Goal: Task Accomplishment & Management: Use online tool/utility

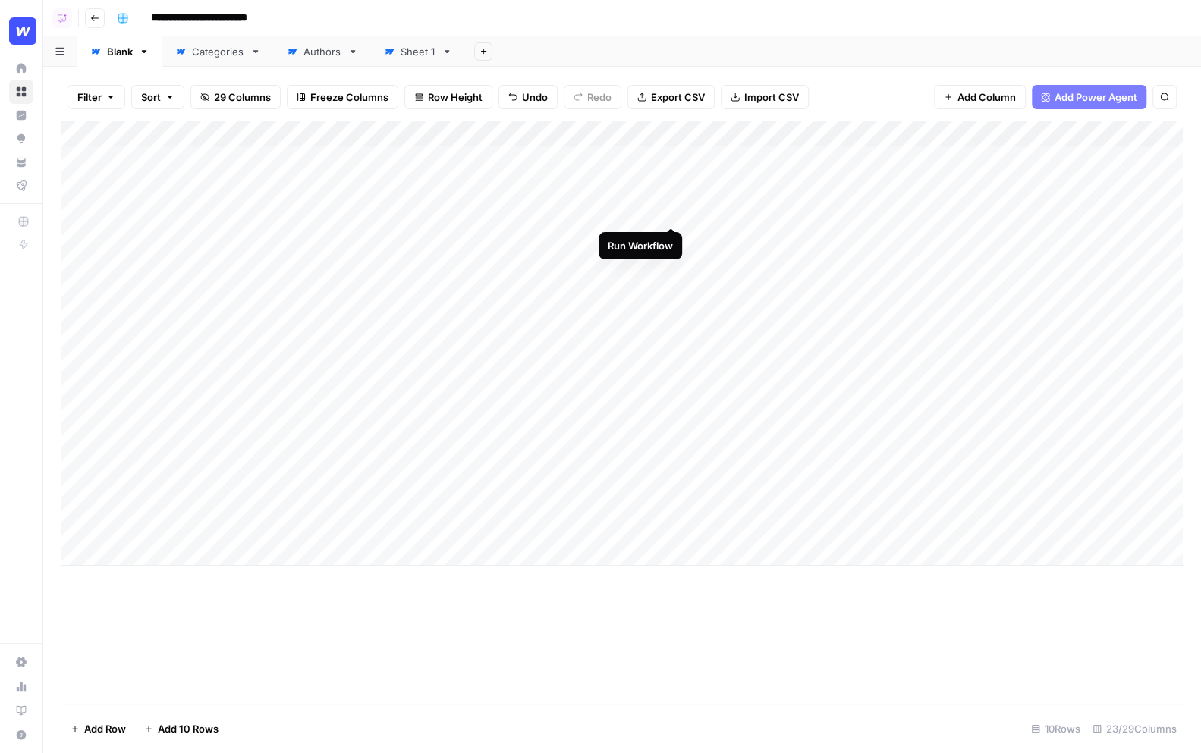
click at [674, 194] on div "Add Column" at bounding box center [621, 343] width 1121 height 444
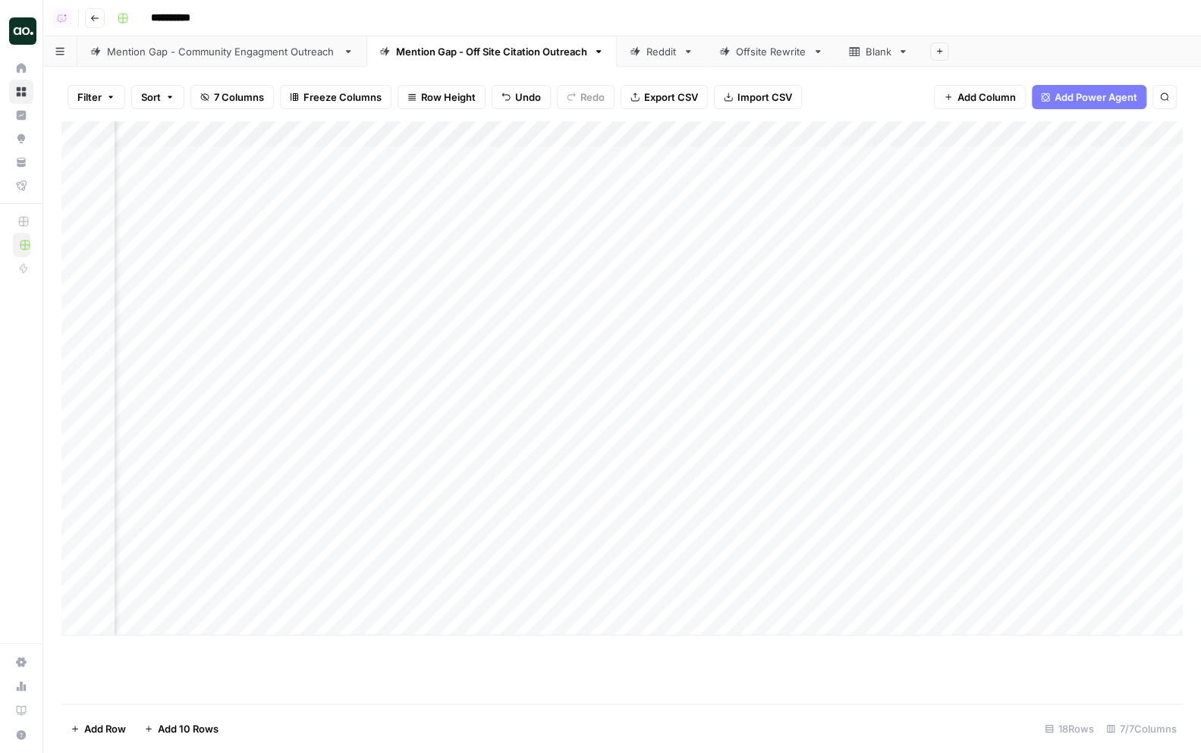
scroll to position [0, 306]
click at [1085, 184] on div "Add Column" at bounding box center [621, 378] width 1121 height 514
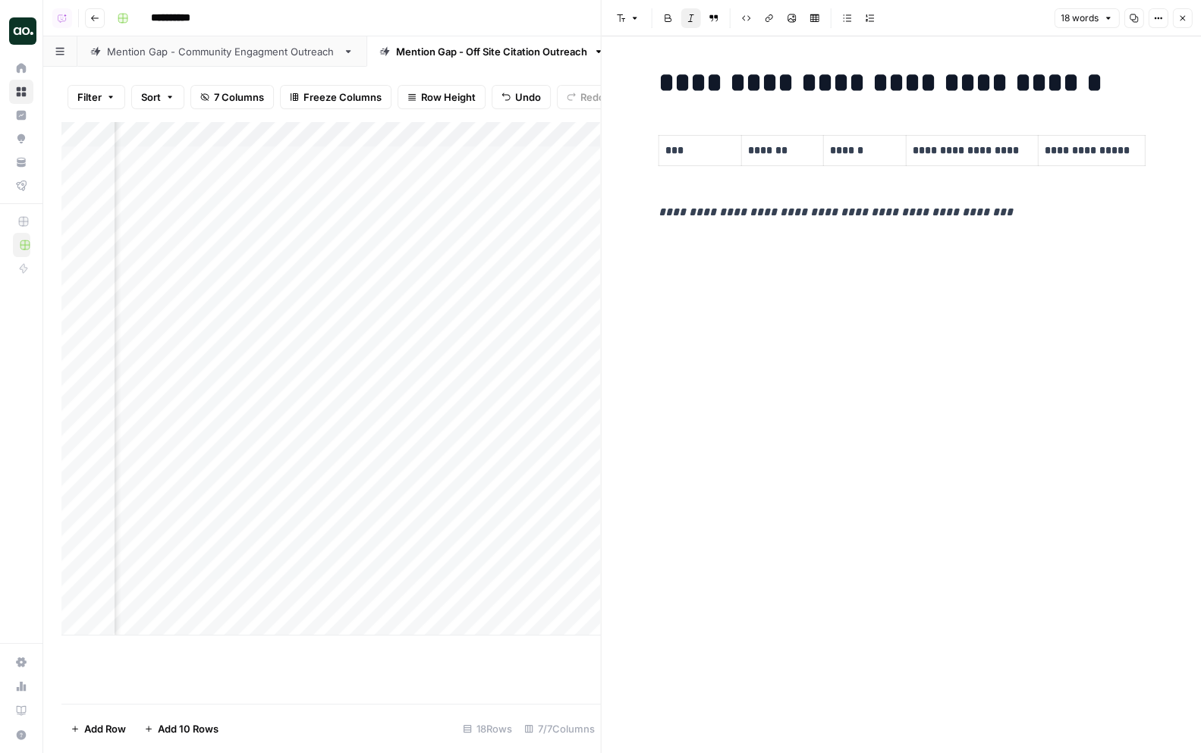
click at [1180, 19] on icon "button" at bounding box center [1181, 18] width 5 height 5
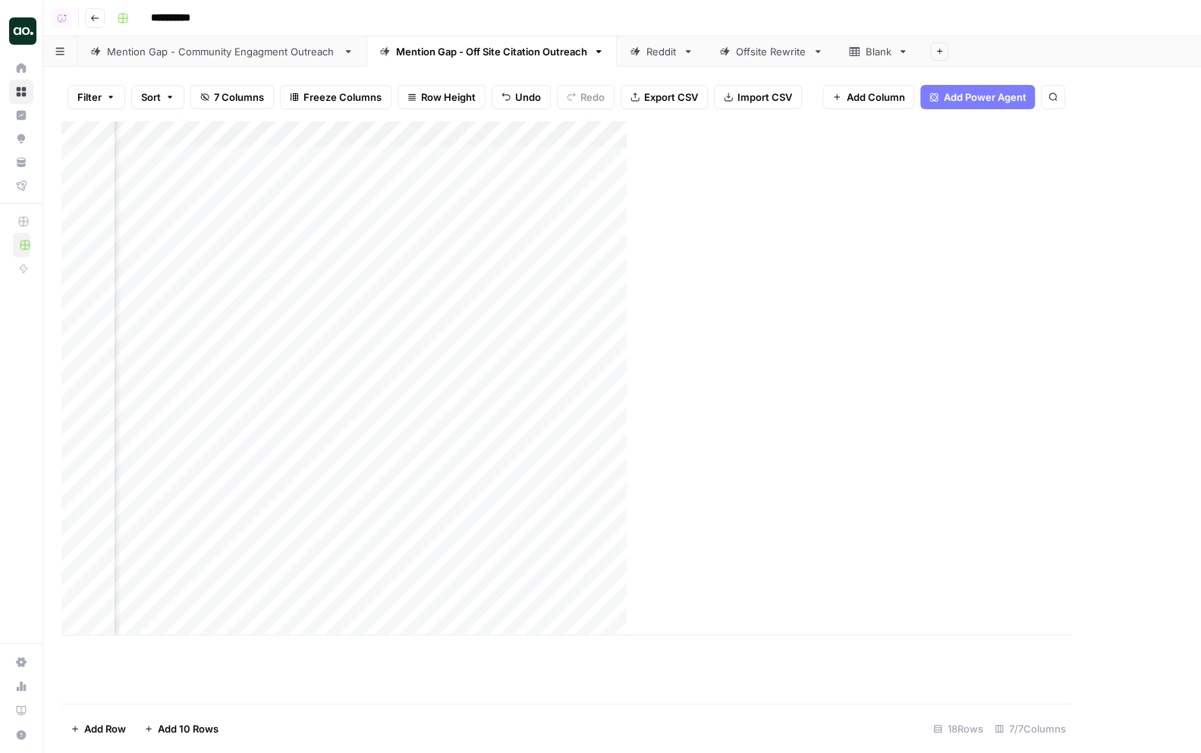
scroll to position [0, 289]
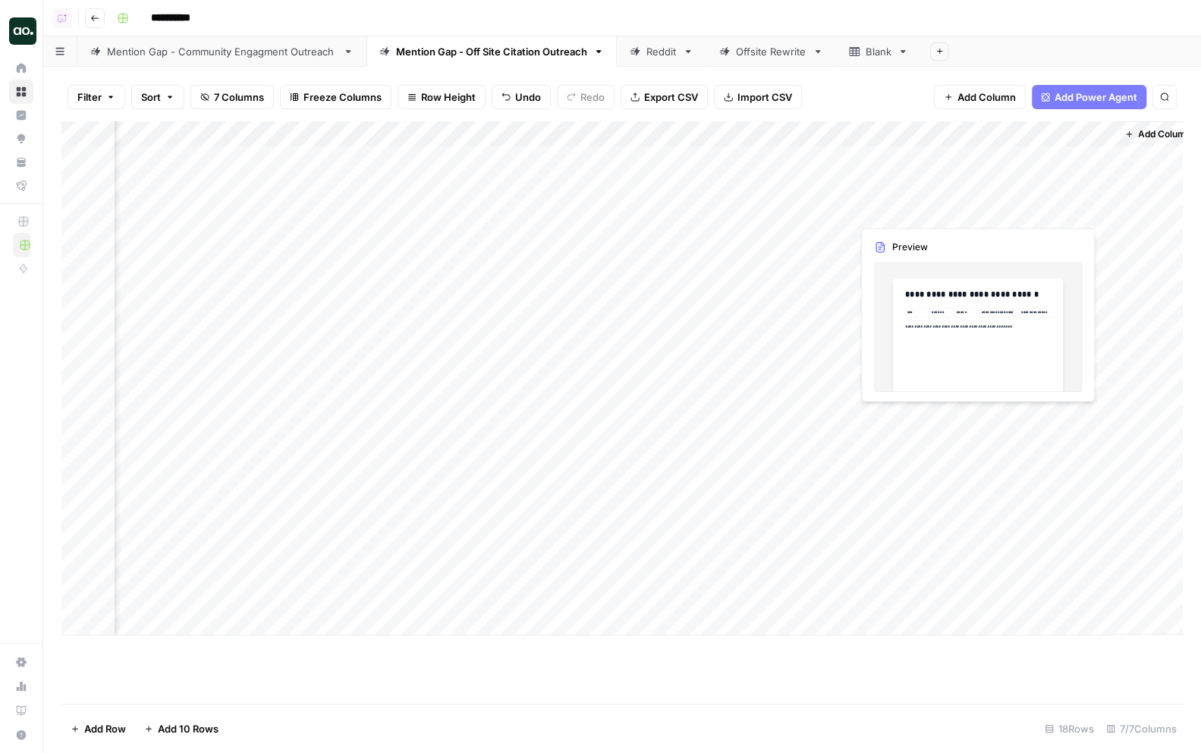
click at [1101, 211] on div "Add Column" at bounding box center [621, 378] width 1121 height 514
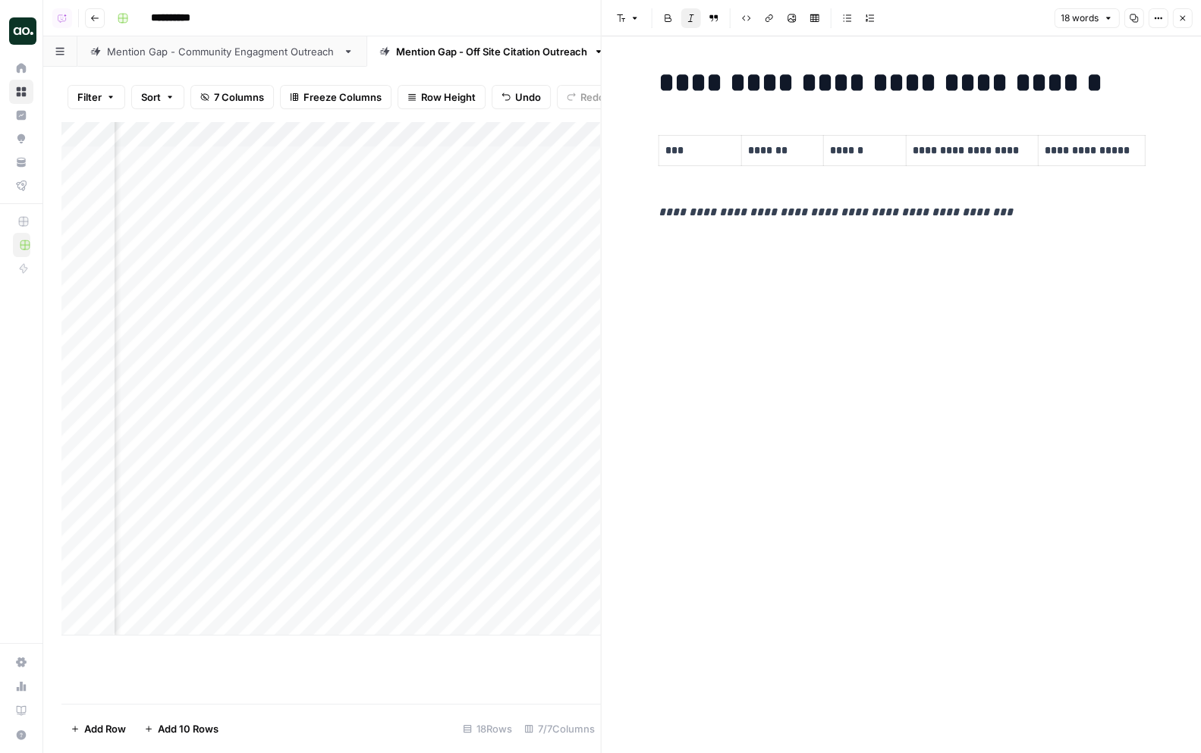
click at [1179, 12] on button "Close" at bounding box center [1182, 18] width 20 height 20
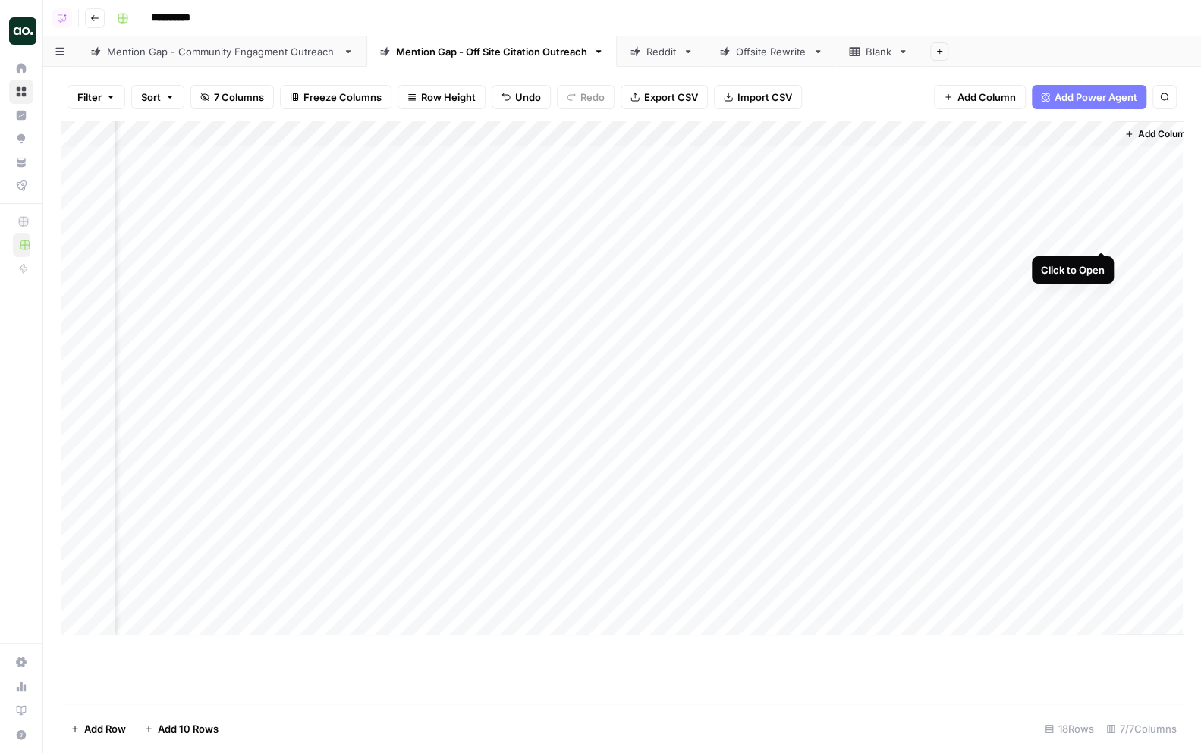
click at [1099, 238] on div "Add Column" at bounding box center [621, 378] width 1121 height 514
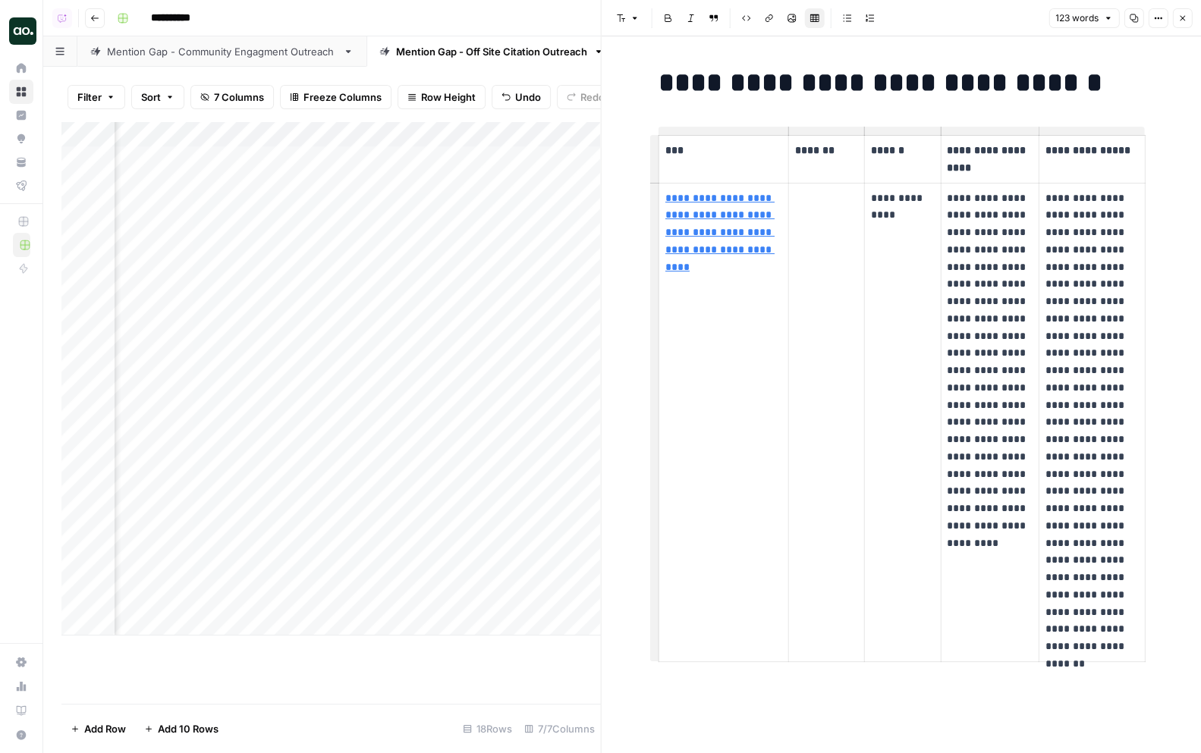
click at [1181, 16] on icon "button" at bounding box center [1181, 18] width 9 height 9
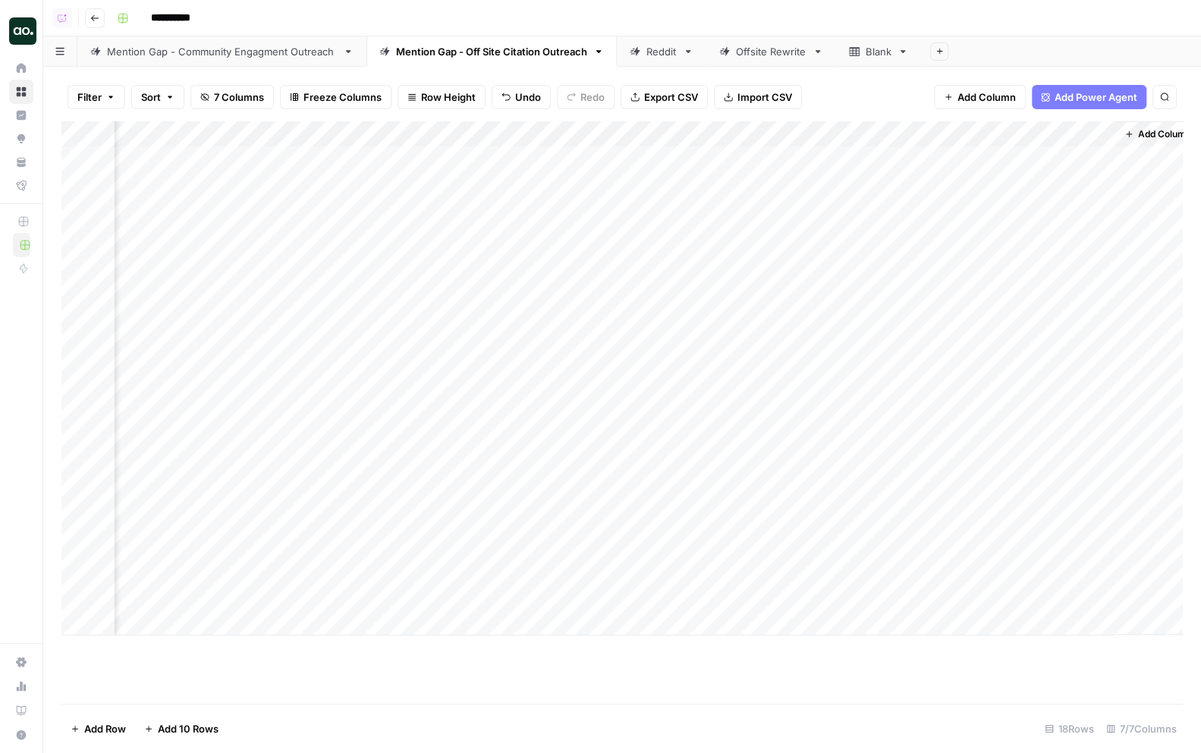
click at [837, 159] on div "Add Column" at bounding box center [621, 378] width 1121 height 514
click at [1099, 238] on div "Add Column" at bounding box center [621, 378] width 1121 height 514
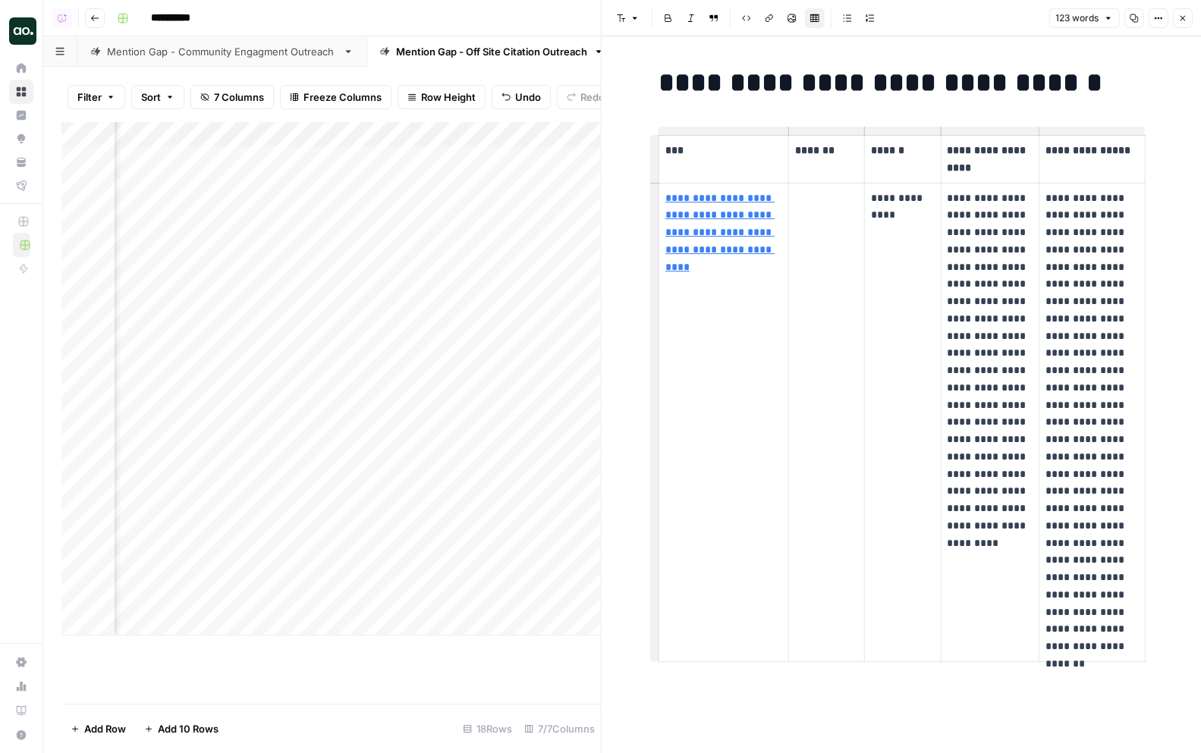
click at [1182, 20] on icon "button" at bounding box center [1181, 18] width 5 height 5
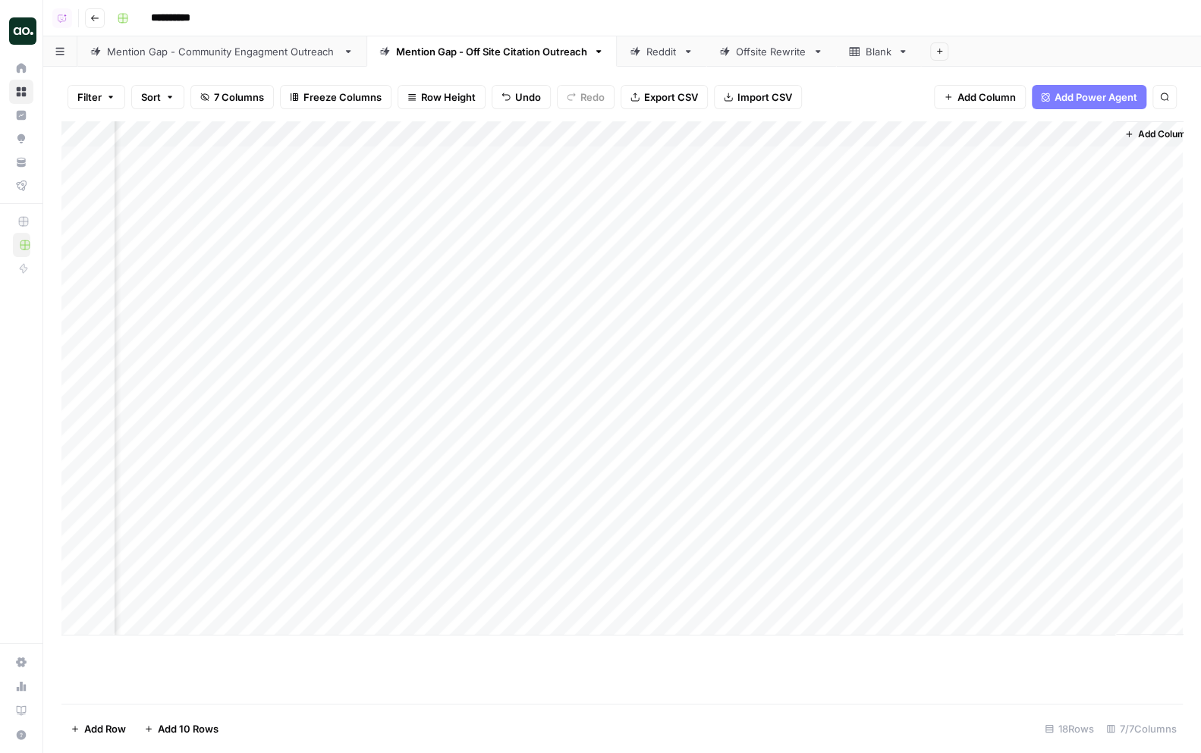
click at [1099, 262] on div "Add Column" at bounding box center [621, 378] width 1121 height 514
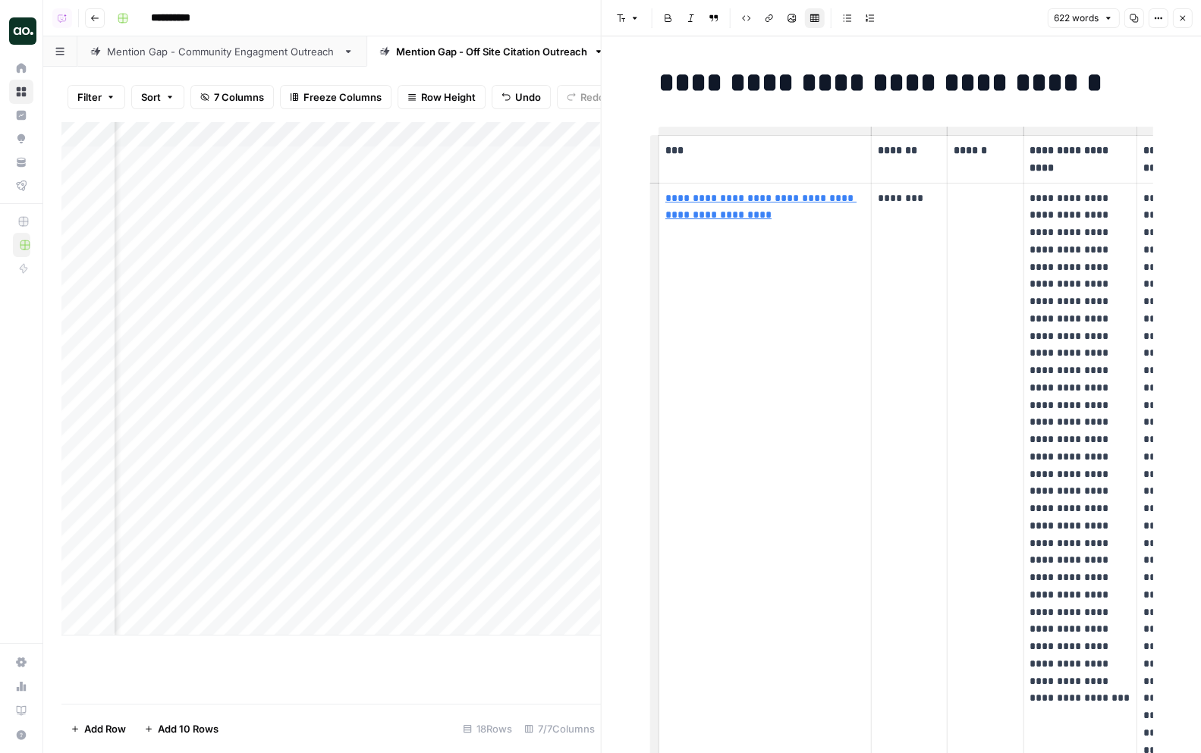
click at [1182, 16] on icon "button" at bounding box center [1181, 18] width 9 height 9
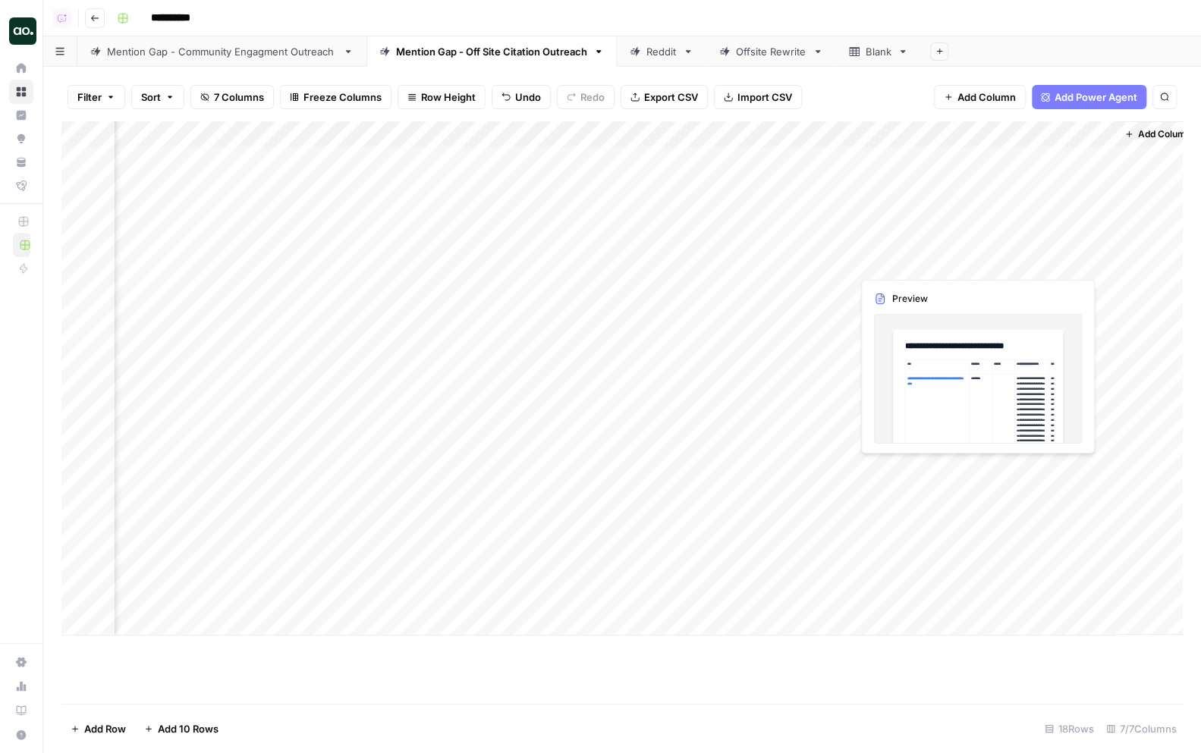
click at [1099, 262] on div "Add Column" at bounding box center [621, 378] width 1121 height 514
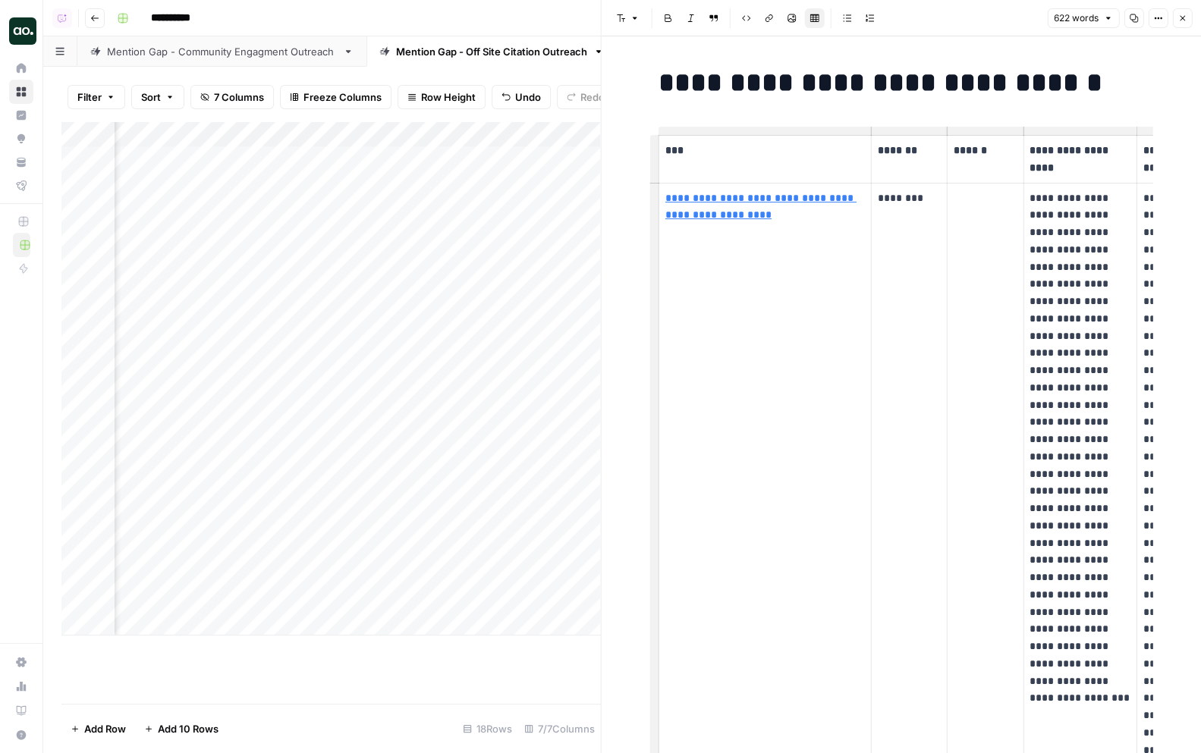
scroll to position [0, 73]
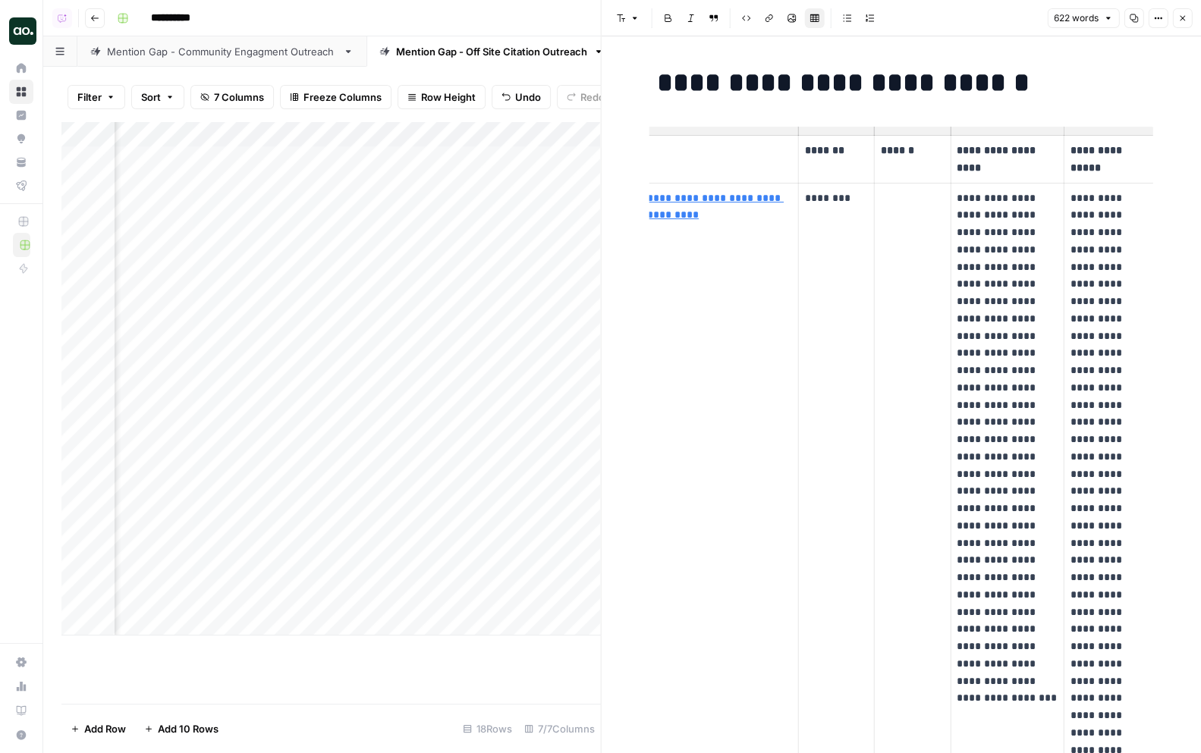
click at [1182, 15] on icon "button" at bounding box center [1181, 18] width 9 height 9
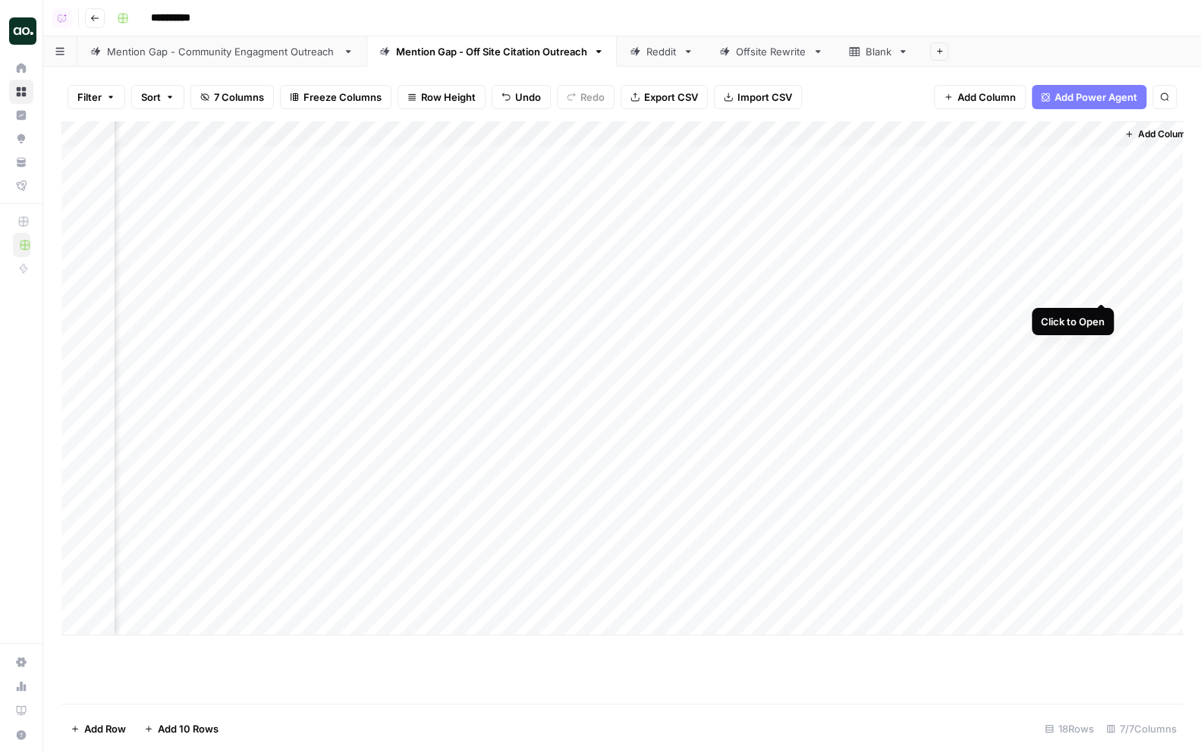
click at [1100, 287] on div "Add Column" at bounding box center [621, 378] width 1121 height 514
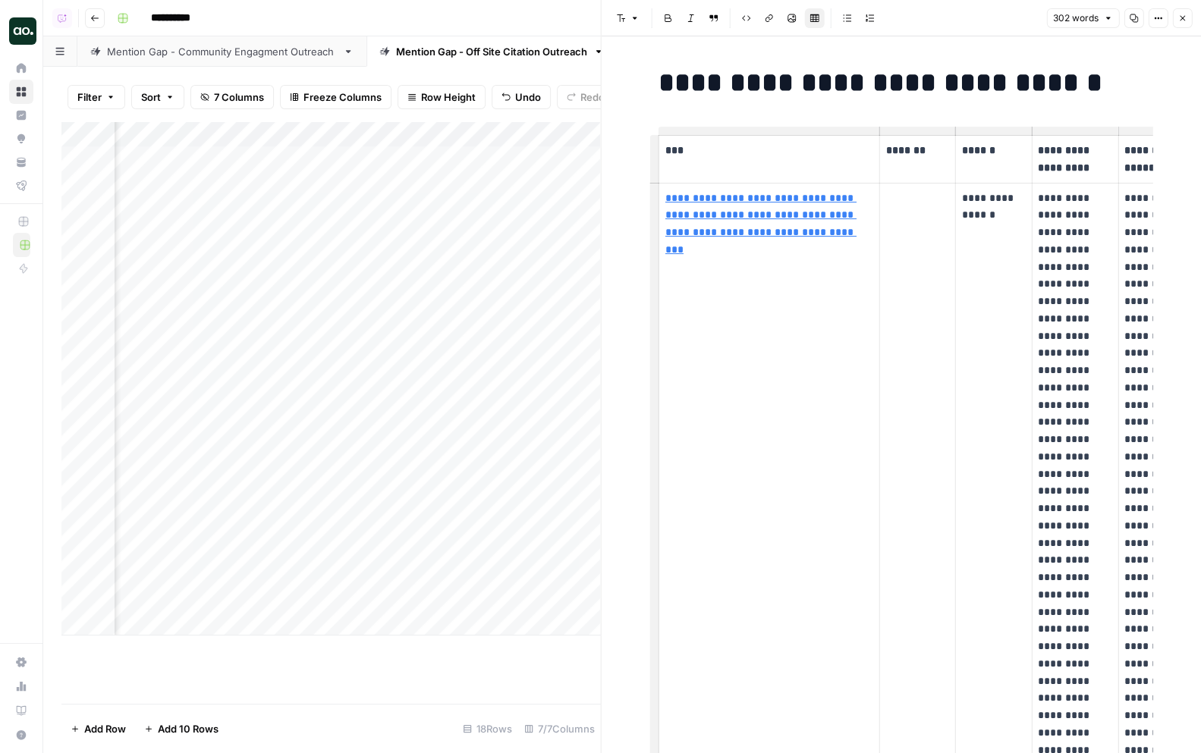
scroll to position [0, 55]
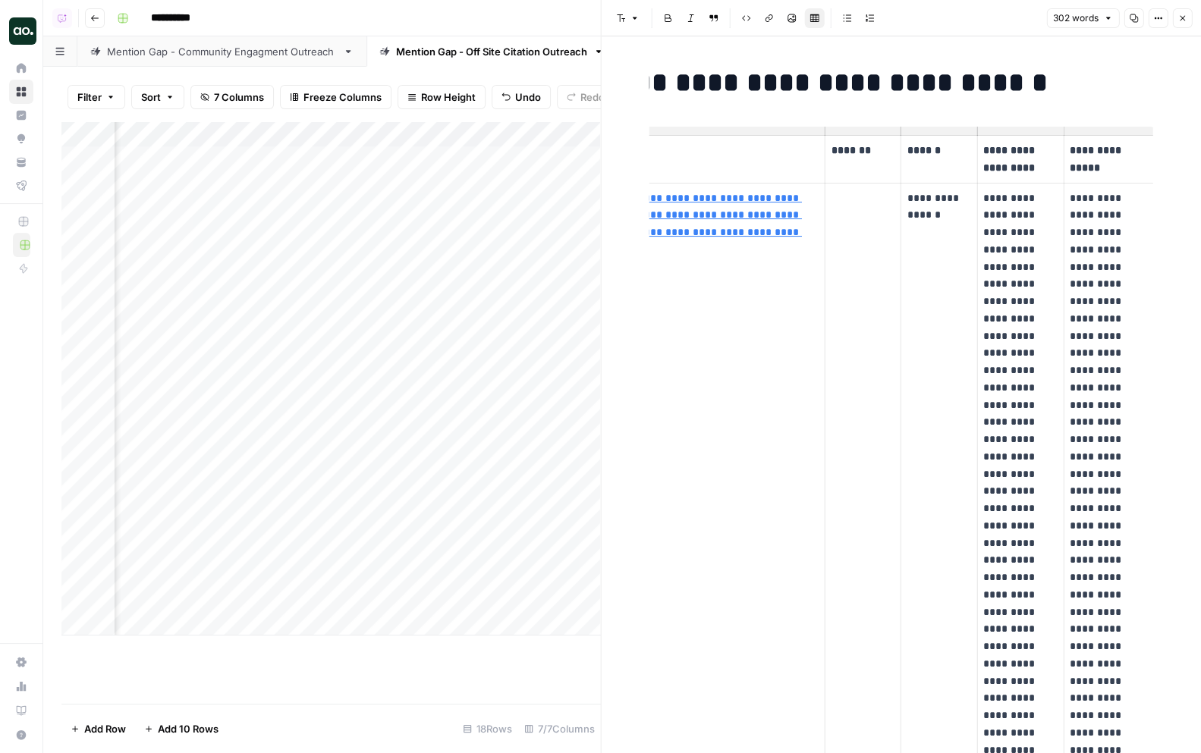
click at [863, 161] on th "*******" at bounding box center [862, 160] width 76 height 48
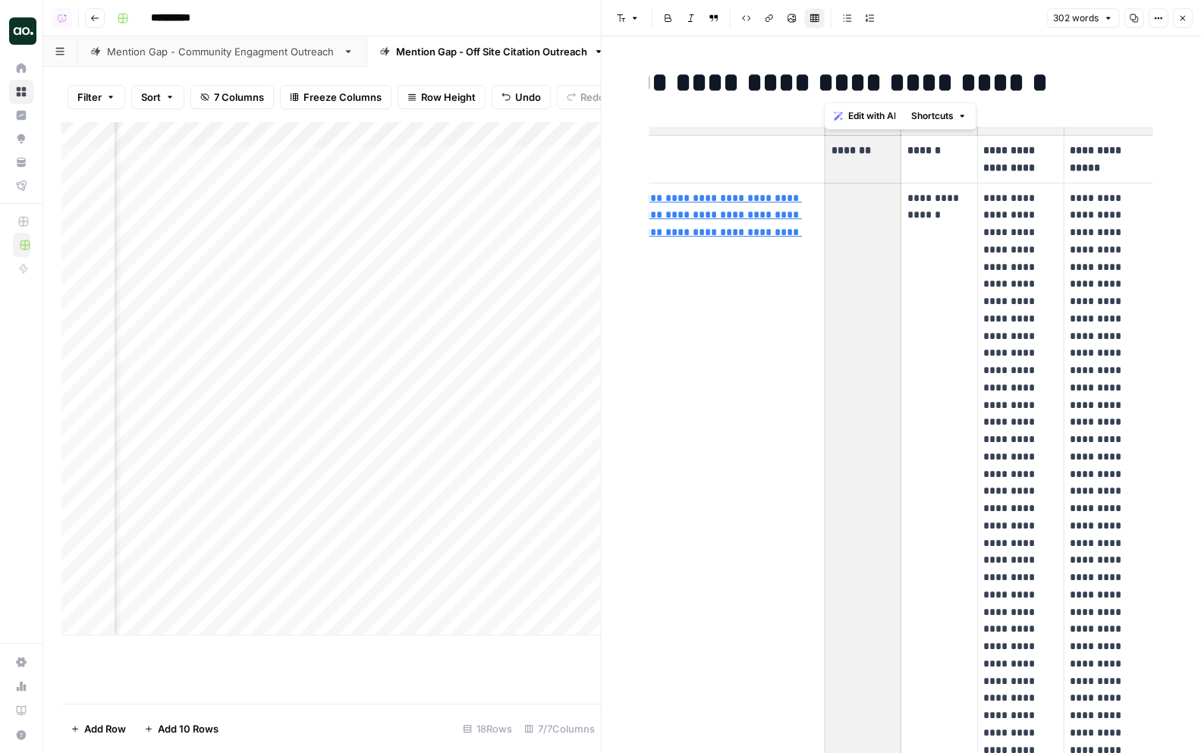
drag, startPoint x: 843, startPoint y: 156, endPoint x: 875, endPoint y: 206, distance: 59.3
click at [873, 174] on th at bounding box center [862, 160] width 76 height 48
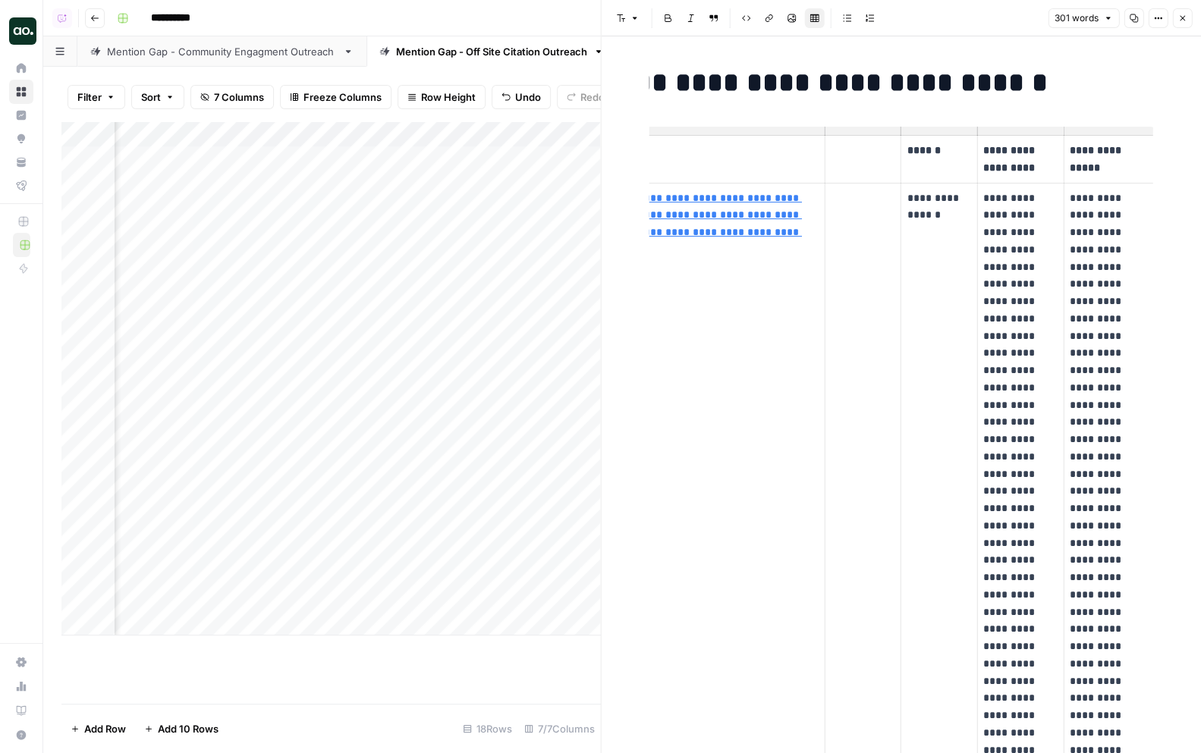
scroll to position [0, 0]
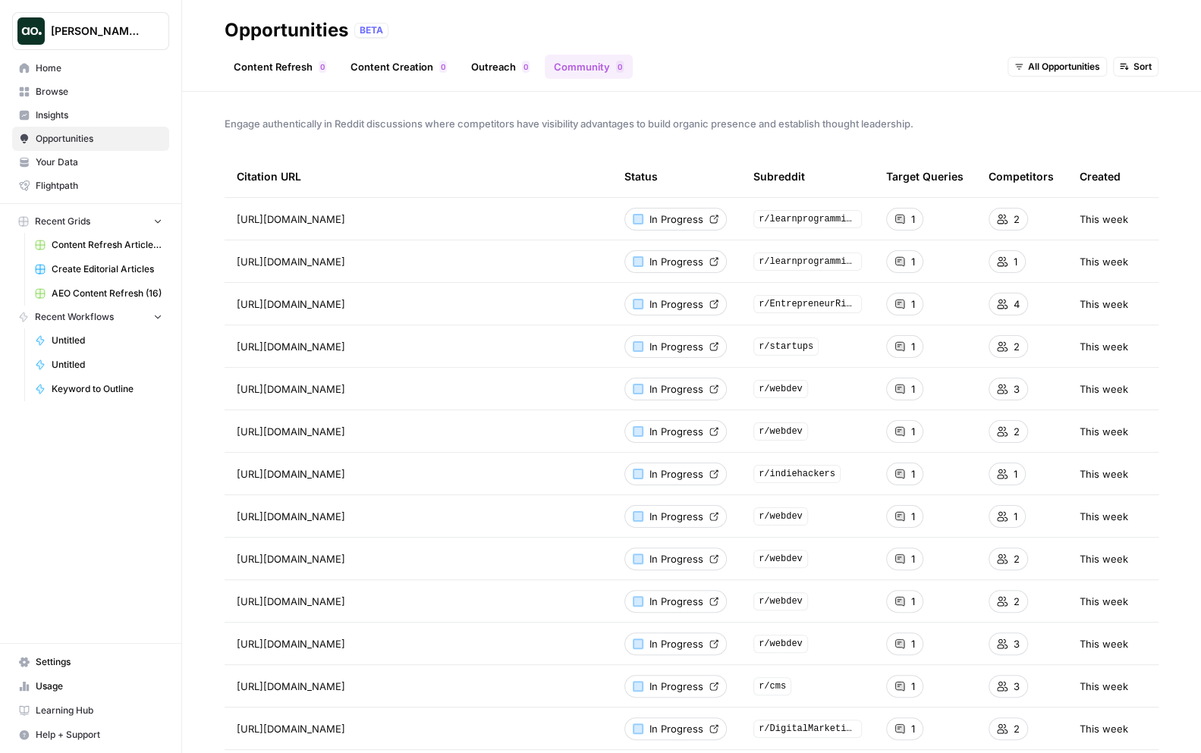
click at [95, 115] on span "Insights" at bounding box center [99, 115] width 127 height 14
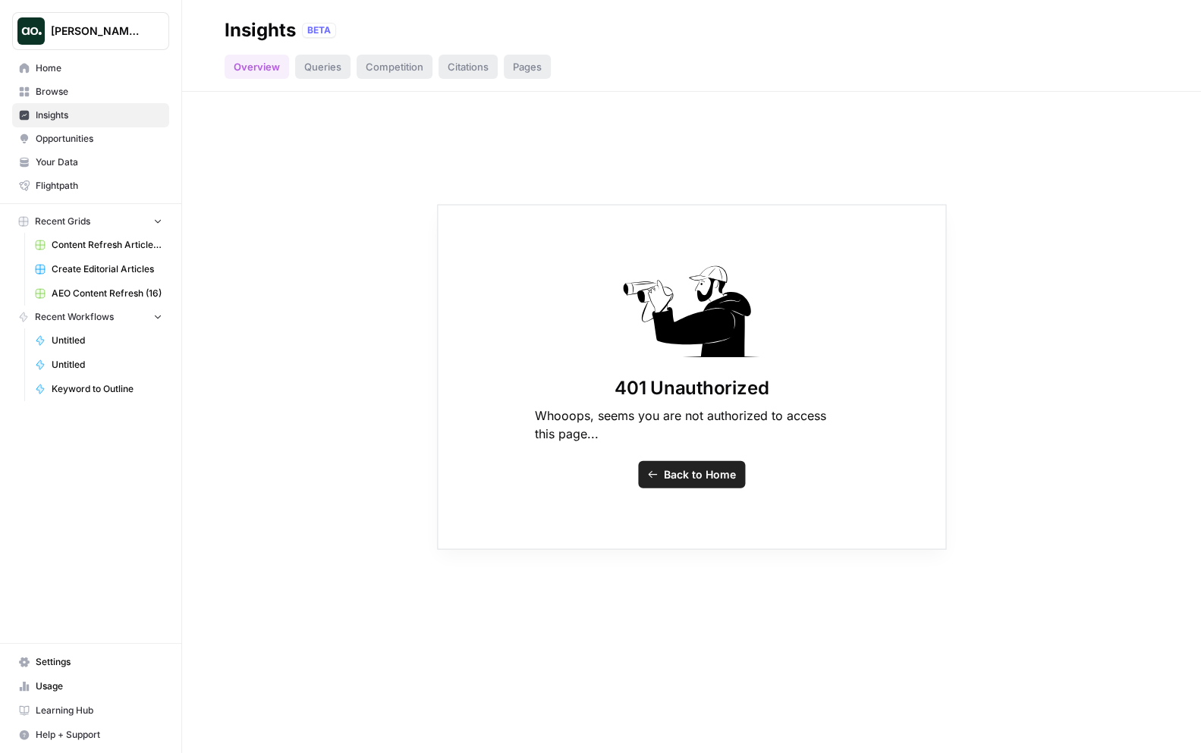
click at [105, 36] on span "Dillon Test" at bounding box center [97, 31] width 92 height 15
type input "webflo"
click at [149, 111] on span "Webflow" at bounding box center [146, 113] width 200 height 15
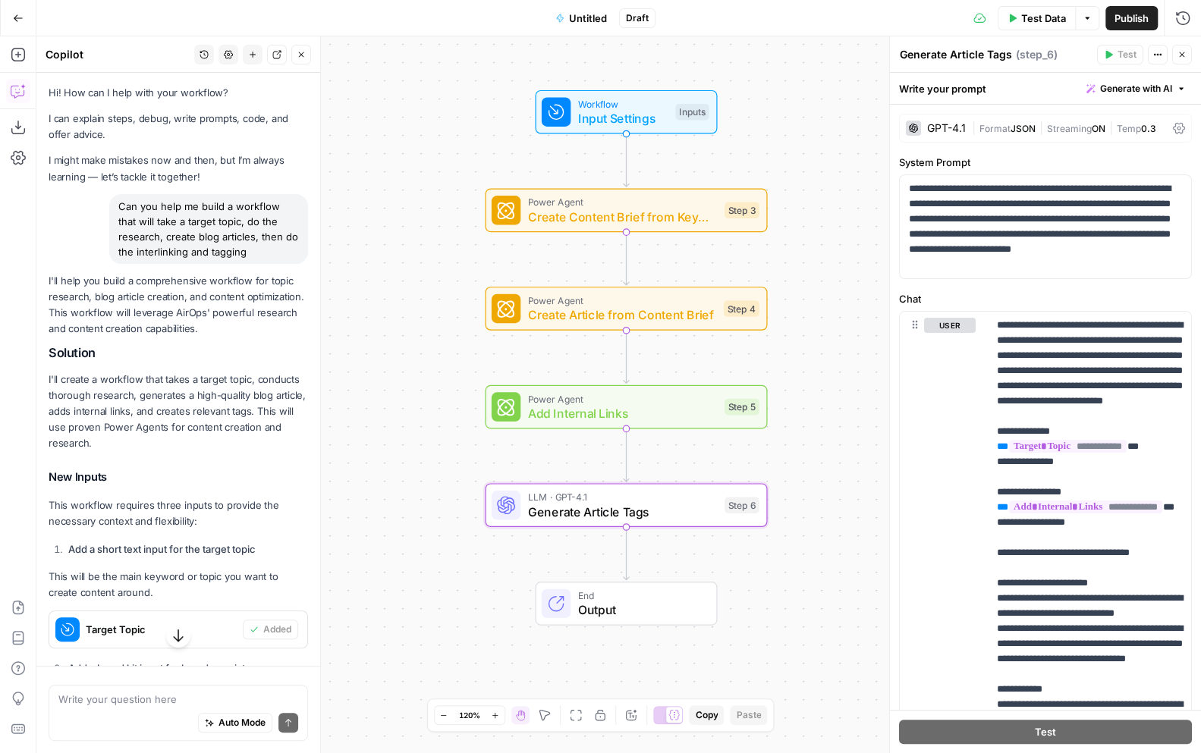
scroll to position [576, 0]
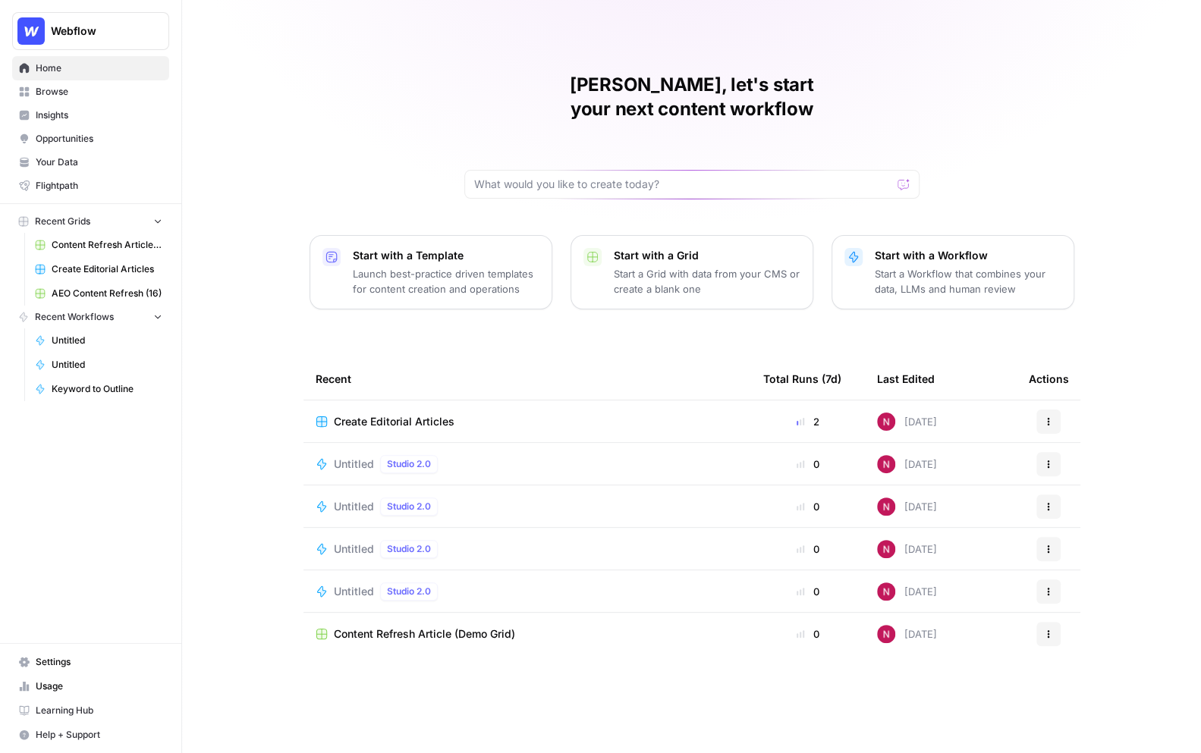
click at [83, 115] on span "Insights" at bounding box center [99, 115] width 127 height 14
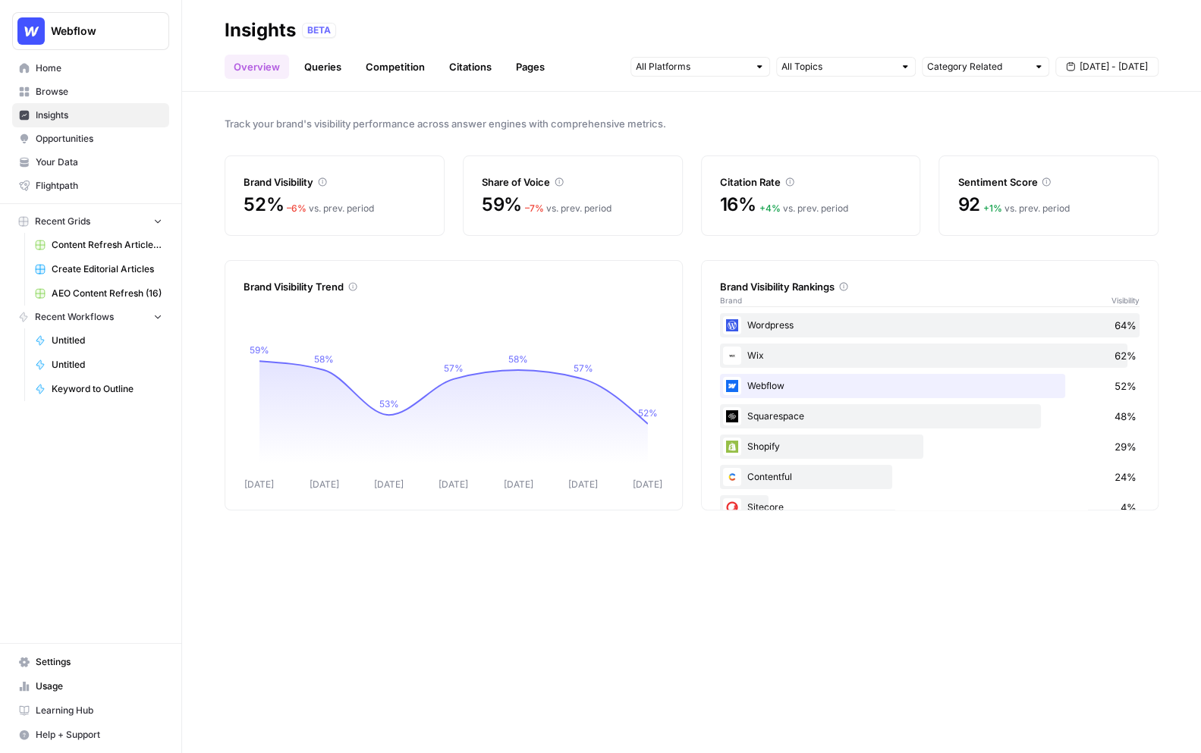
click at [1123, 67] on span "[DATE] - [DATE]" at bounding box center [1113, 67] width 68 height 14
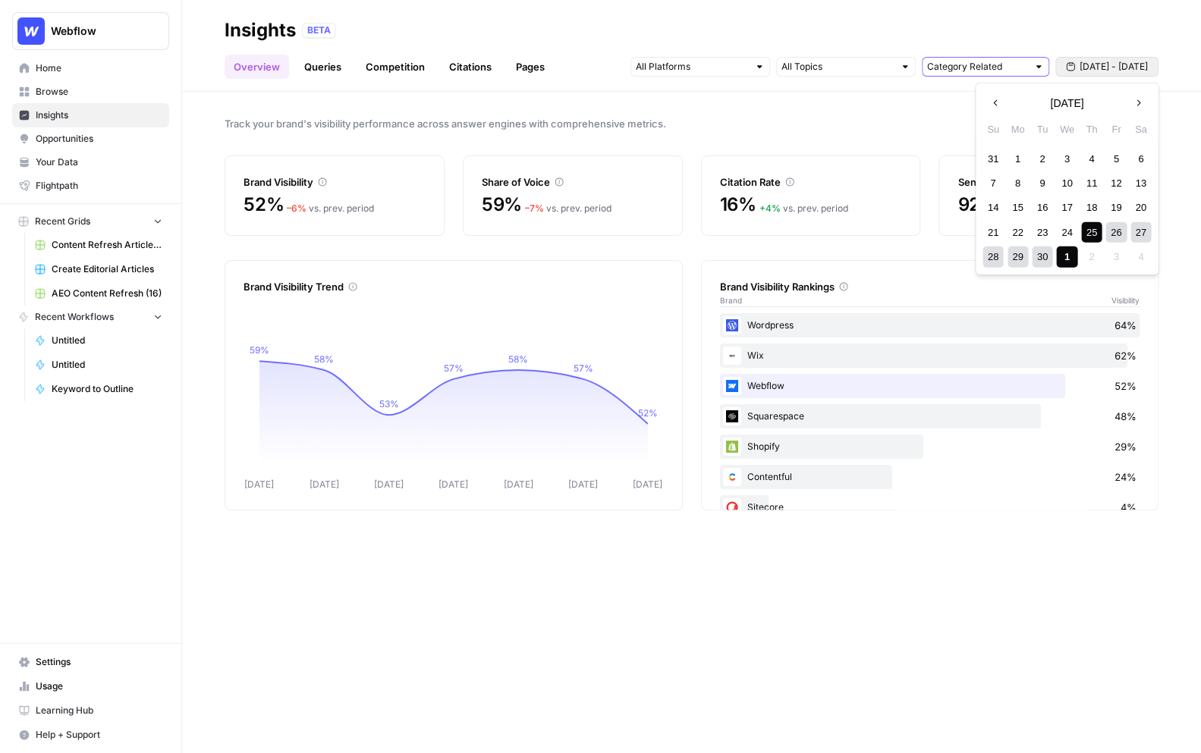
click at [978, 71] on input "text" at bounding box center [977, 66] width 100 height 15
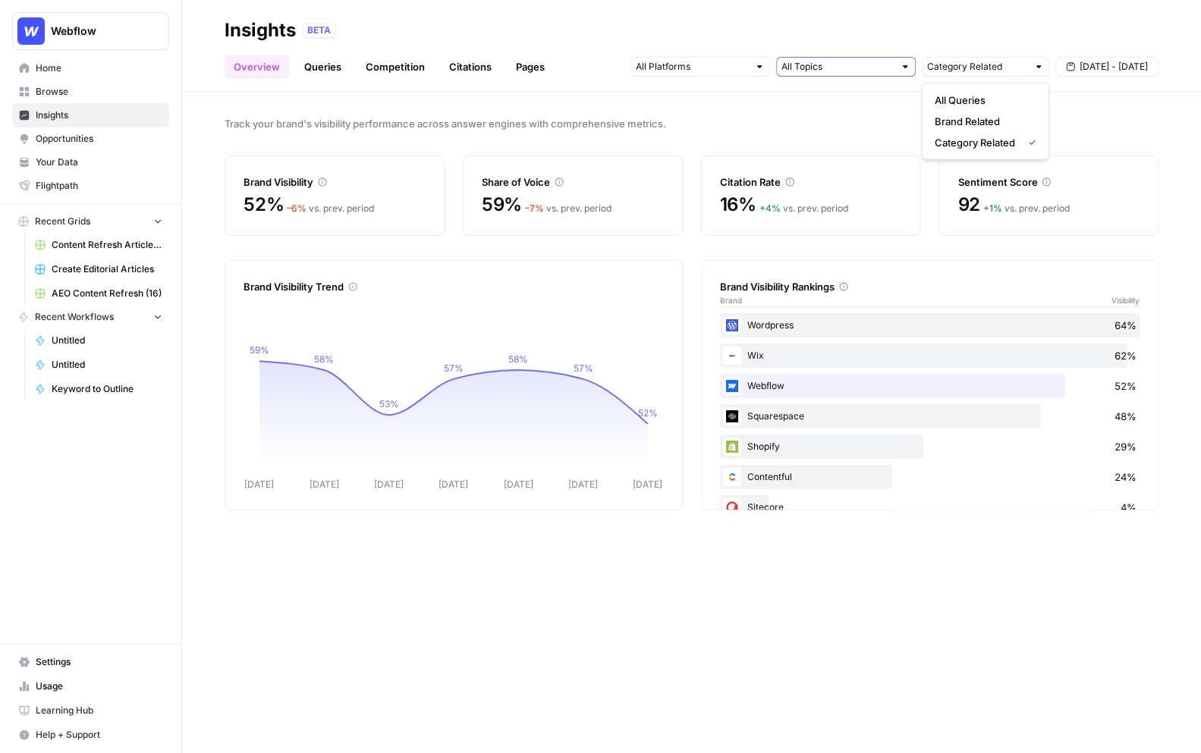
type input "Category Related"
click at [853, 66] on input "text" at bounding box center [837, 66] width 112 height 15
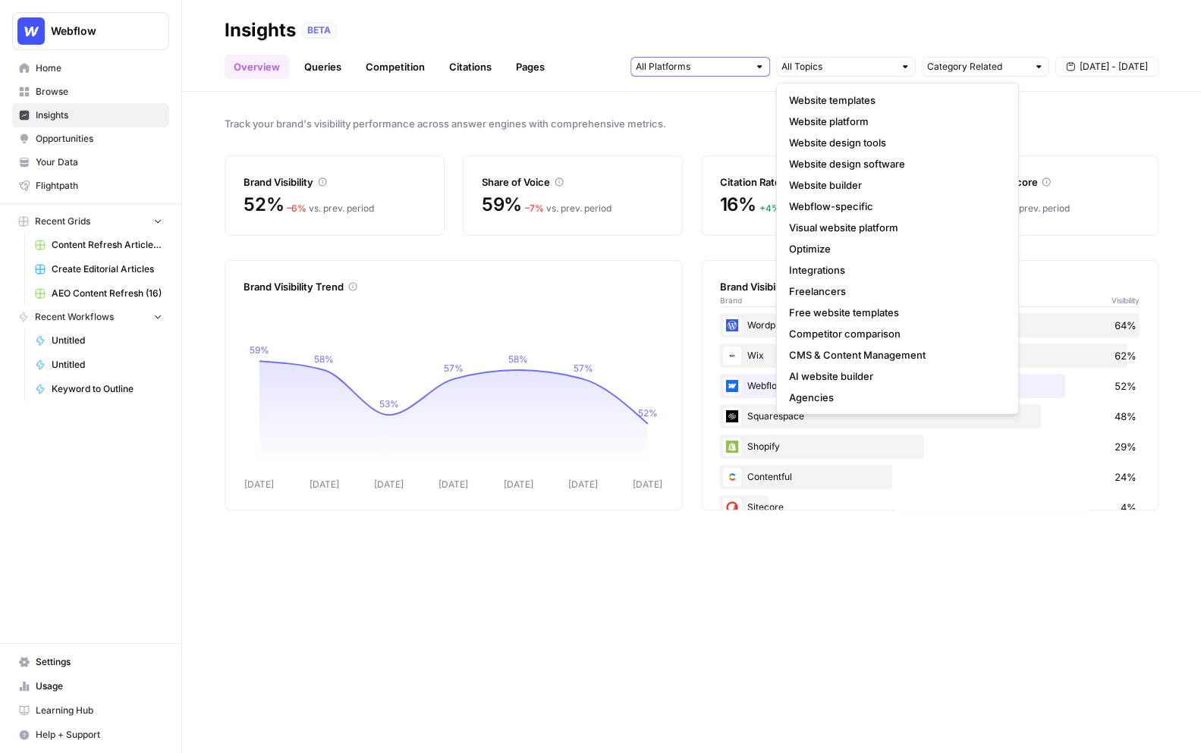
click at [717, 70] on input "text" at bounding box center [692, 66] width 112 height 15
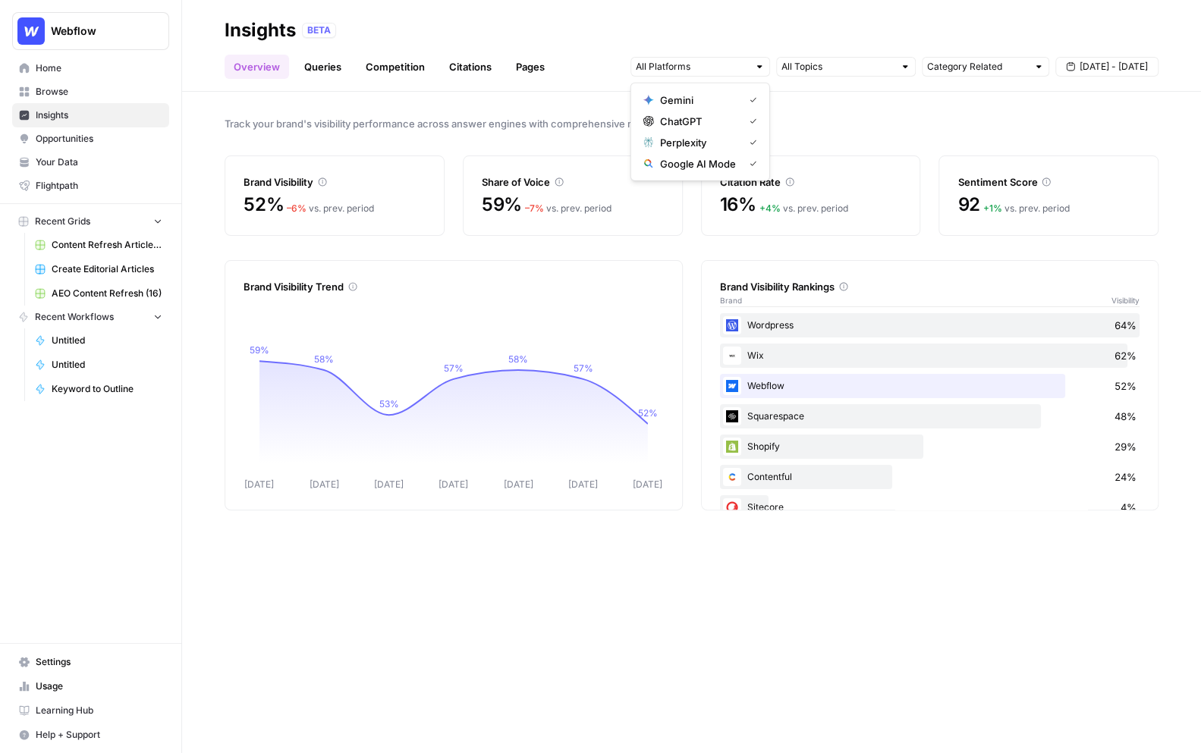
click at [319, 68] on link "Queries" at bounding box center [322, 67] width 55 height 24
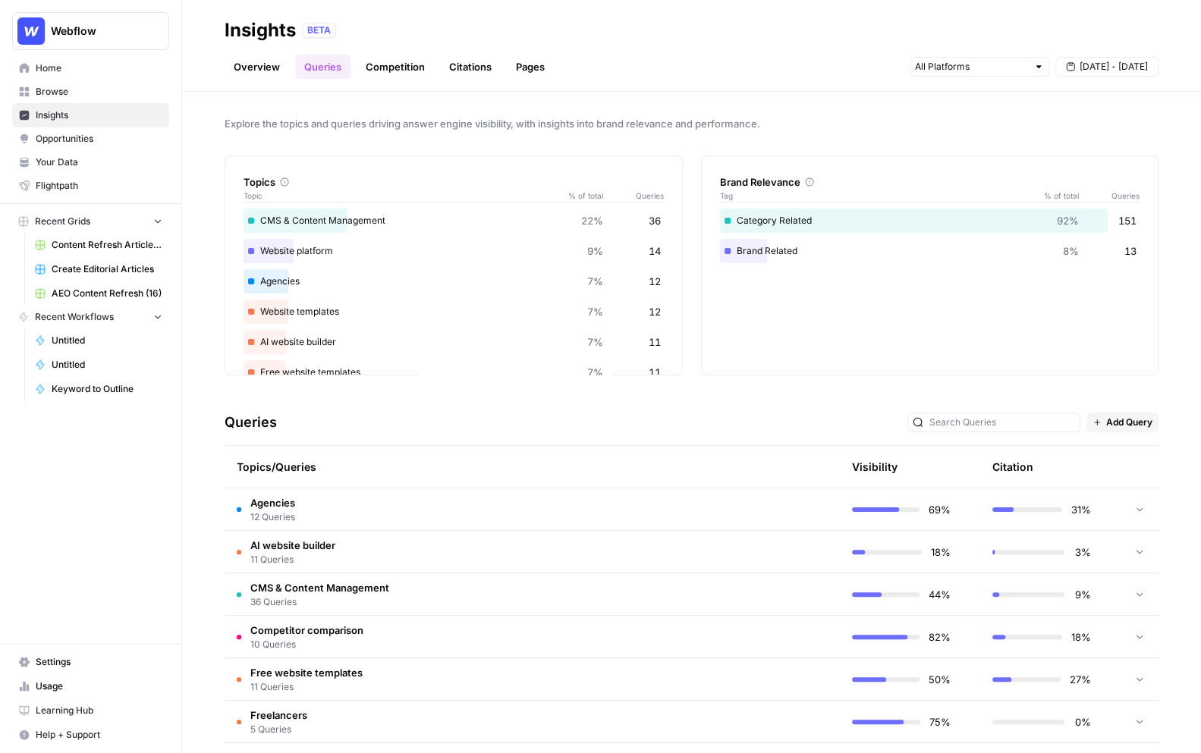
click at [234, 64] on link "Overview" at bounding box center [257, 67] width 64 height 24
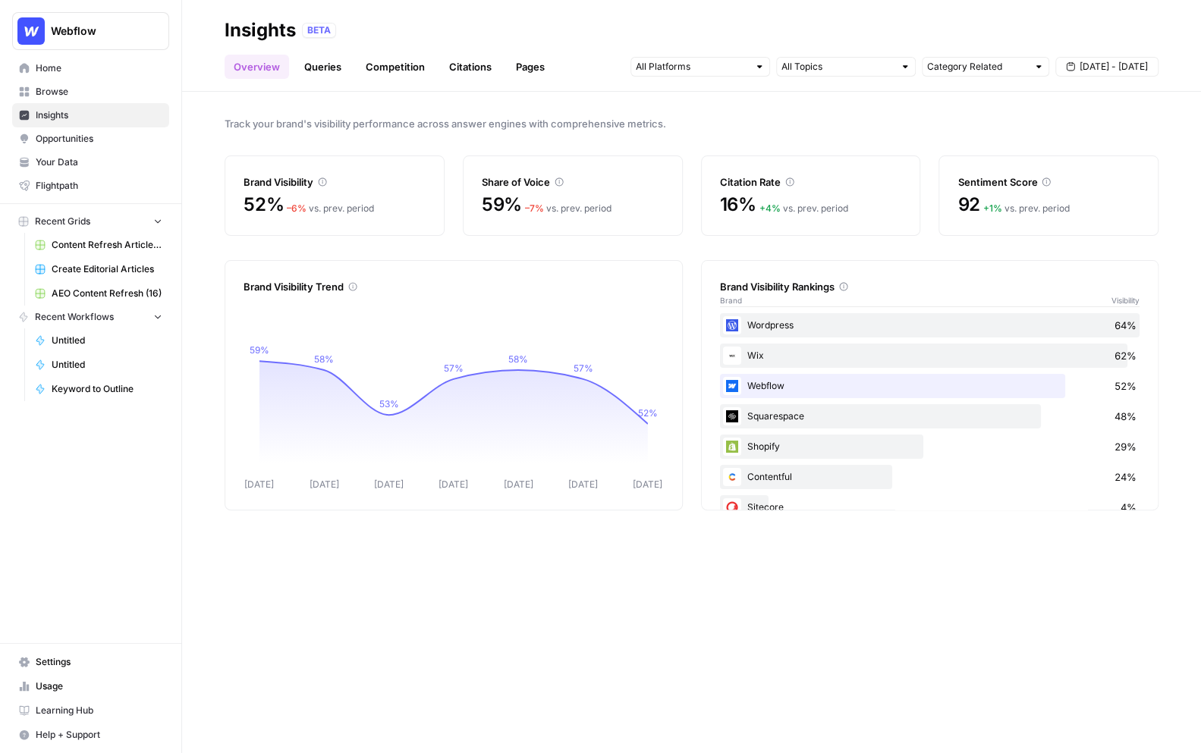
click at [1171, 70] on header "Insights BETA Overview Queries Competition Citations Pages Category Related Sep…" at bounding box center [691, 46] width 1019 height 92
click at [319, 63] on link "Queries" at bounding box center [322, 67] width 55 height 24
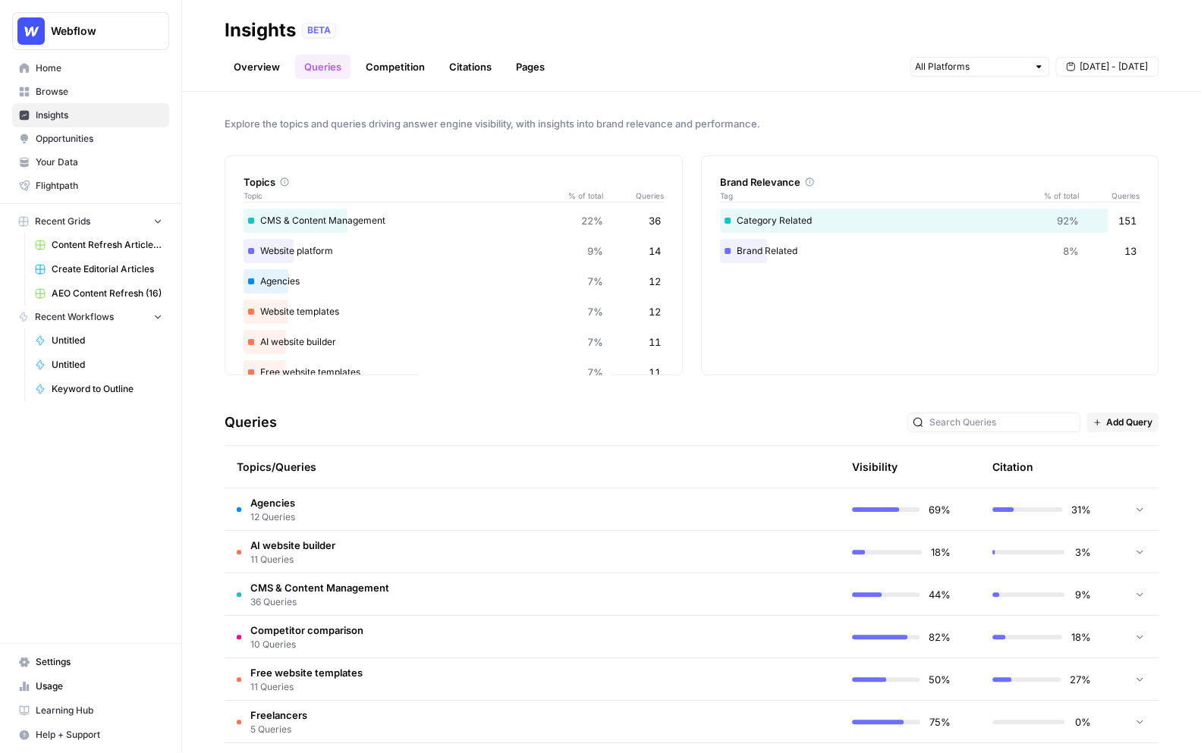
click at [74, 166] on span "Your Data" at bounding box center [99, 162] width 127 height 14
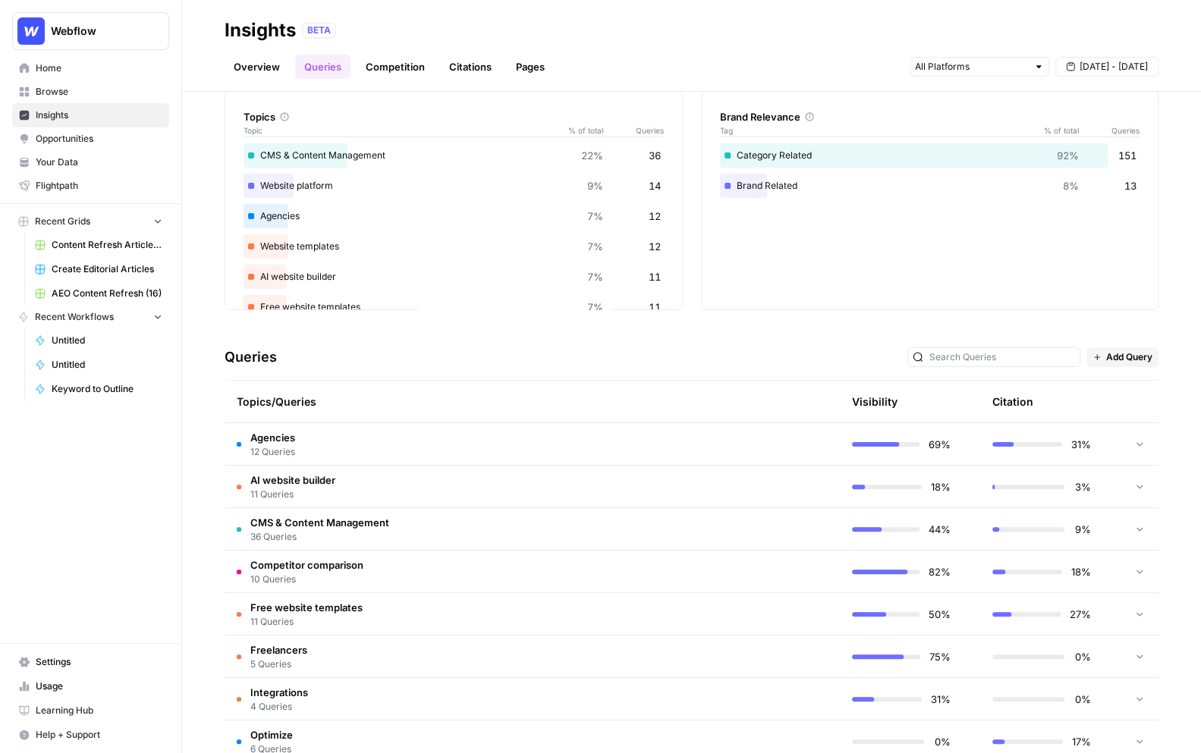
click at [687, 446] on td "Agencies 12 Queries" at bounding box center [460, 444] width 471 height 42
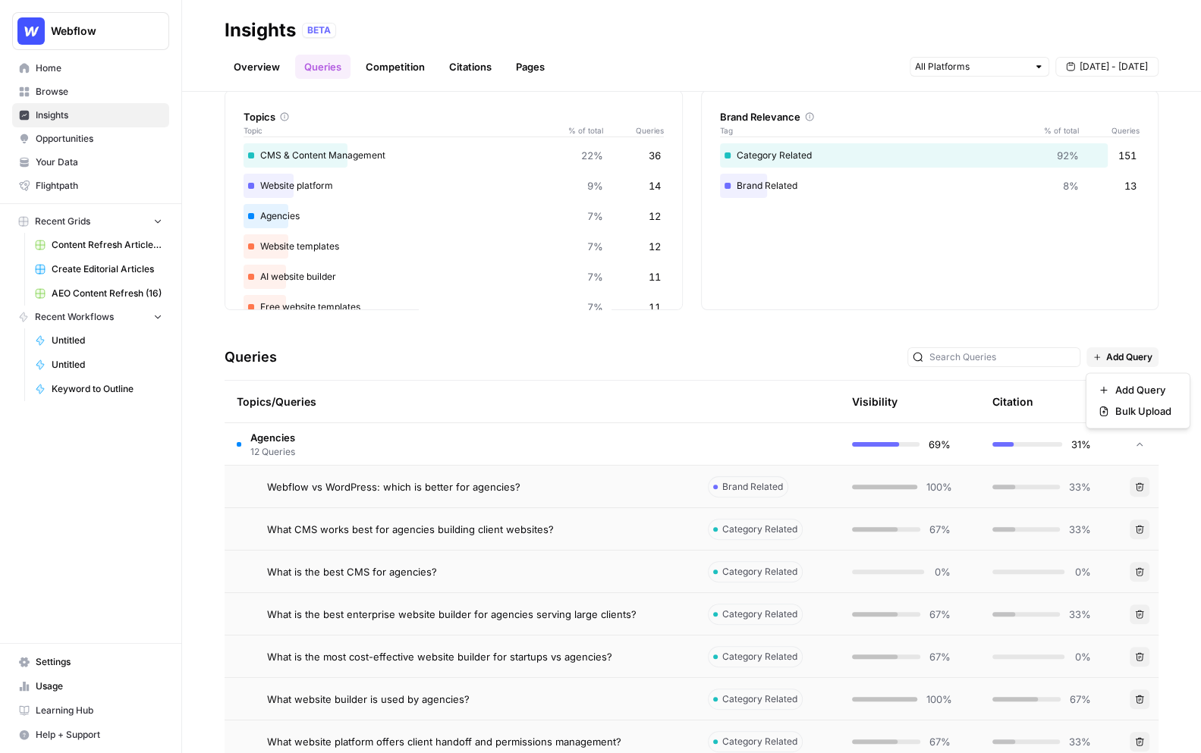
click at [1114, 356] on span "Add Query" at bounding box center [1129, 357] width 46 height 14
click at [1068, 320] on div "Explore the topics and queries driving answer engine visibility, with insights …" at bounding box center [691, 422] width 1019 height 661
click at [554, 491] on div "Webflow vs WordPress: which is better for agencies?" at bounding box center [475, 486] width 416 height 15
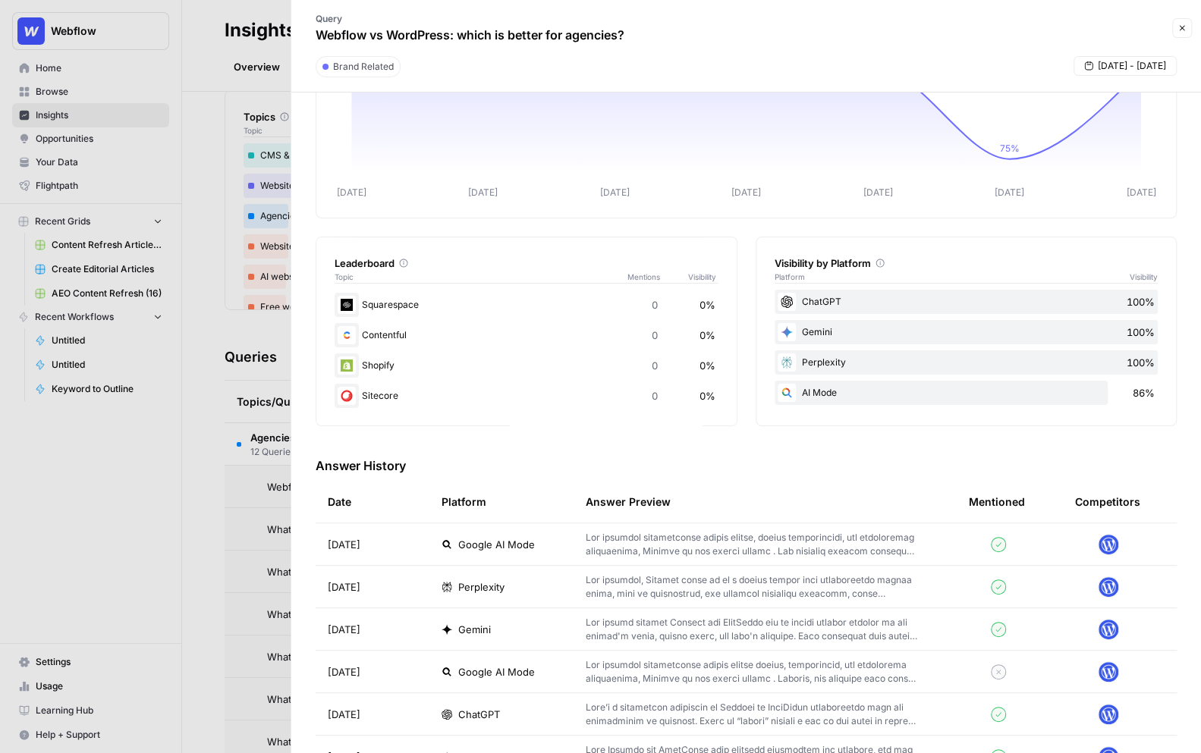
scroll to position [164, 0]
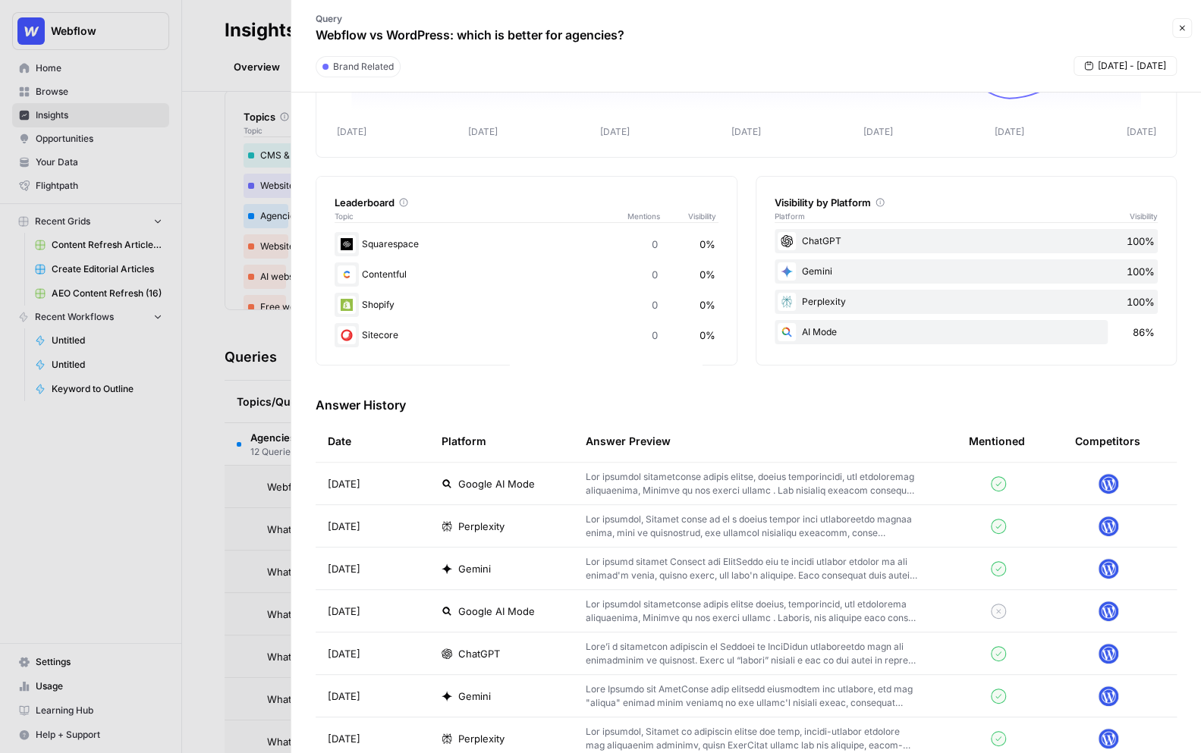
click at [558, 498] on td "Google AI Mode" at bounding box center [501, 484] width 144 height 42
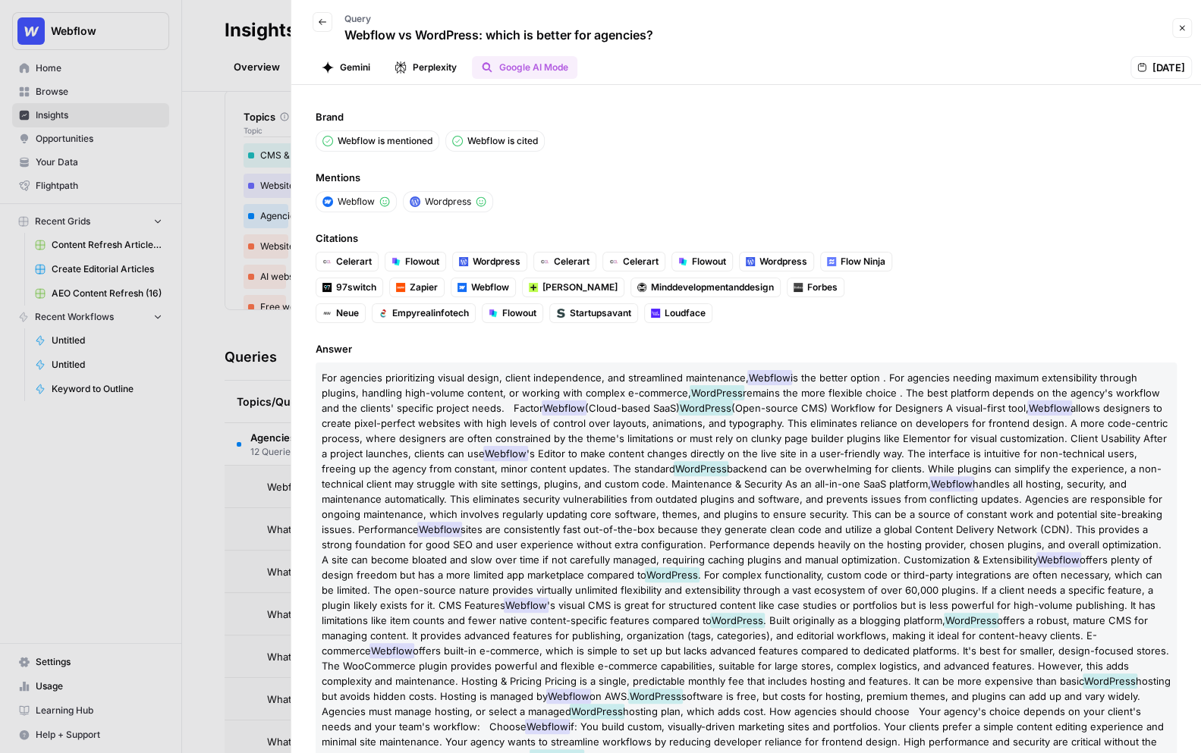
click at [222, 177] on div at bounding box center [600, 376] width 1201 height 753
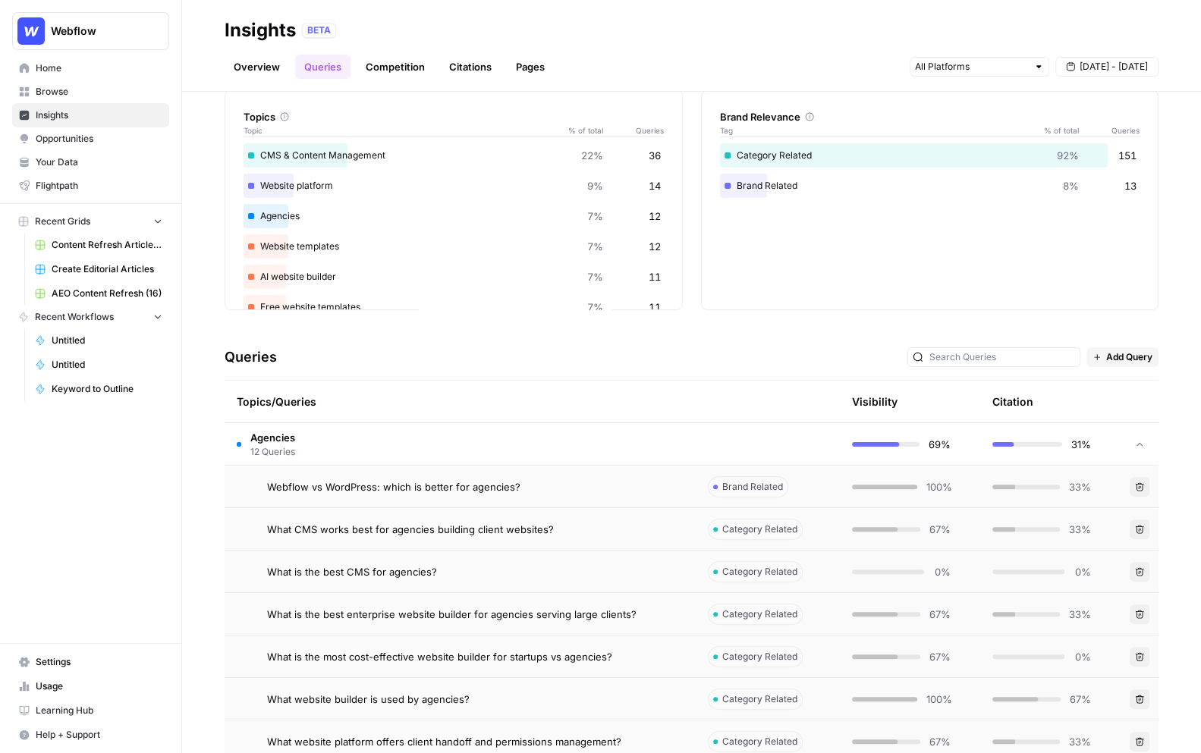
click at [477, 60] on link "Citations" at bounding box center [470, 67] width 61 height 24
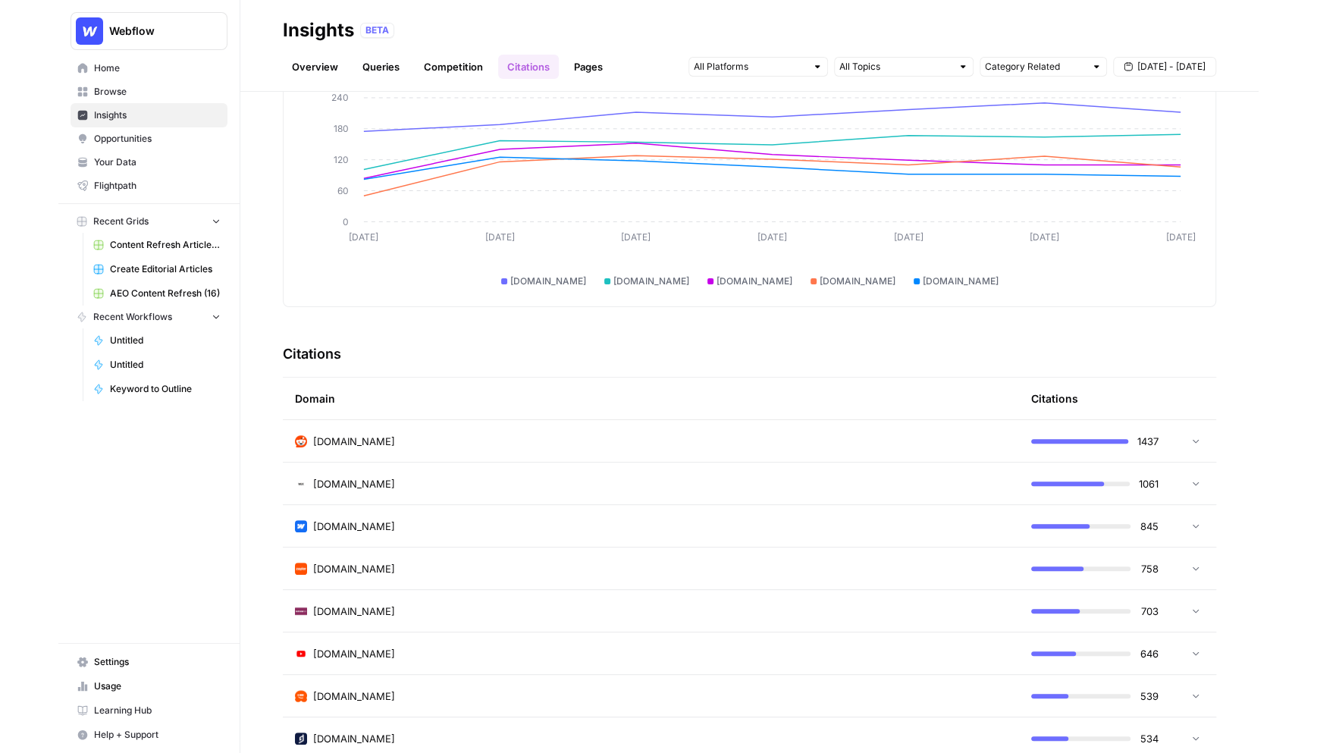
scroll to position [115, 0]
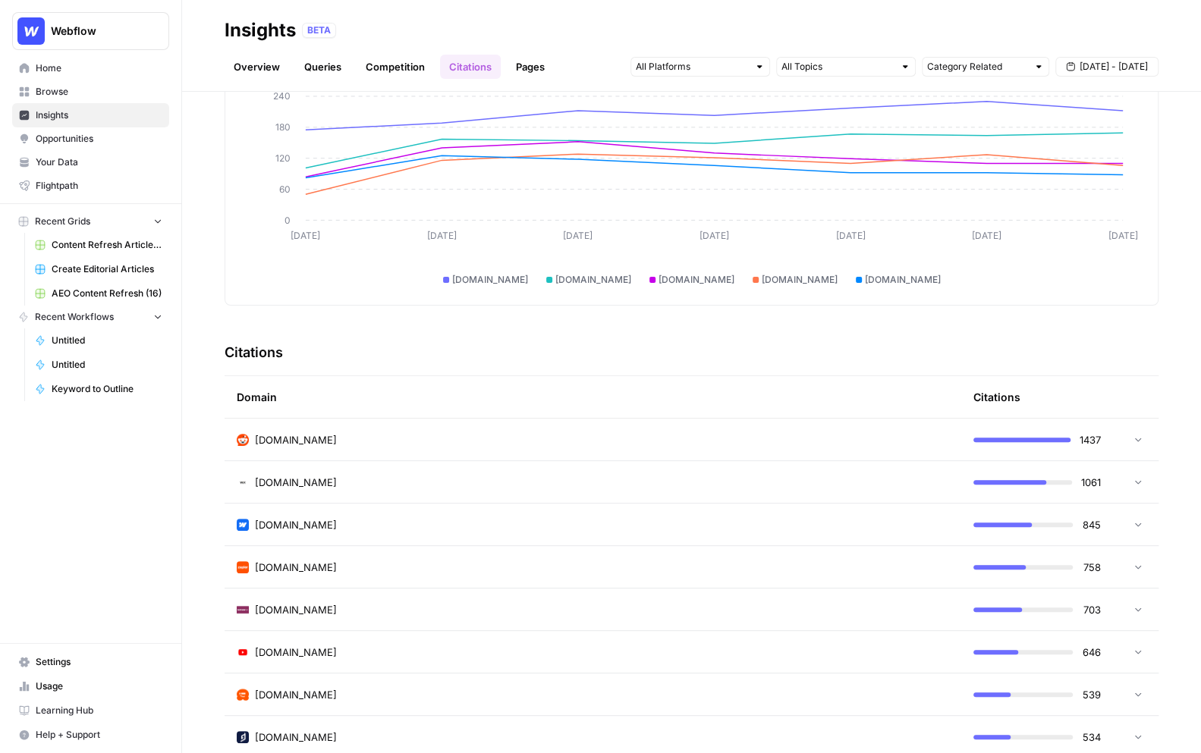
click at [571, 439] on div "reddit.com" at bounding box center [593, 439] width 712 height 15
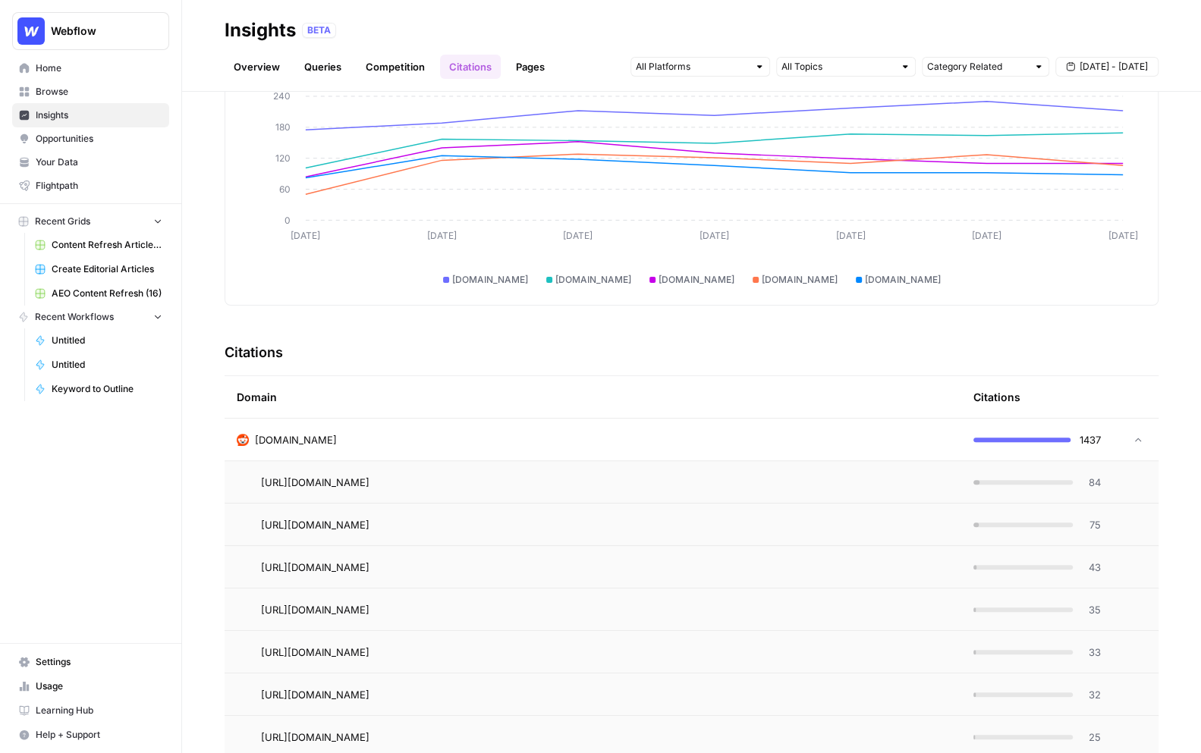
click at [1083, 485] on span "84" at bounding box center [1091, 482] width 19 height 15
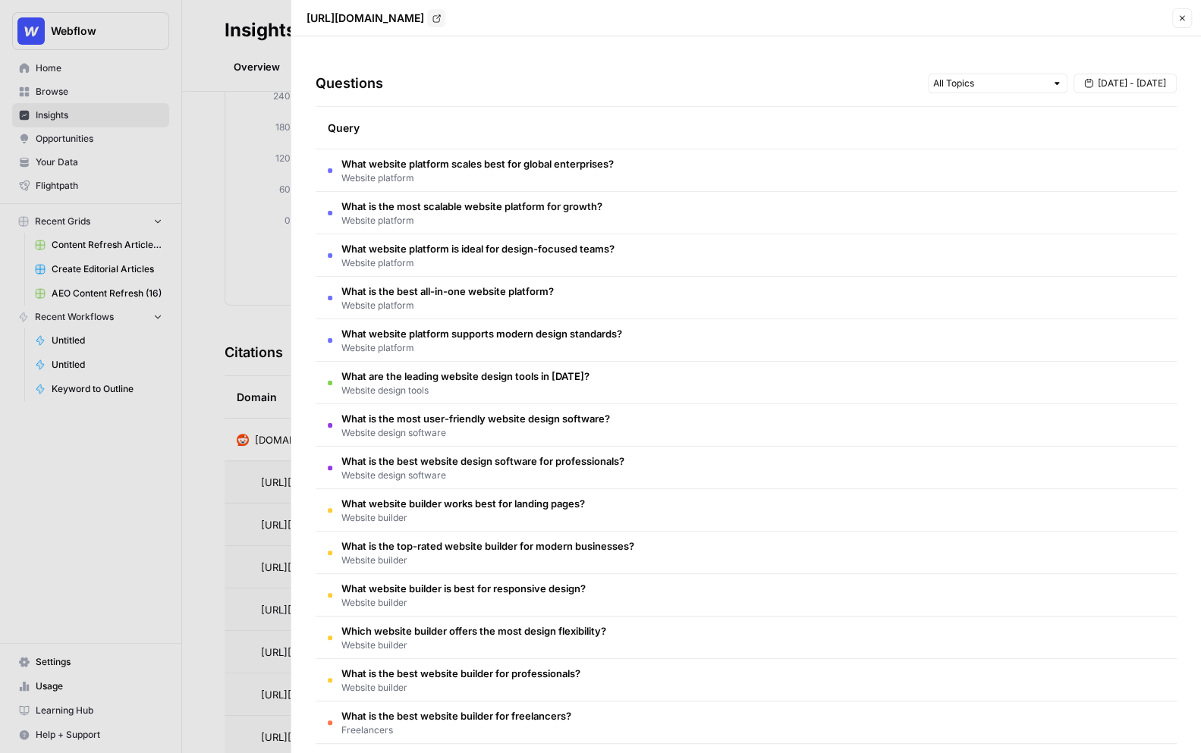
click at [261, 334] on div at bounding box center [600, 376] width 1201 height 753
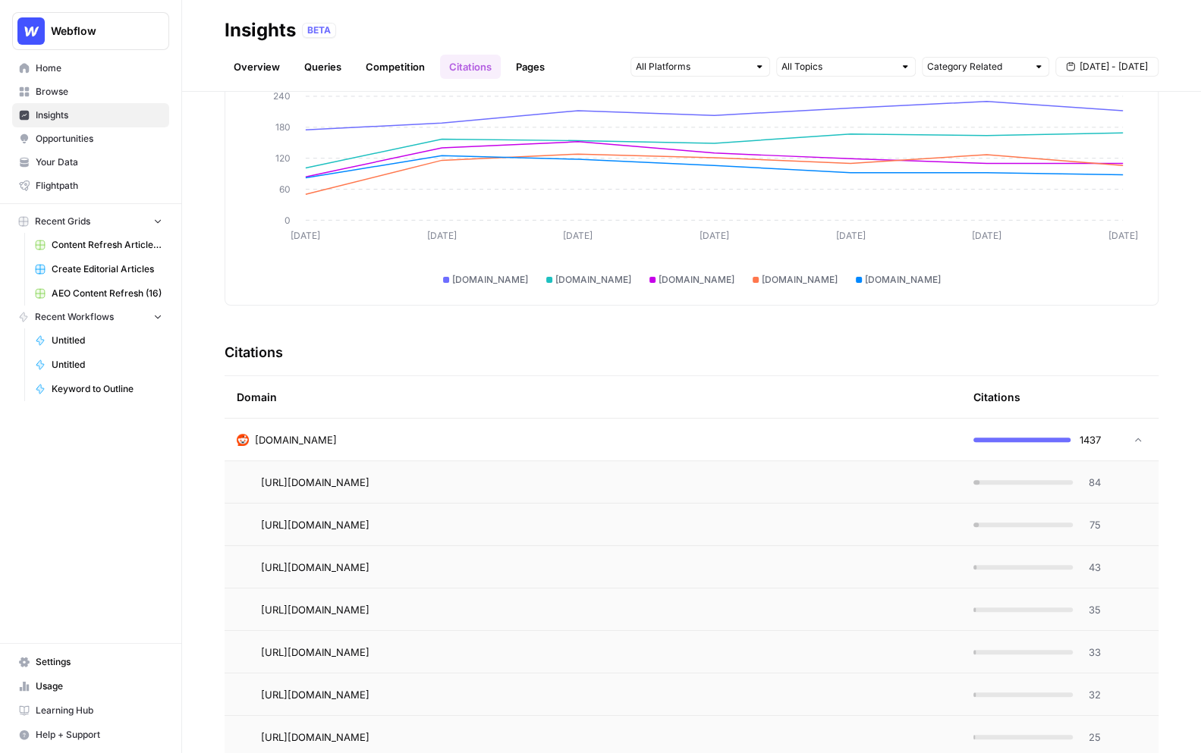
click at [426, 444] on div "reddit.com" at bounding box center [593, 439] width 712 height 15
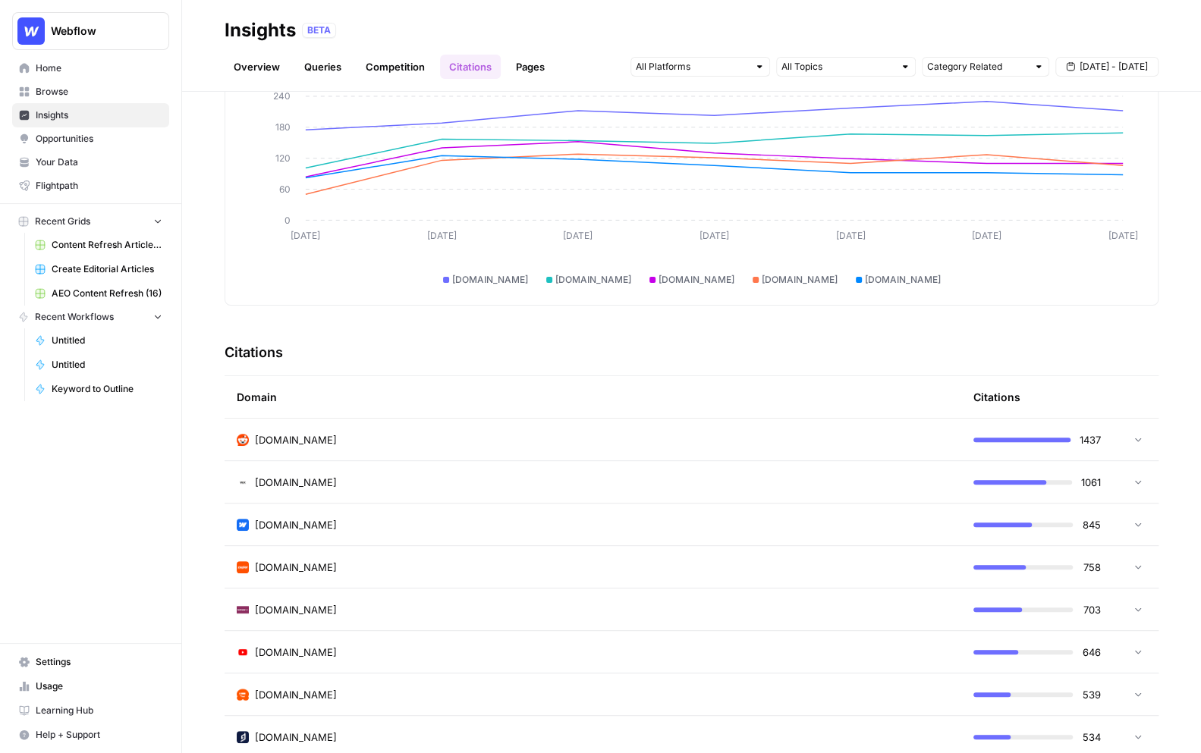
click at [86, 143] on span "Opportunities" at bounding box center [99, 139] width 127 height 14
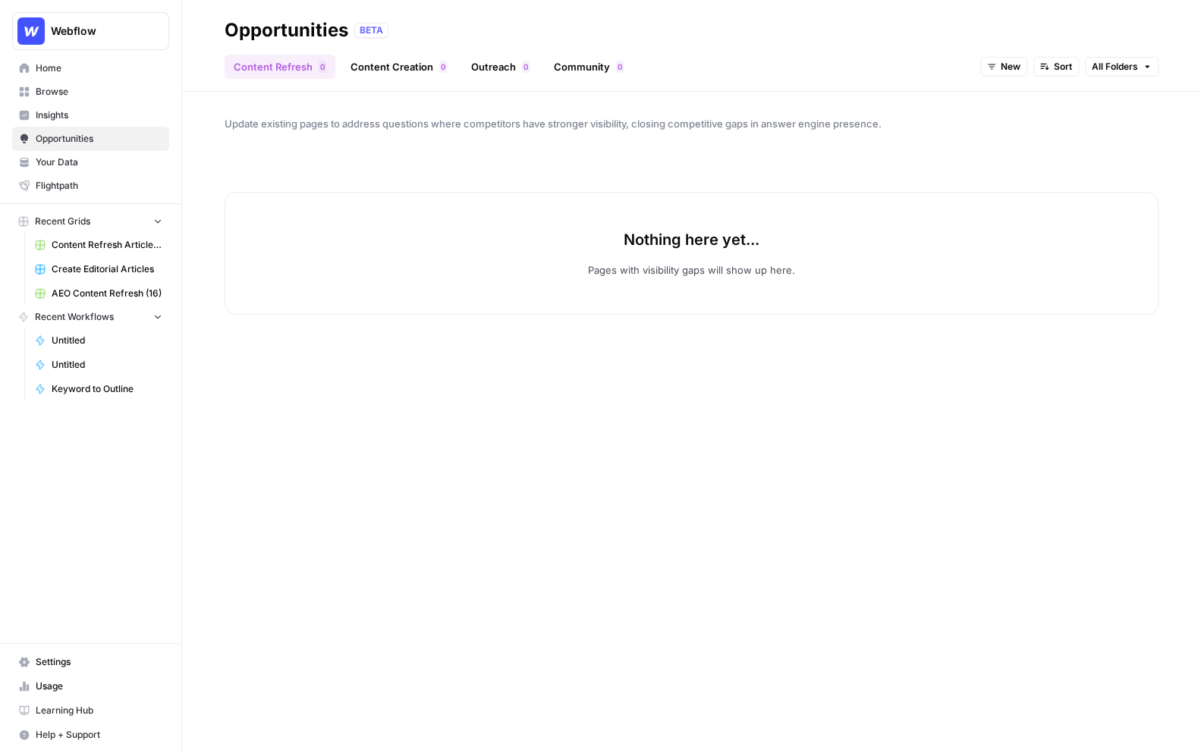
click at [1010, 68] on span "New" at bounding box center [1010, 67] width 20 height 14
click at [1013, 93] on span "All Opportunities" at bounding box center [1032, 100] width 77 height 15
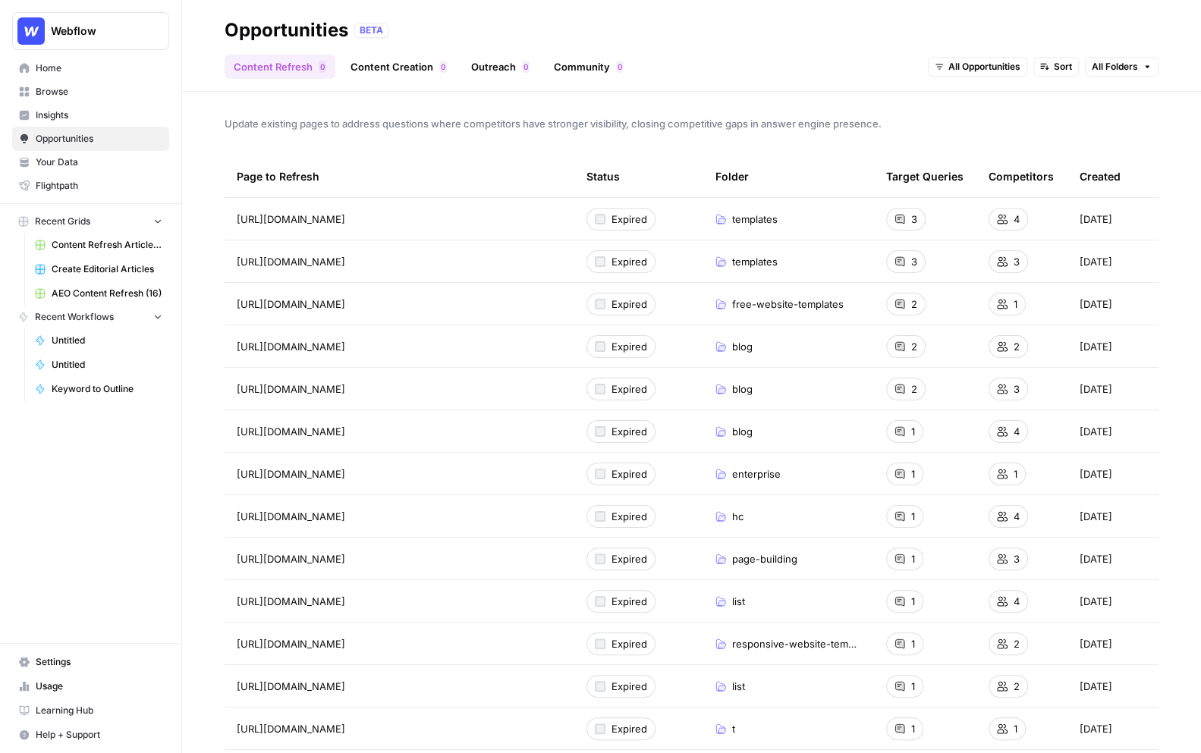
click at [380, 64] on link "Content Creation 0" at bounding box center [398, 67] width 115 height 24
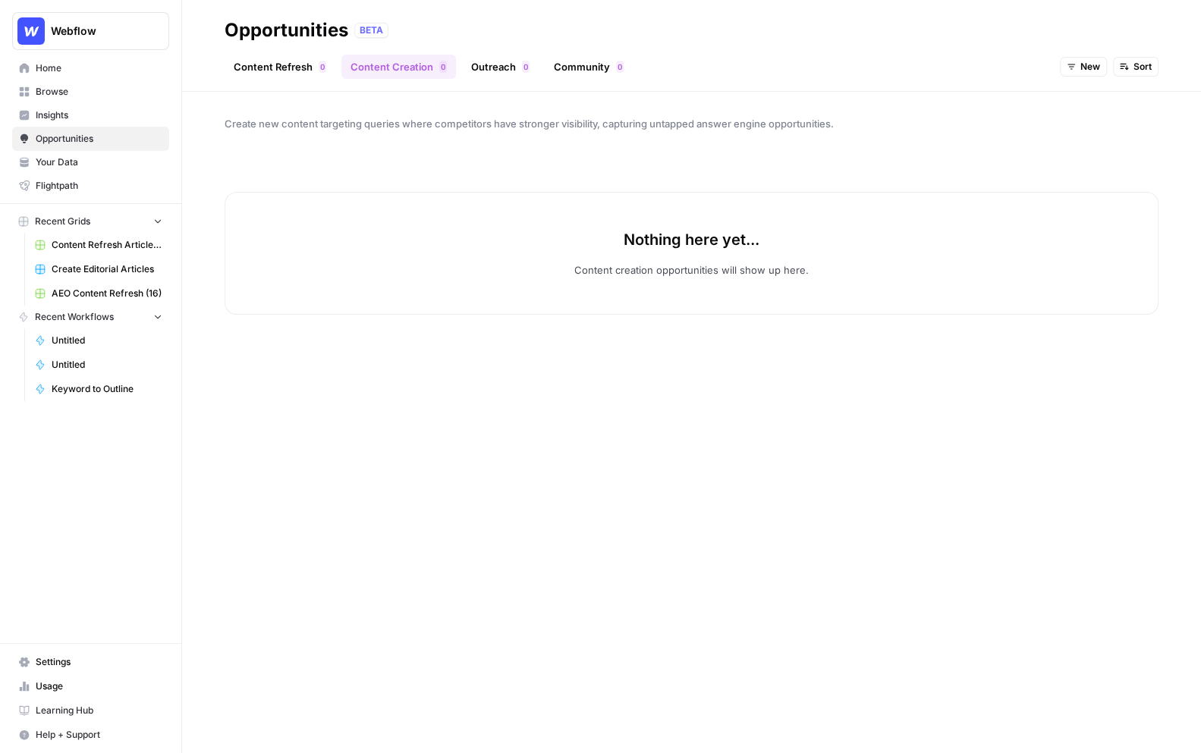
click at [1152, 69] on button "Sort" at bounding box center [1136, 67] width 46 height 20
click at [1085, 73] on span "New" at bounding box center [1090, 67] width 20 height 14
click at [1093, 103] on span "All Opportunities" at bounding box center [1110, 100] width 77 height 15
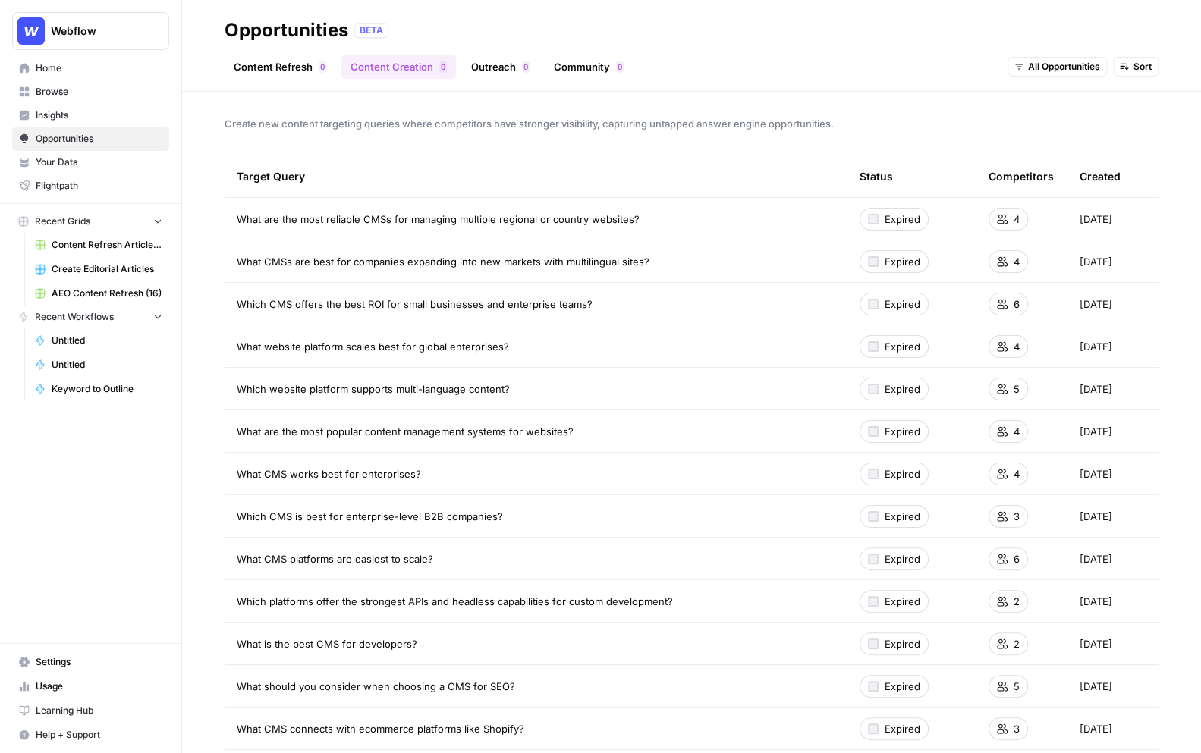
click at [504, 65] on link "Outreach 0" at bounding box center [500, 67] width 77 height 24
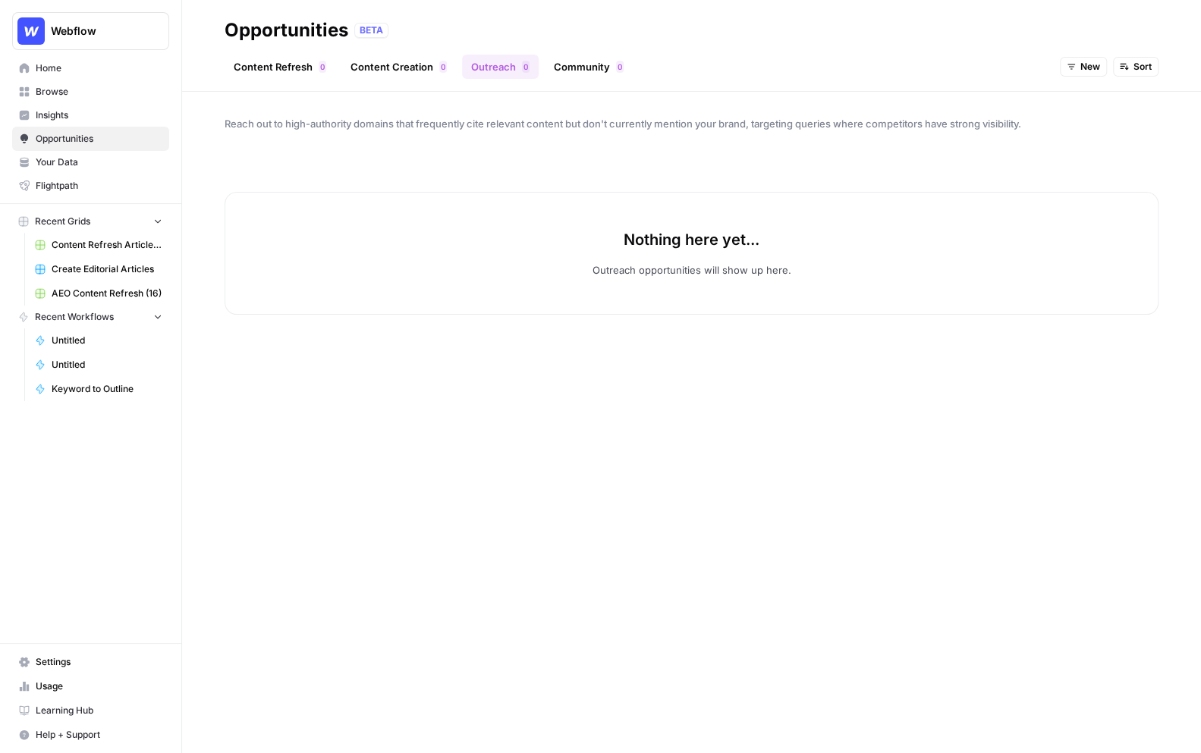
click at [1083, 71] on span "New" at bounding box center [1090, 67] width 20 height 14
click at [1083, 89] on button "All Opportunities" at bounding box center [1114, 99] width 96 height 21
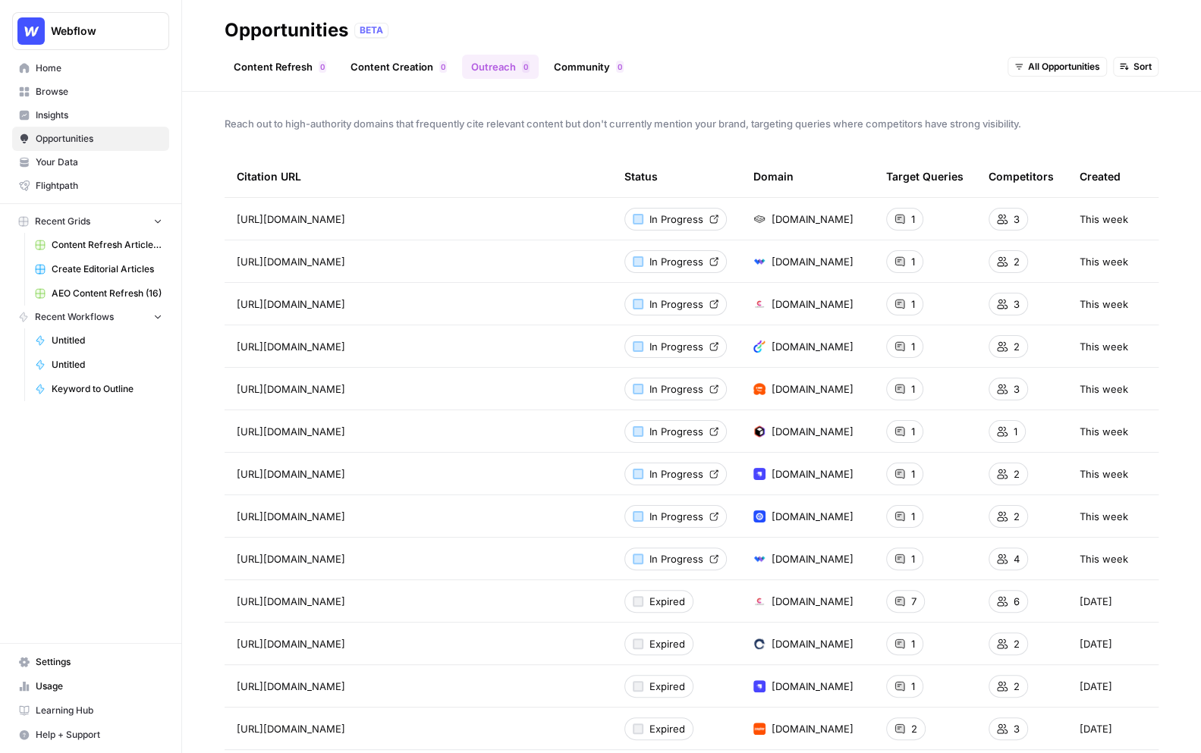
click at [583, 55] on link "Community 0" at bounding box center [589, 67] width 88 height 24
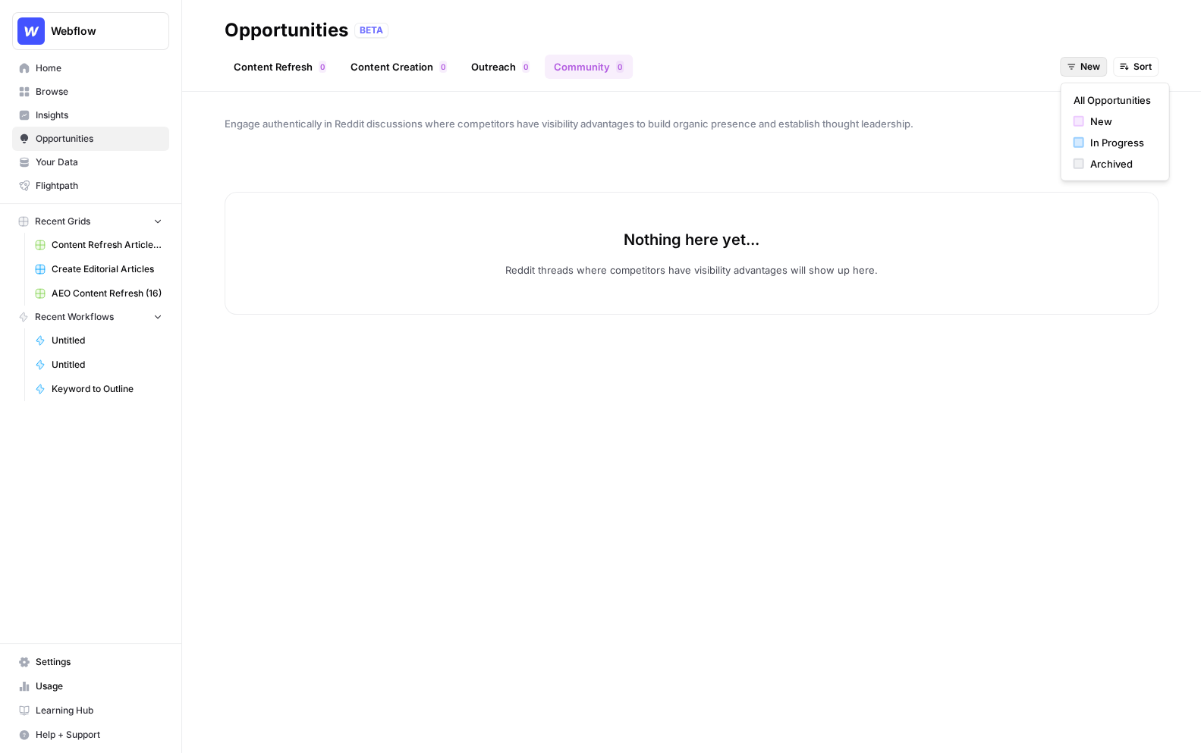
click at [1091, 66] on span "New" at bounding box center [1090, 67] width 20 height 14
click at [1088, 93] on span "All Opportunities" at bounding box center [1110, 100] width 77 height 15
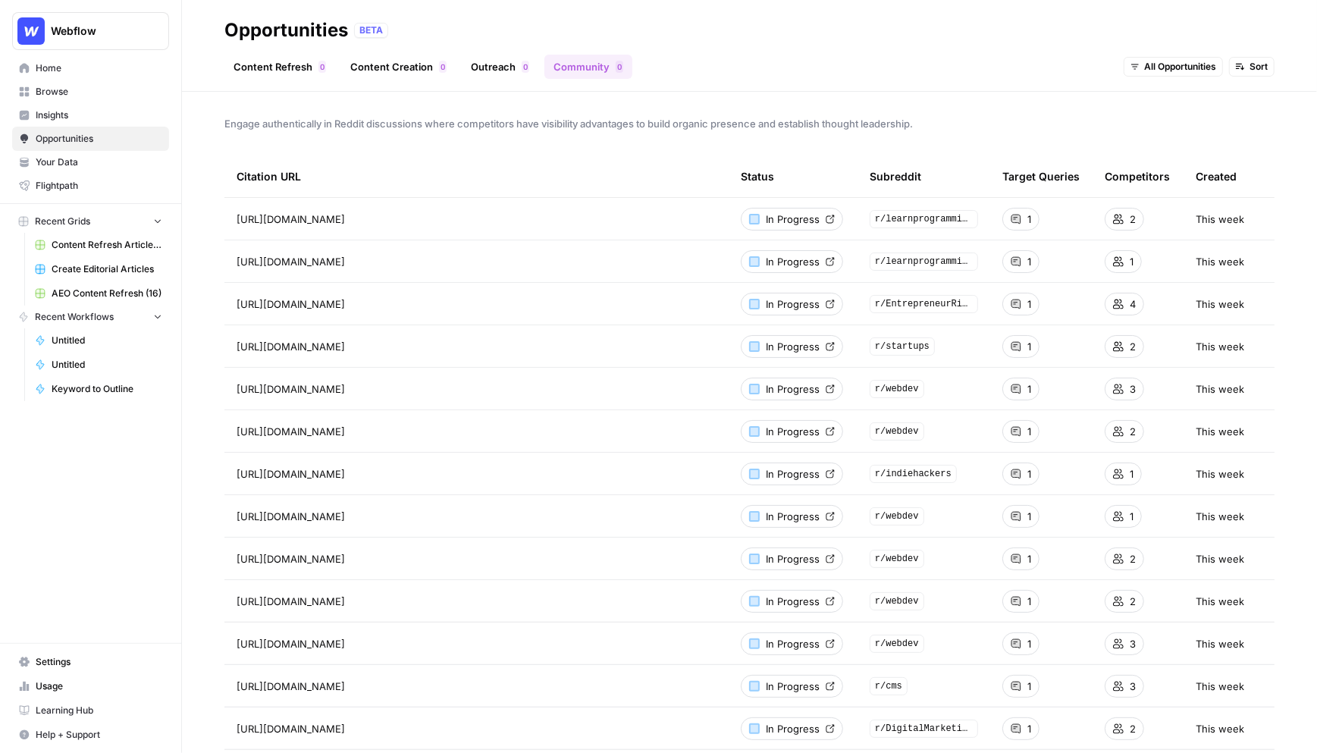
click at [47, 116] on span "Insights" at bounding box center [99, 115] width 127 height 14
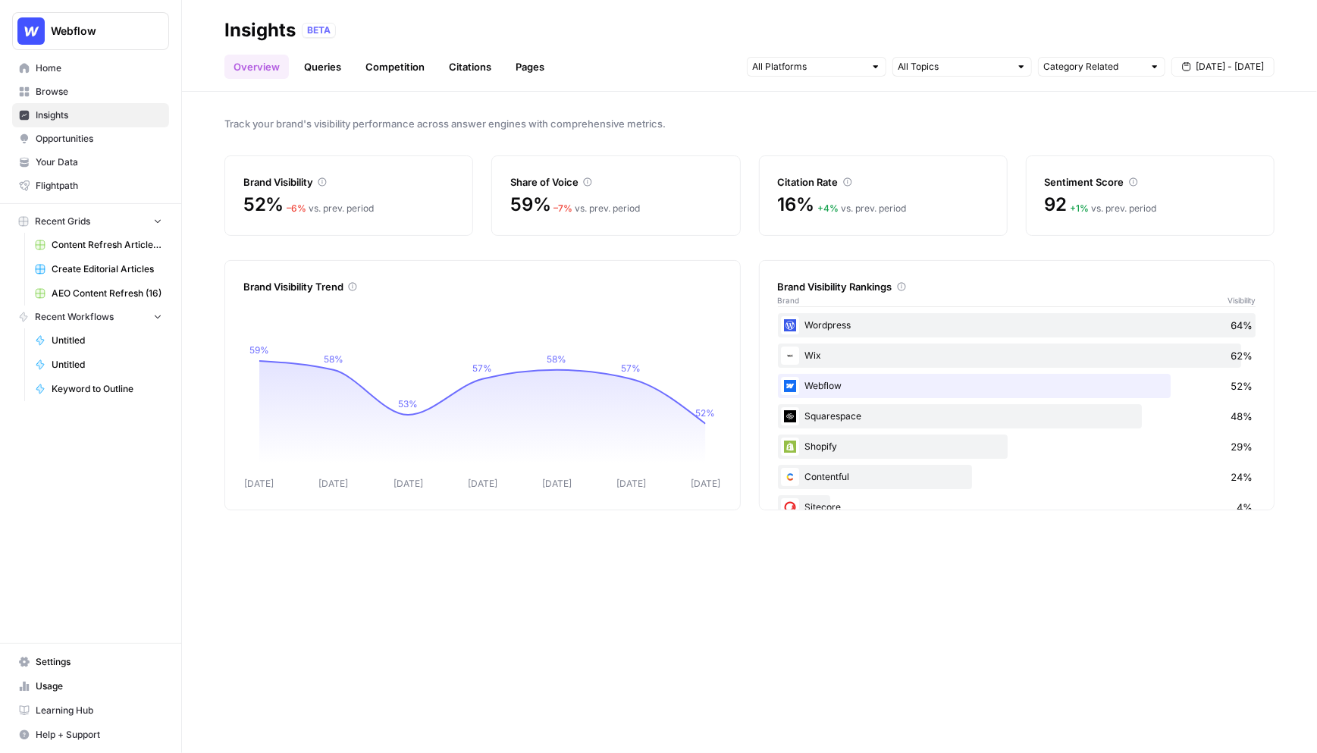
click at [86, 143] on span "Opportunities" at bounding box center [99, 139] width 127 height 14
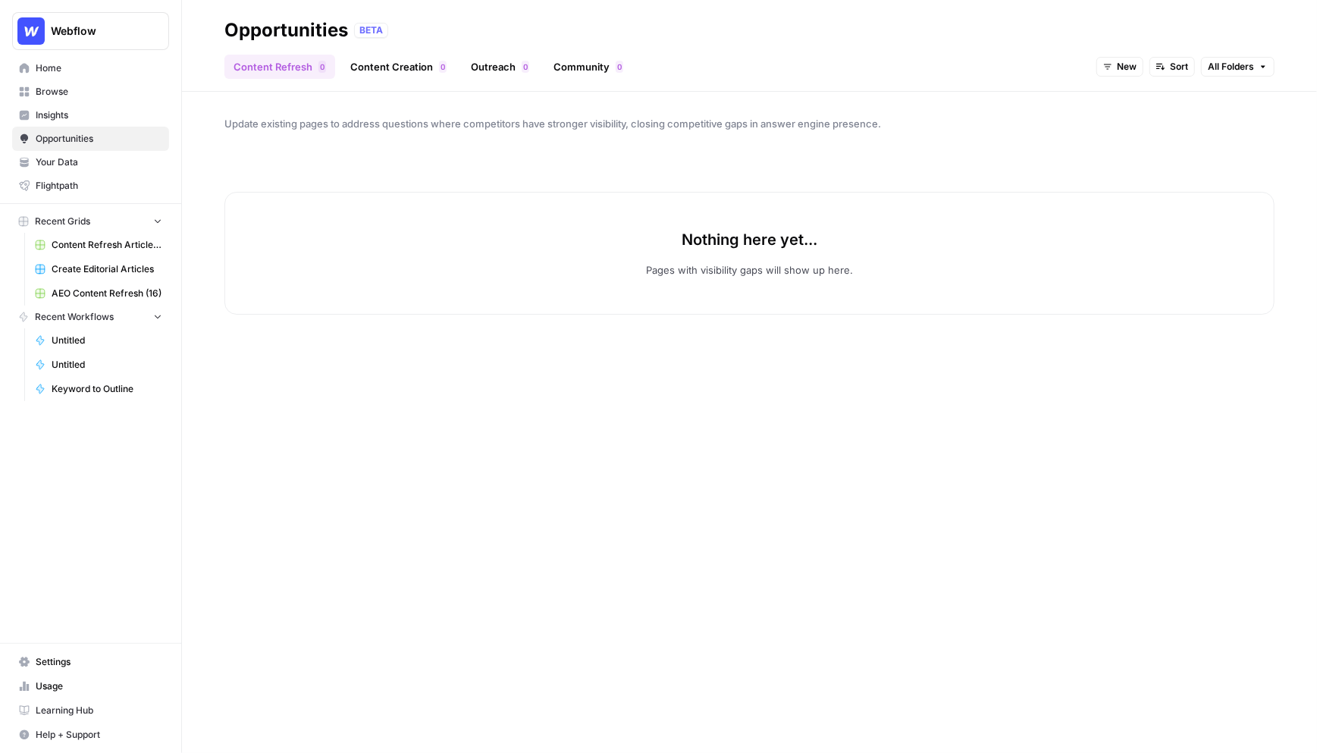
click at [1129, 61] on span "New" at bounding box center [1127, 67] width 20 height 14
click at [1127, 95] on span "All Opportunities" at bounding box center [1149, 100] width 77 height 15
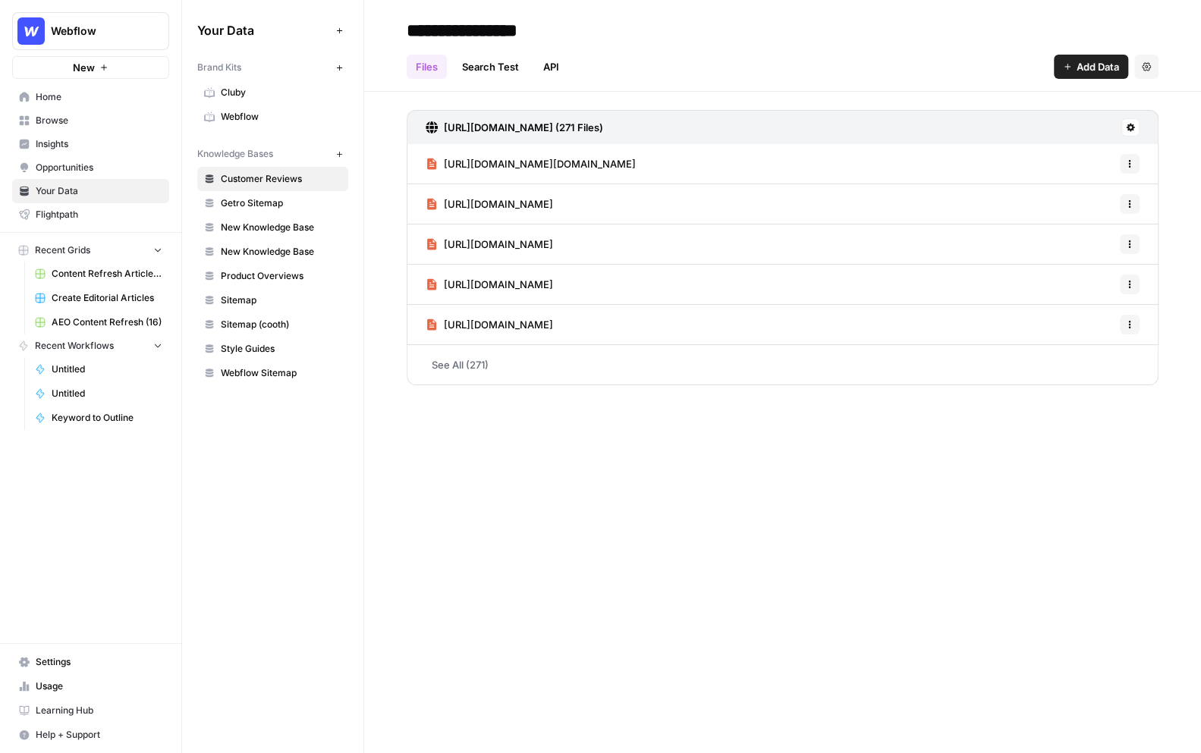
click at [282, 112] on span "Webflow" at bounding box center [281, 117] width 121 height 14
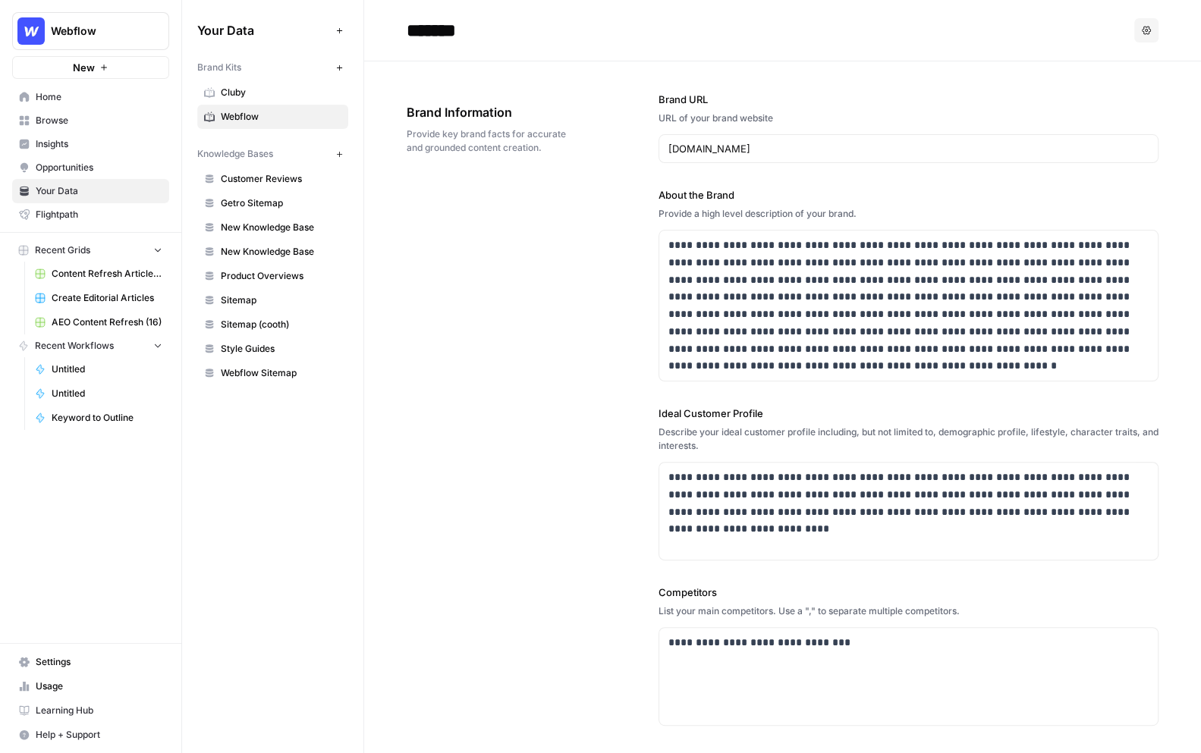
click at [542, 425] on div "**********" at bounding box center [783, 492] width 752 height 862
click at [409, 239] on div "**********" at bounding box center [783, 492] width 752 height 862
click at [448, 236] on div "**********" at bounding box center [783, 492] width 752 height 862
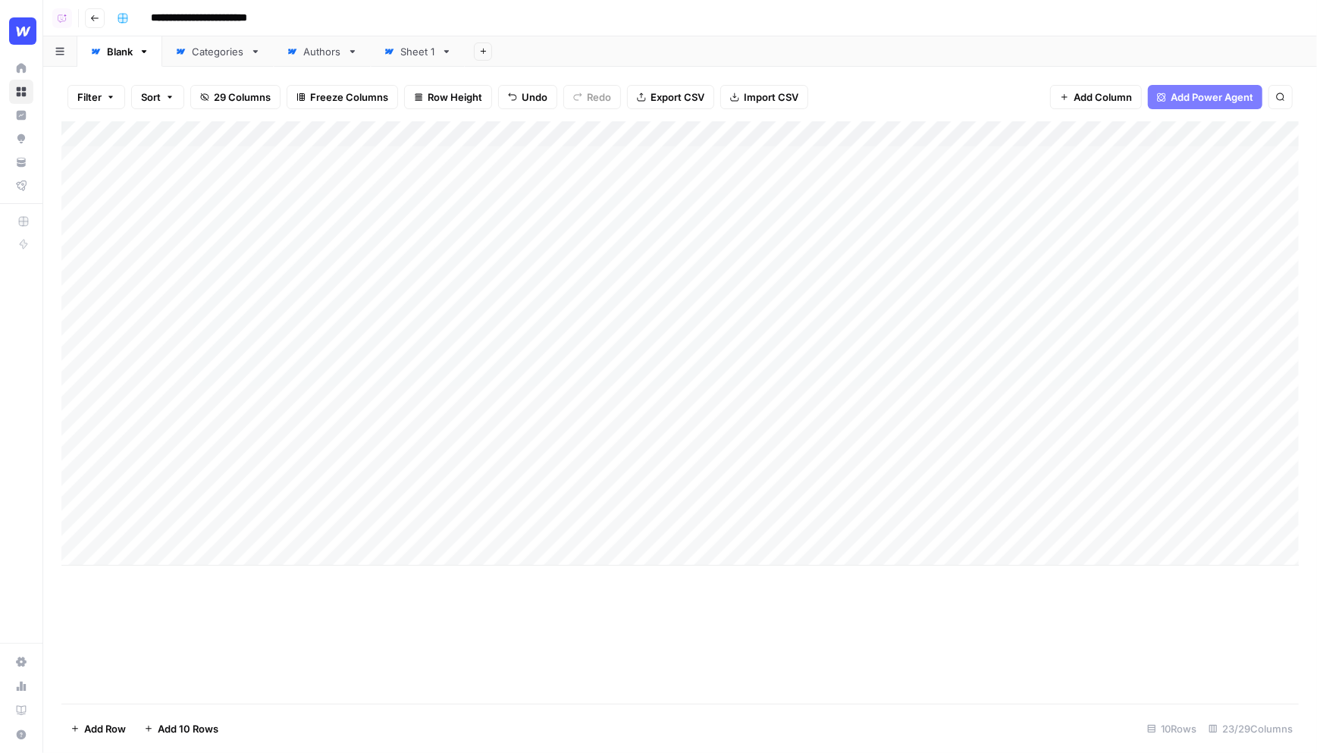
drag, startPoint x: 159, startPoint y: 160, endPoint x: 218, endPoint y: 526, distance: 371.0
click at [218, 526] on div "Add Column" at bounding box center [680, 343] width 1238 height 444
click at [636, 117] on div "Filter Sort 29 Columns Freeze Columns Row Height Undo Redo Export CSV Import CS…" at bounding box center [680, 97] width 1238 height 49
click at [672, 196] on div "Add Column" at bounding box center [680, 343] width 1238 height 444
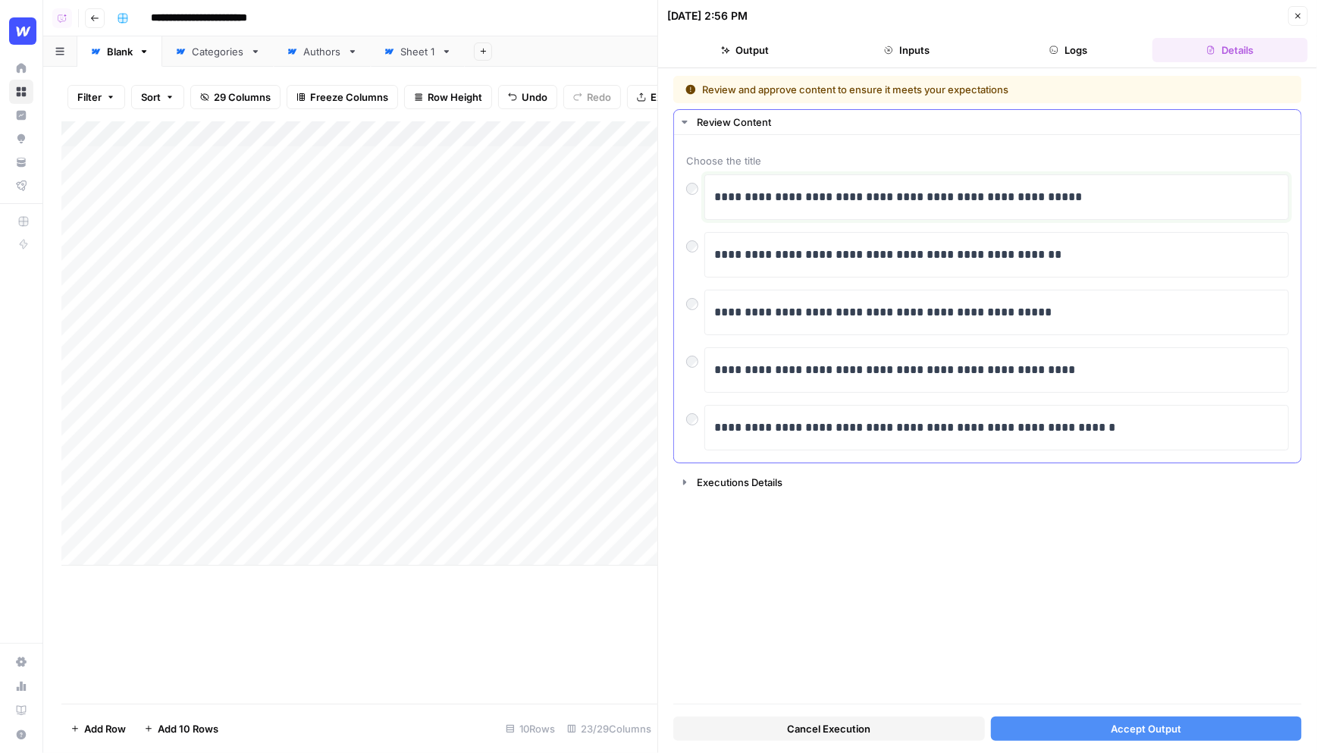
click at [1098, 207] on div "**********" at bounding box center [996, 197] width 565 height 32
click at [1104, 198] on p "**********" at bounding box center [997, 197] width 567 height 20
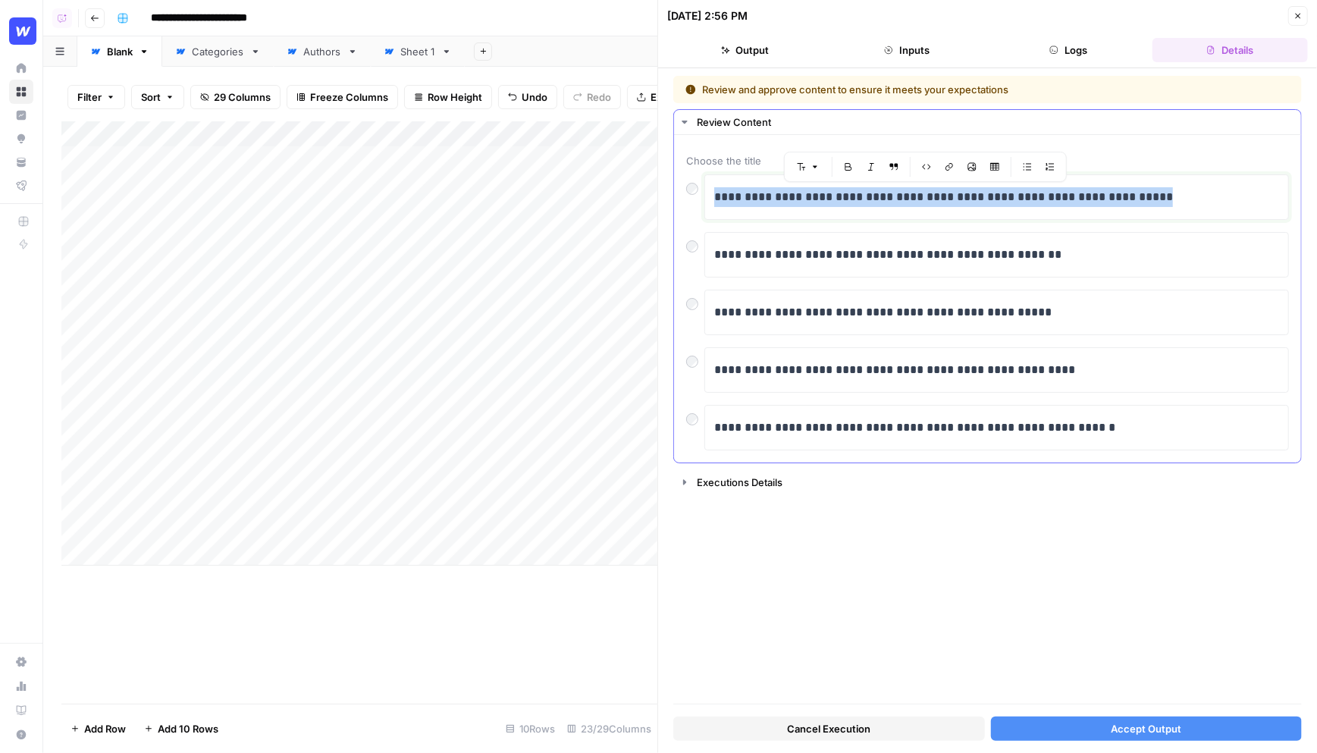
click at [1104, 198] on p "**********" at bounding box center [997, 197] width 567 height 20
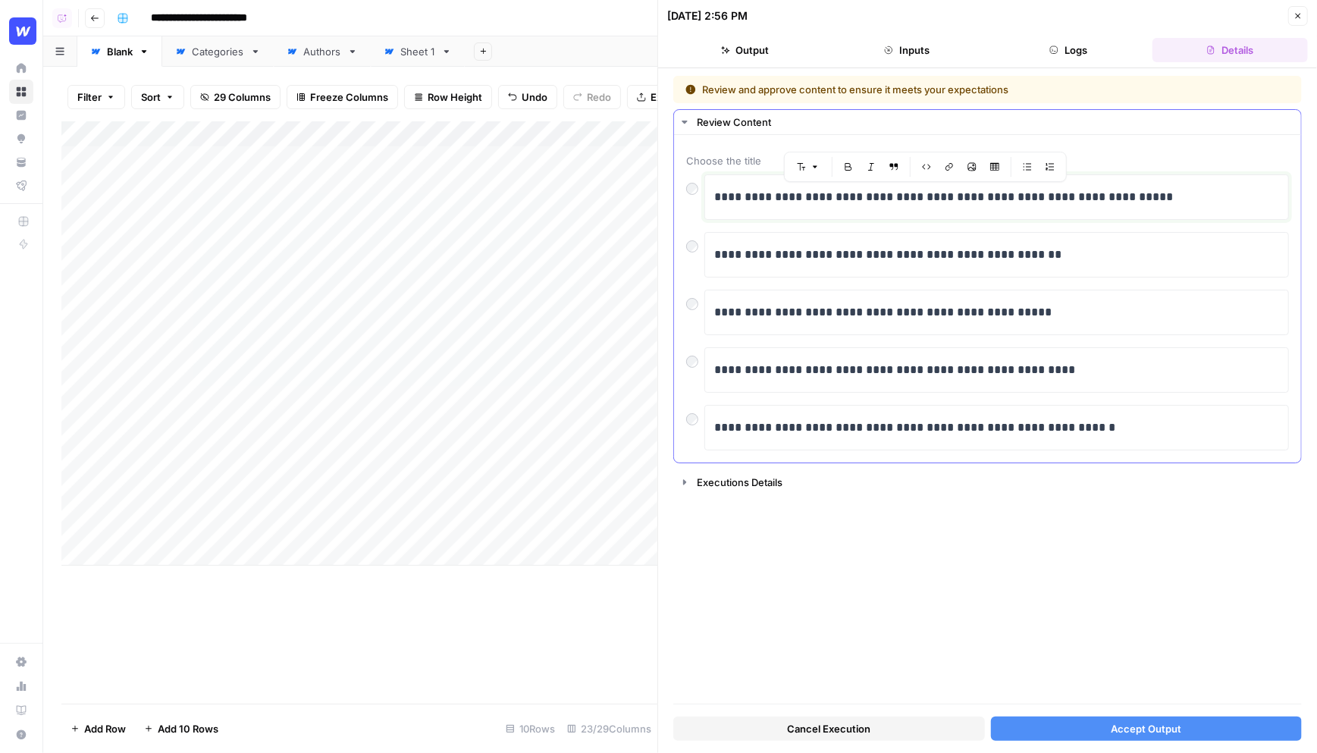
click at [1104, 198] on p "**********" at bounding box center [997, 197] width 567 height 20
click at [1098, 727] on button "Accept Output" at bounding box center [1147, 729] width 312 height 24
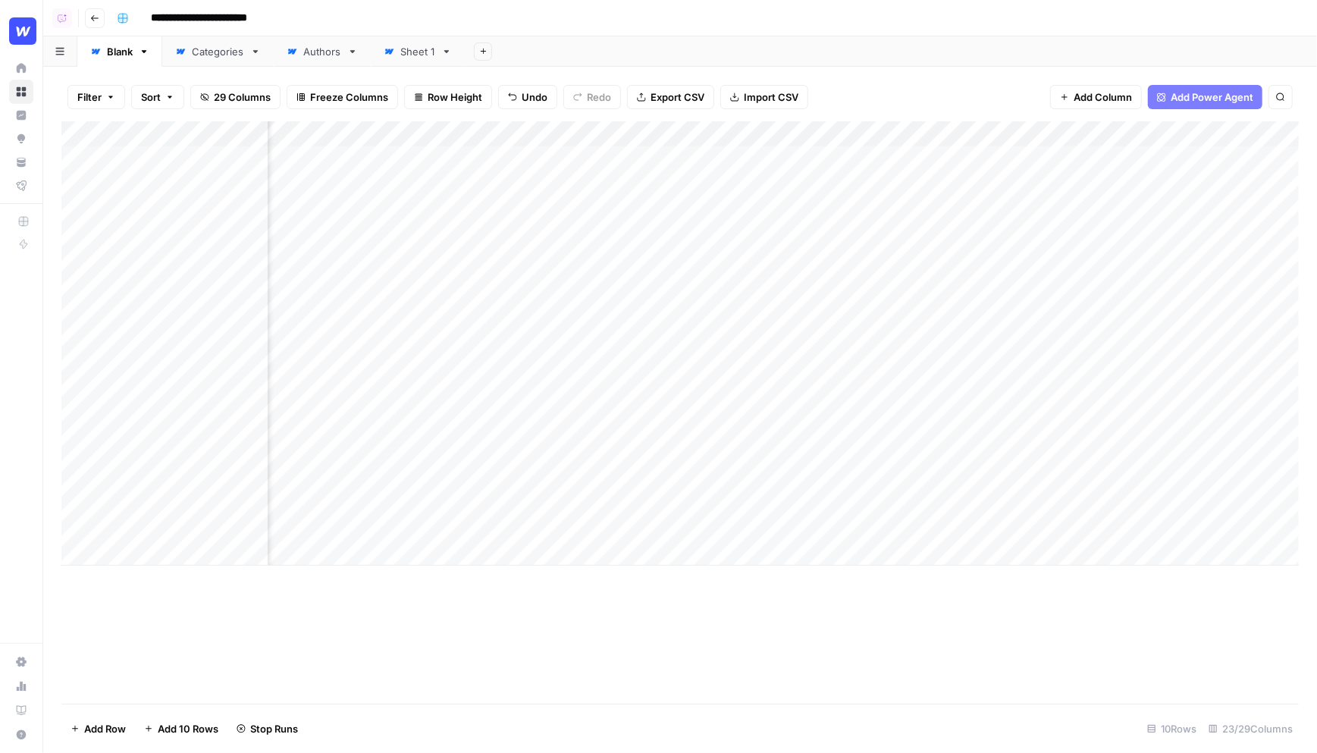
scroll to position [0, 644]
click at [850, 157] on div "Add Column" at bounding box center [680, 343] width 1238 height 444
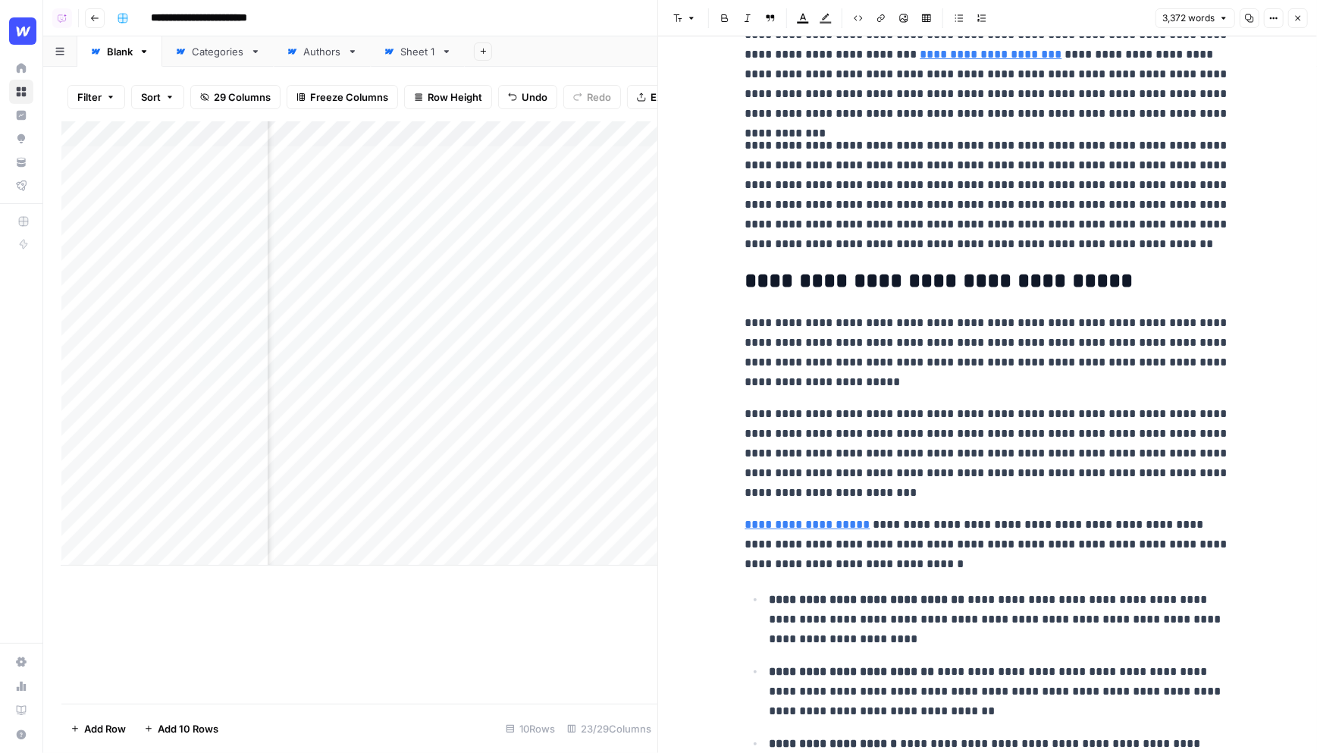
scroll to position [507, 0]
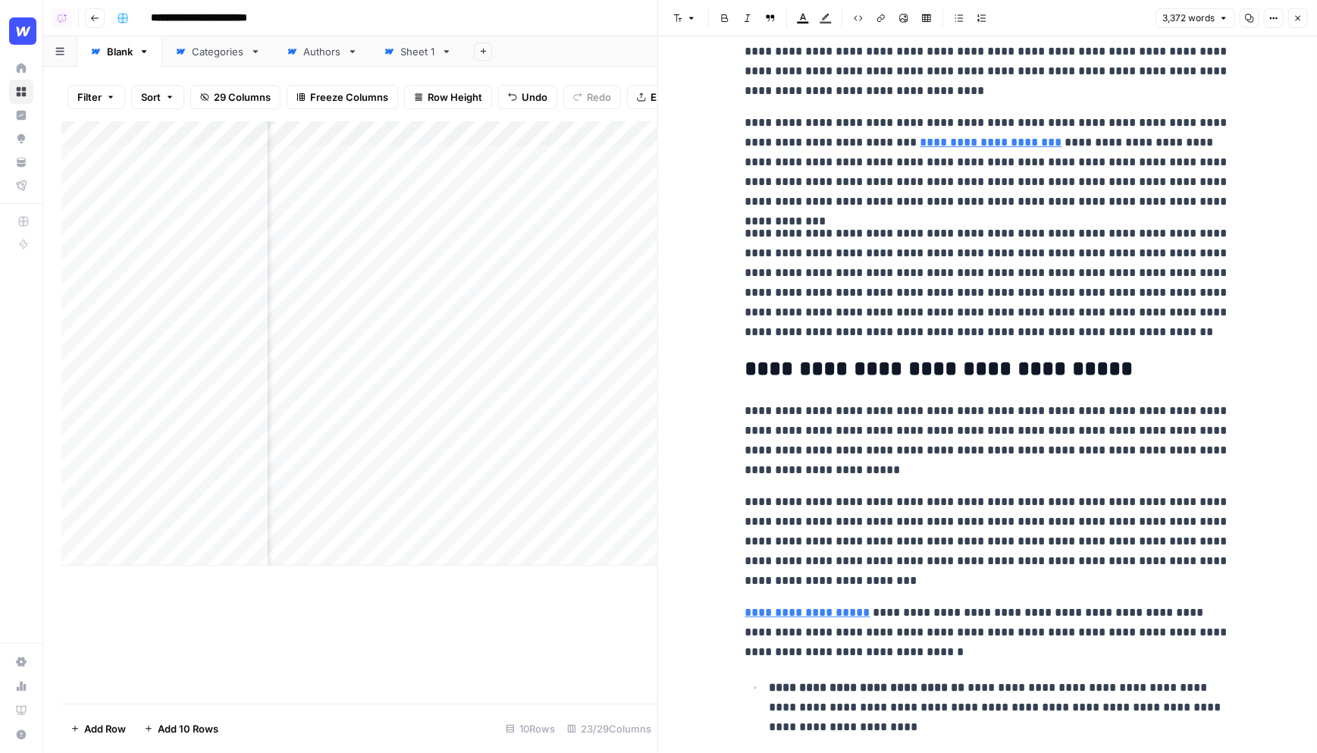
click at [927, 471] on p "**********" at bounding box center [988, 440] width 485 height 79
click at [913, 472] on p "**********" at bounding box center [988, 440] width 485 height 79
click at [959, 472] on p "**********" at bounding box center [988, 440] width 485 height 79
drag, startPoint x: 917, startPoint y: 468, endPoint x: 744, endPoint y: 412, distance: 181.8
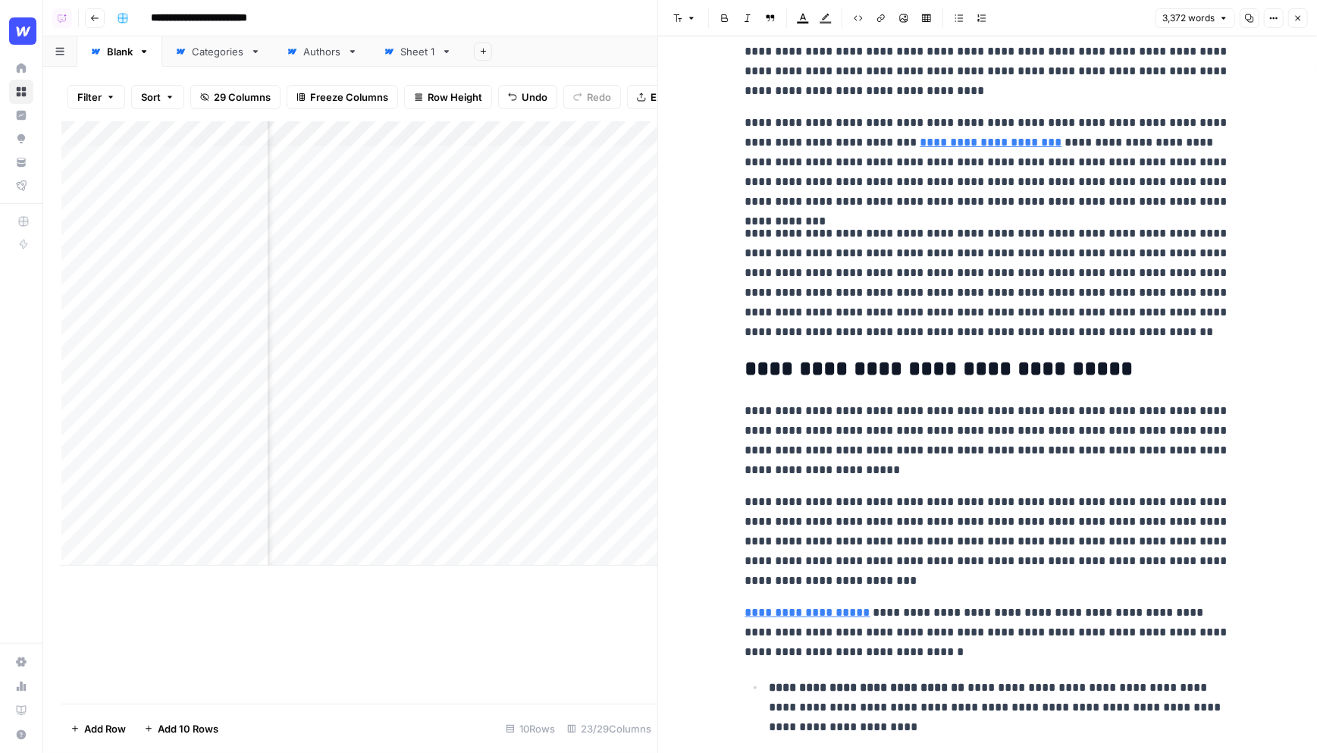
click at [746, 412] on p "**********" at bounding box center [988, 440] width 485 height 79
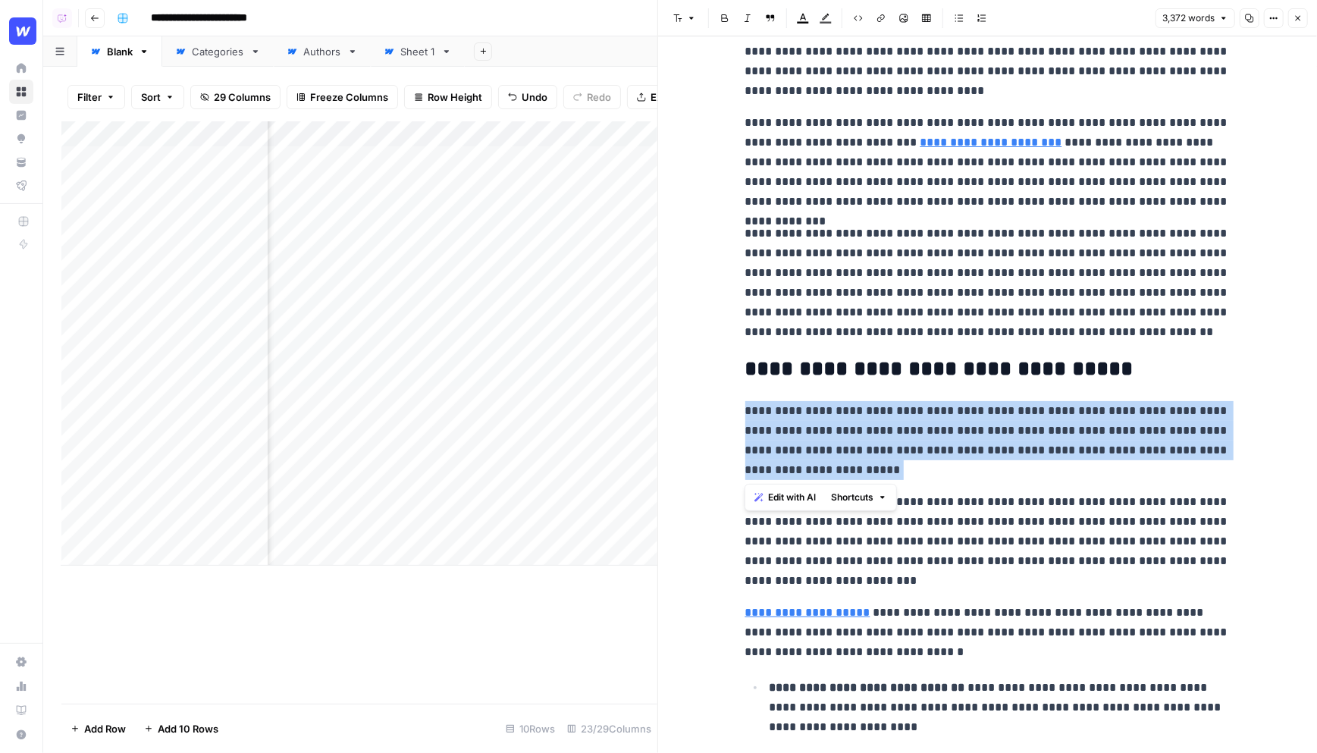
click at [790, 493] on span "Edit with AI" at bounding box center [792, 498] width 48 height 14
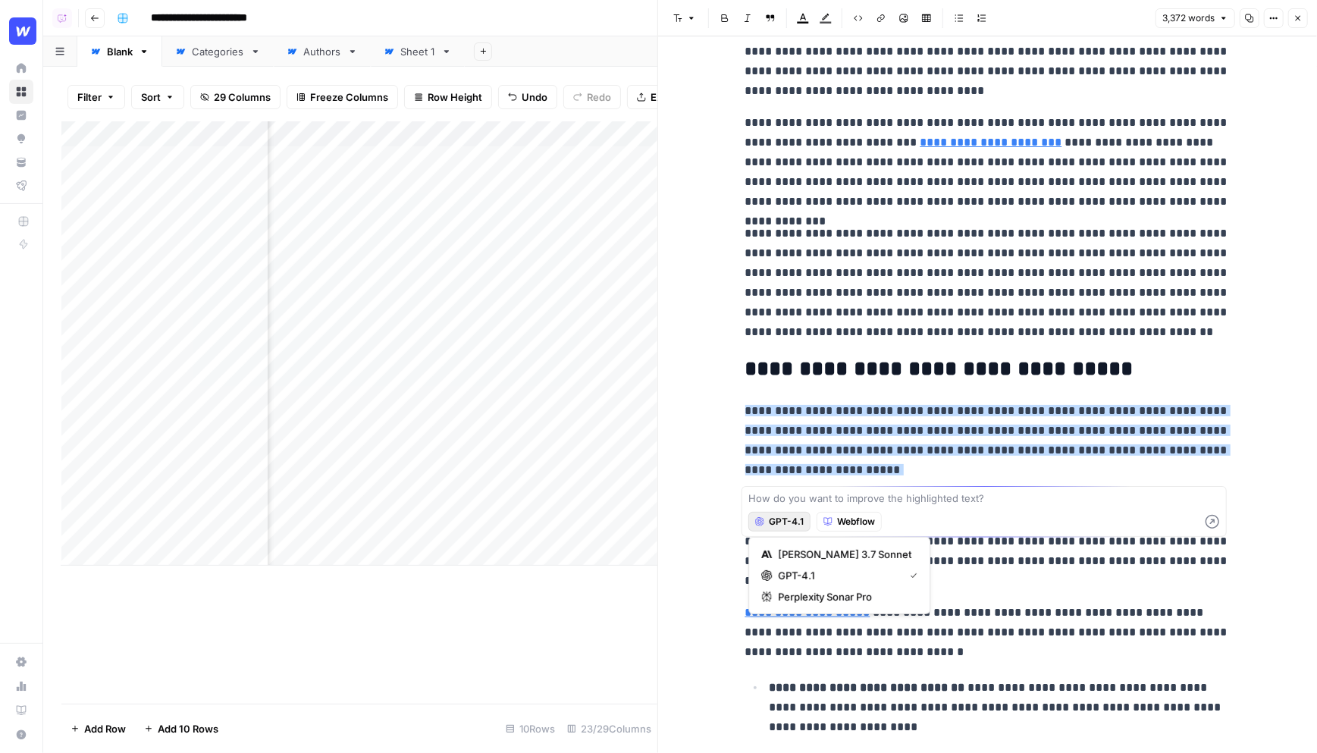
click at [784, 520] on span "GPT-4.1" at bounding box center [786, 522] width 35 height 14
click at [857, 520] on span "Webflow" at bounding box center [856, 522] width 38 height 14
click at [856, 498] on textarea at bounding box center [985, 498] width 472 height 15
click at [944, 470] on p "**********" at bounding box center [988, 440] width 485 height 79
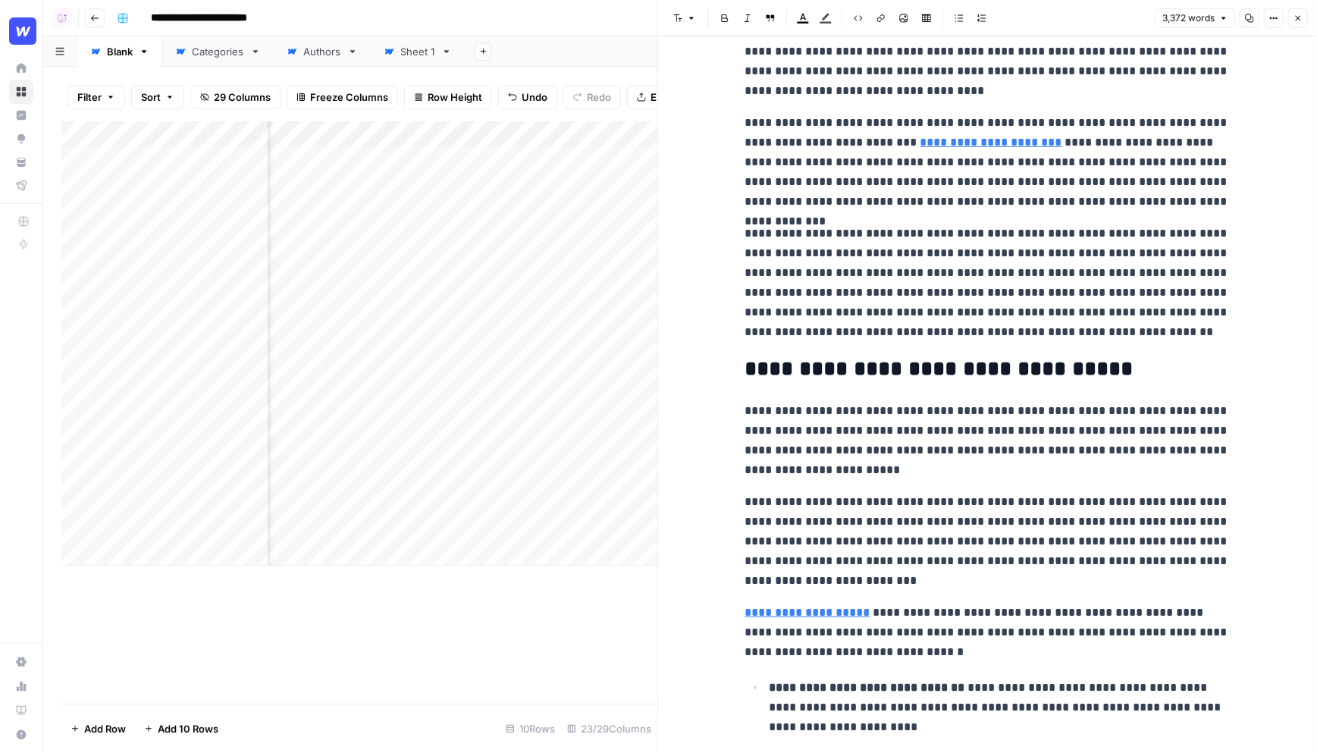
click at [1200, 15] on icon "button" at bounding box center [1298, 18] width 9 height 9
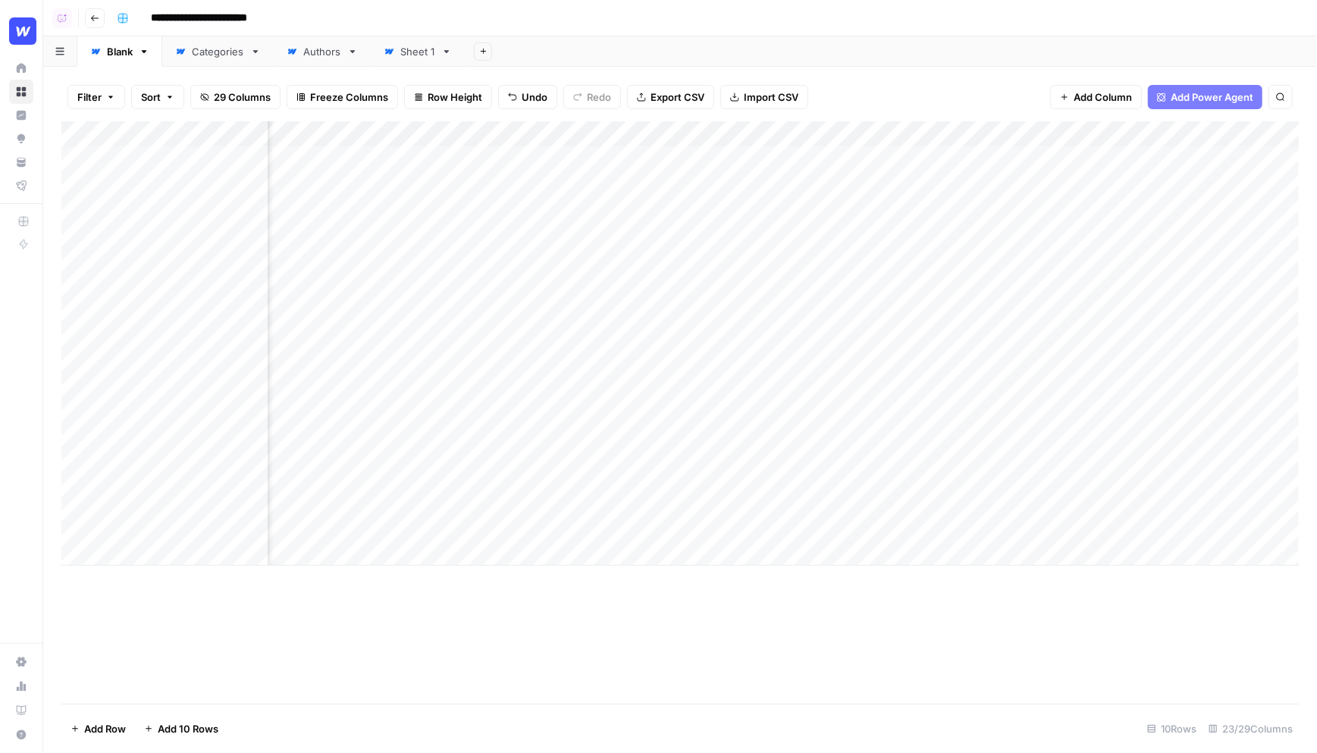
click at [840, 109] on div "Filter Sort 29 Columns Freeze Columns Row Height Undo Redo Export CSV Import CS…" at bounding box center [680, 97] width 1238 height 49
click at [852, 96] on div "Filter Sort 29 Columns Freeze Columns Row Height Undo Redo Export CSV Import CS…" at bounding box center [680, 97] width 1238 height 49
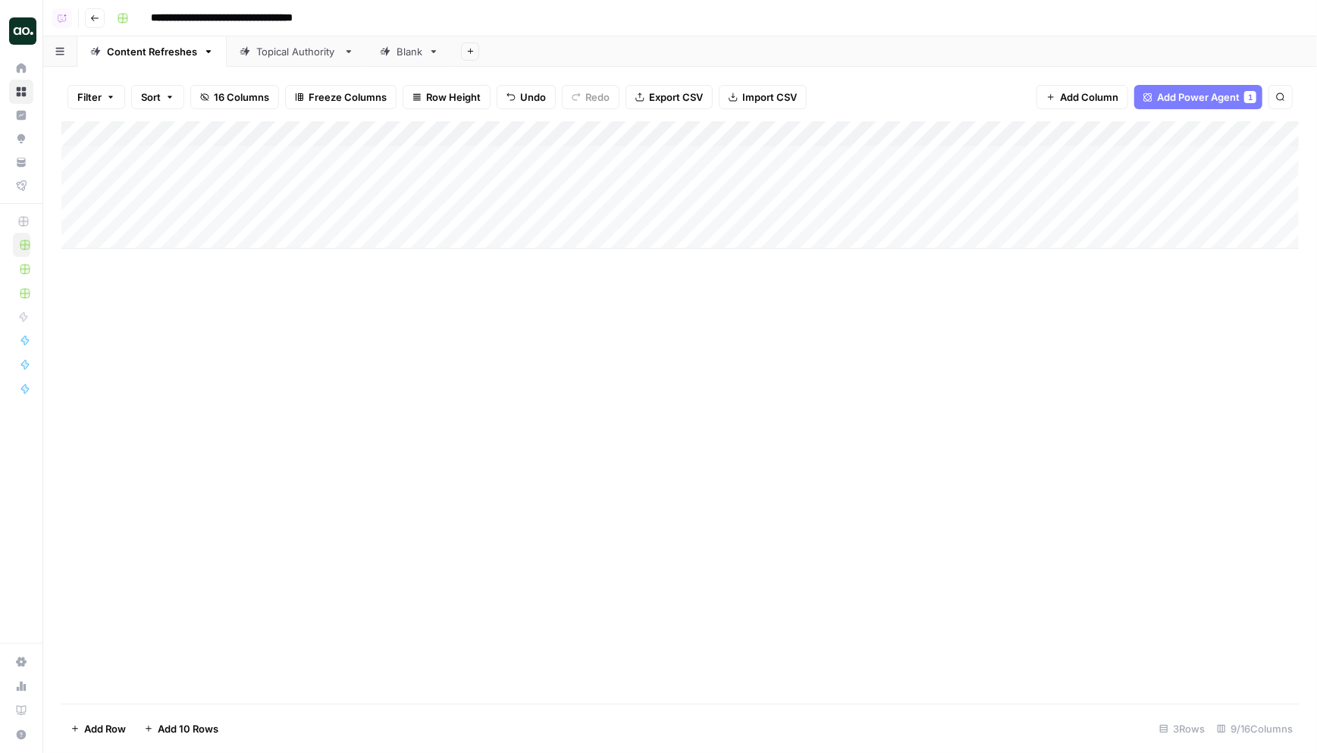
scroll to position [0, 74]
click at [612, 153] on div "Add Column" at bounding box center [680, 184] width 1238 height 127
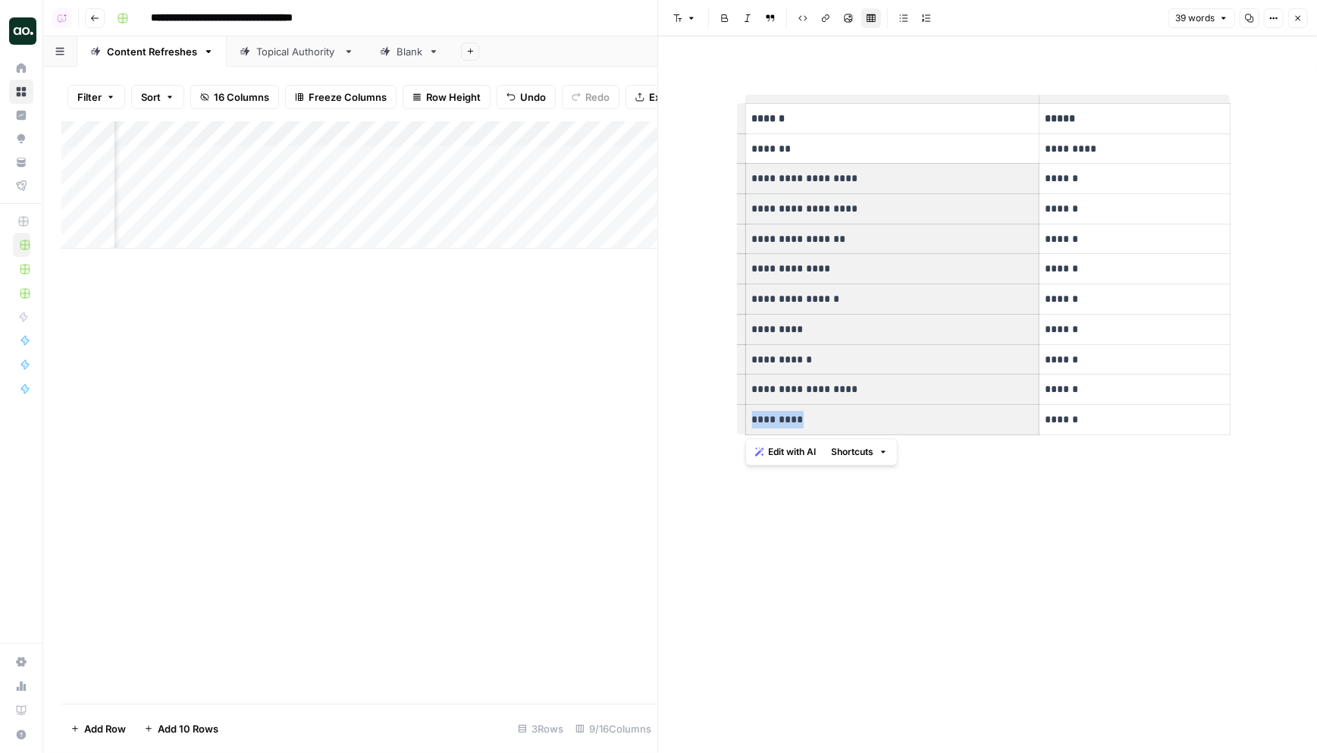
drag, startPoint x: 753, startPoint y: 174, endPoint x: 854, endPoint y: 410, distance: 257.2
click at [854, 410] on tbody "**********" at bounding box center [988, 269] width 485 height 331
click at [854, 411] on p "*********" at bounding box center [892, 419] width 281 height 17
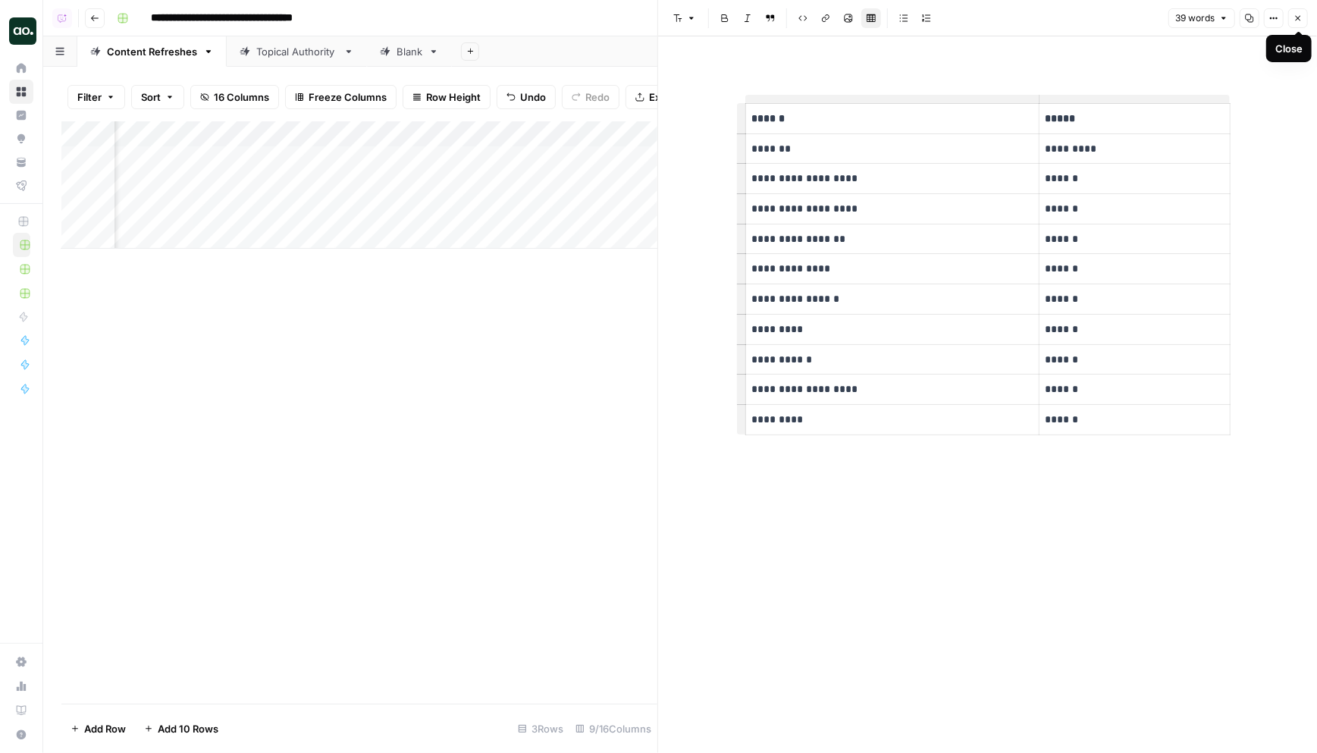
click at [1299, 14] on icon "button" at bounding box center [1298, 18] width 9 height 9
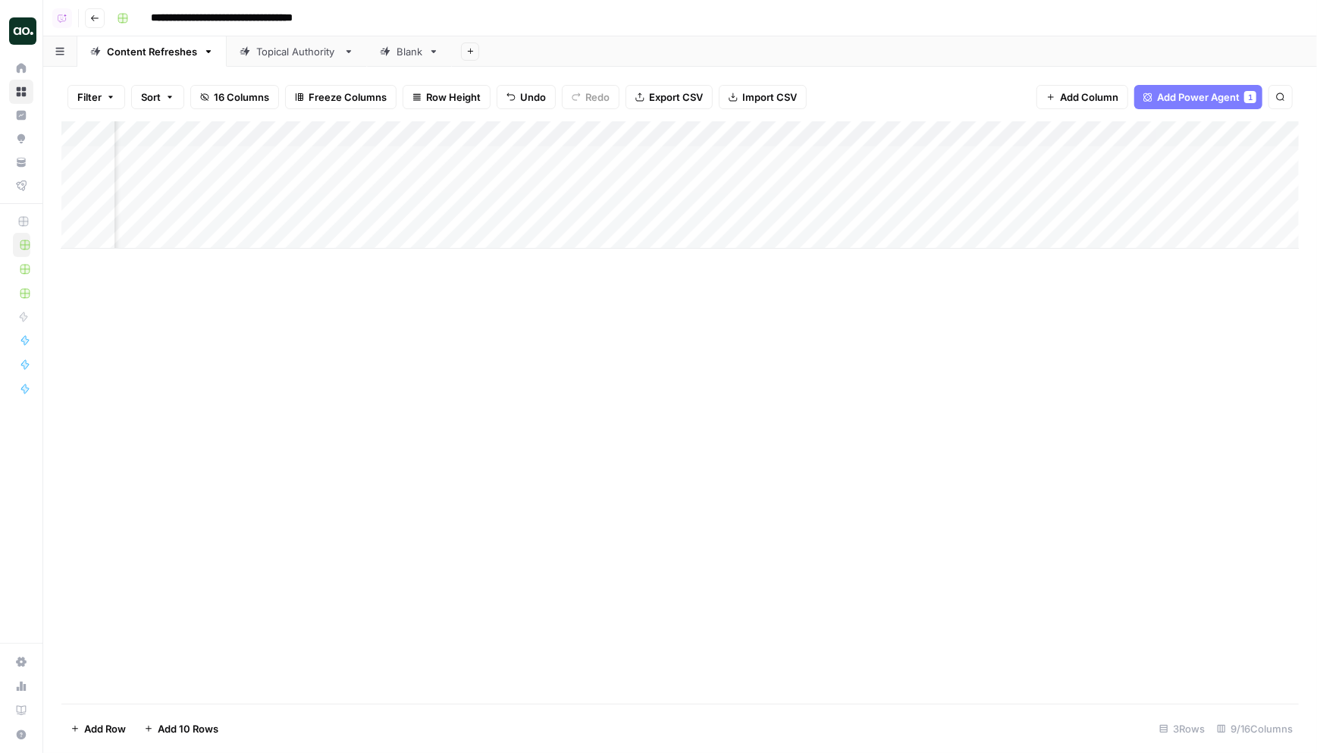
click at [877, 156] on div "Add Column" at bounding box center [680, 184] width 1238 height 127
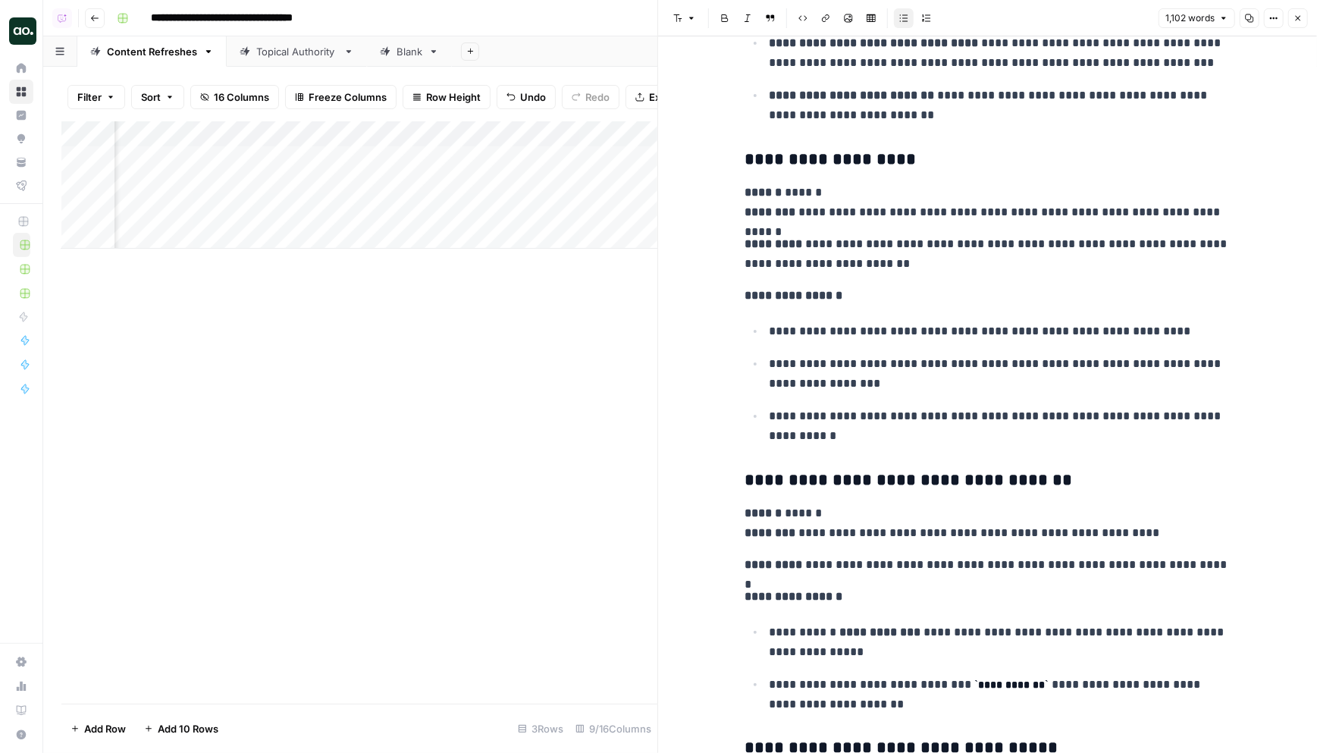
scroll to position [2489, 0]
click at [1301, 17] on icon "button" at bounding box center [1298, 18] width 9 height 9
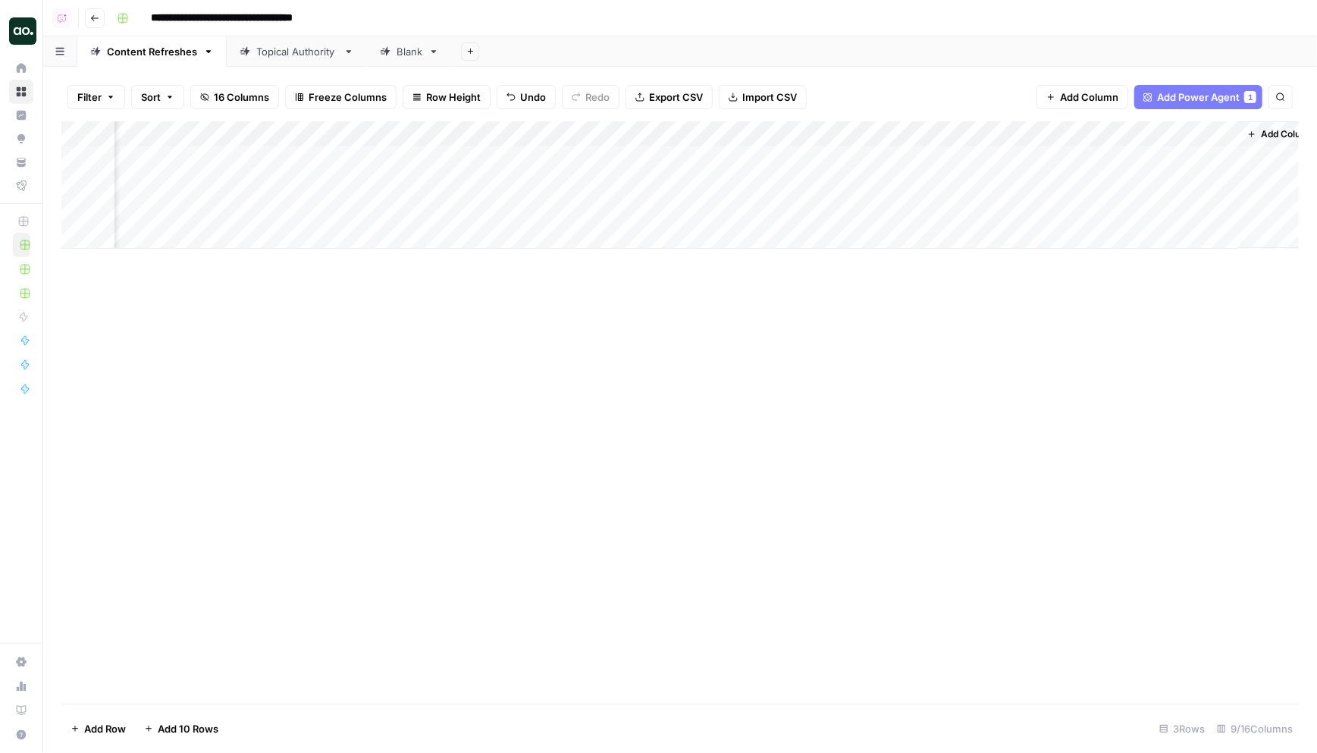
scroll to position [0, 319]
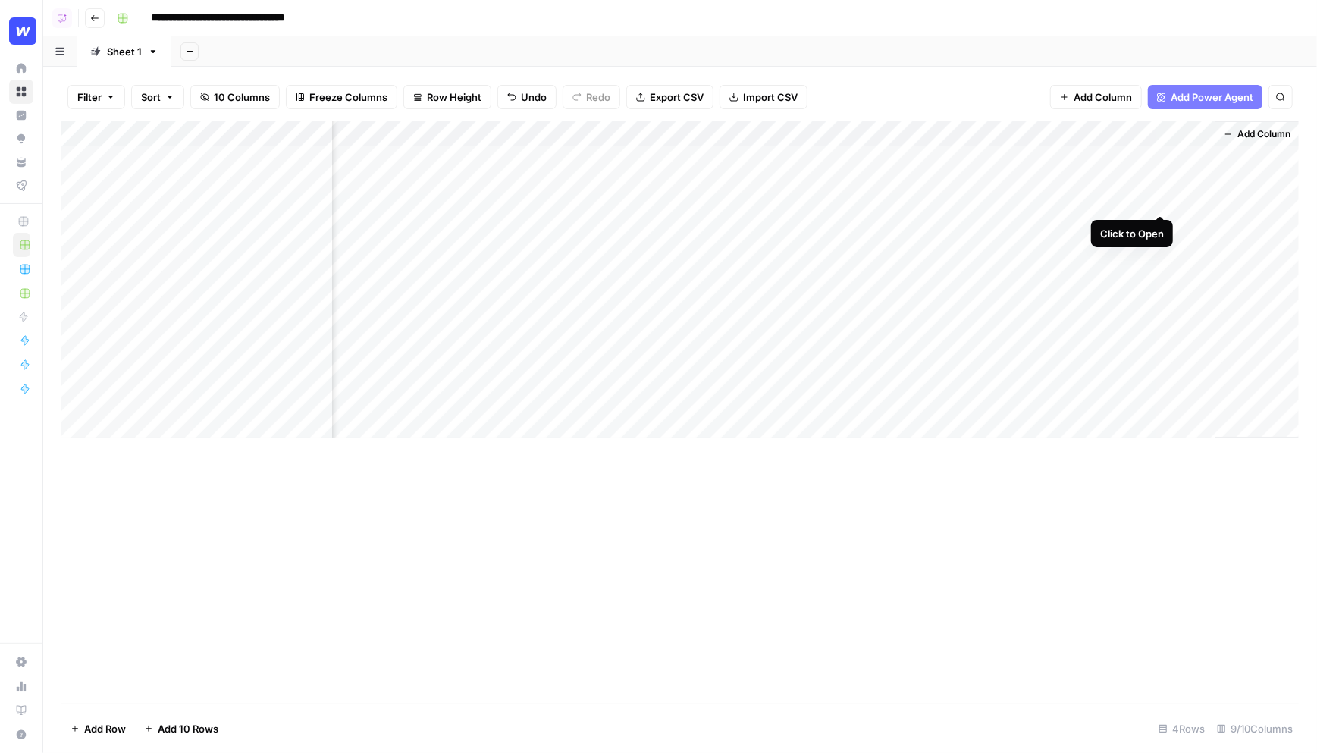
click at [1160, 155] on div "Add Column" at bounding box center [680, 279] width 1238 height 317
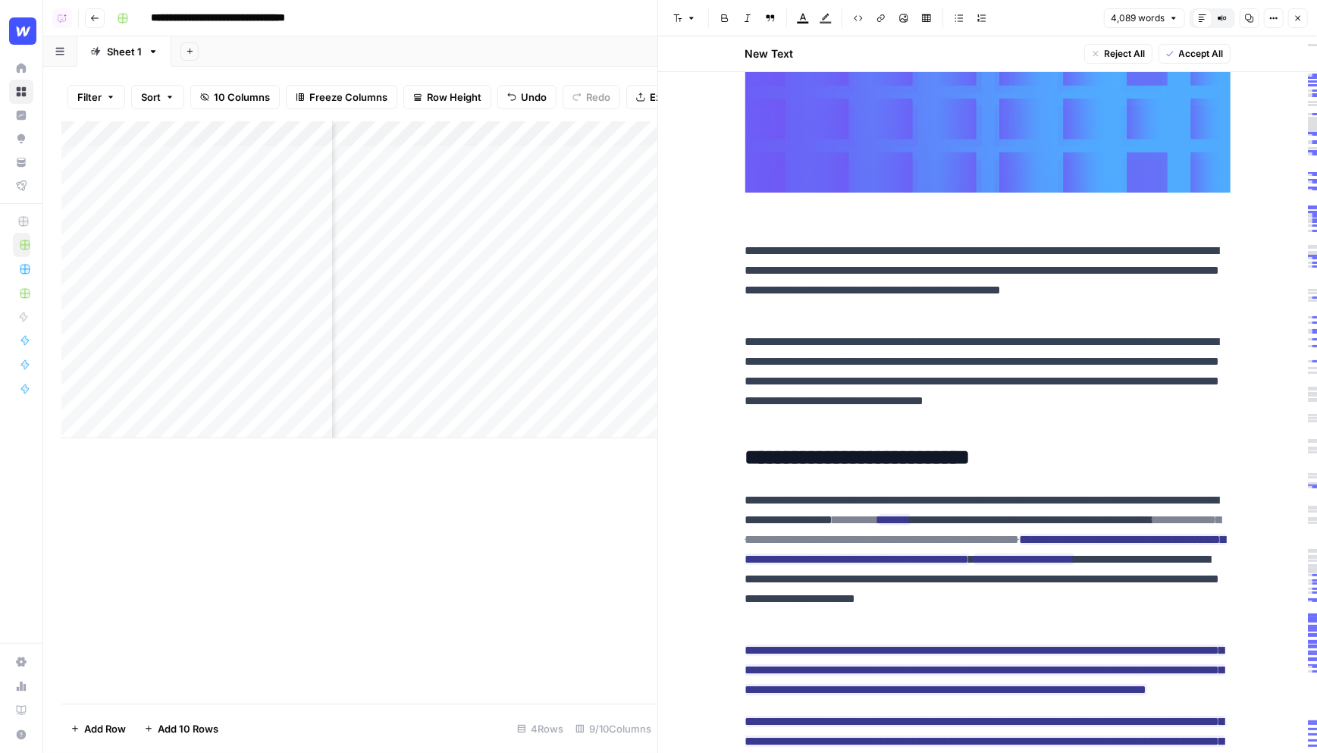
scroll to position [328, 0]
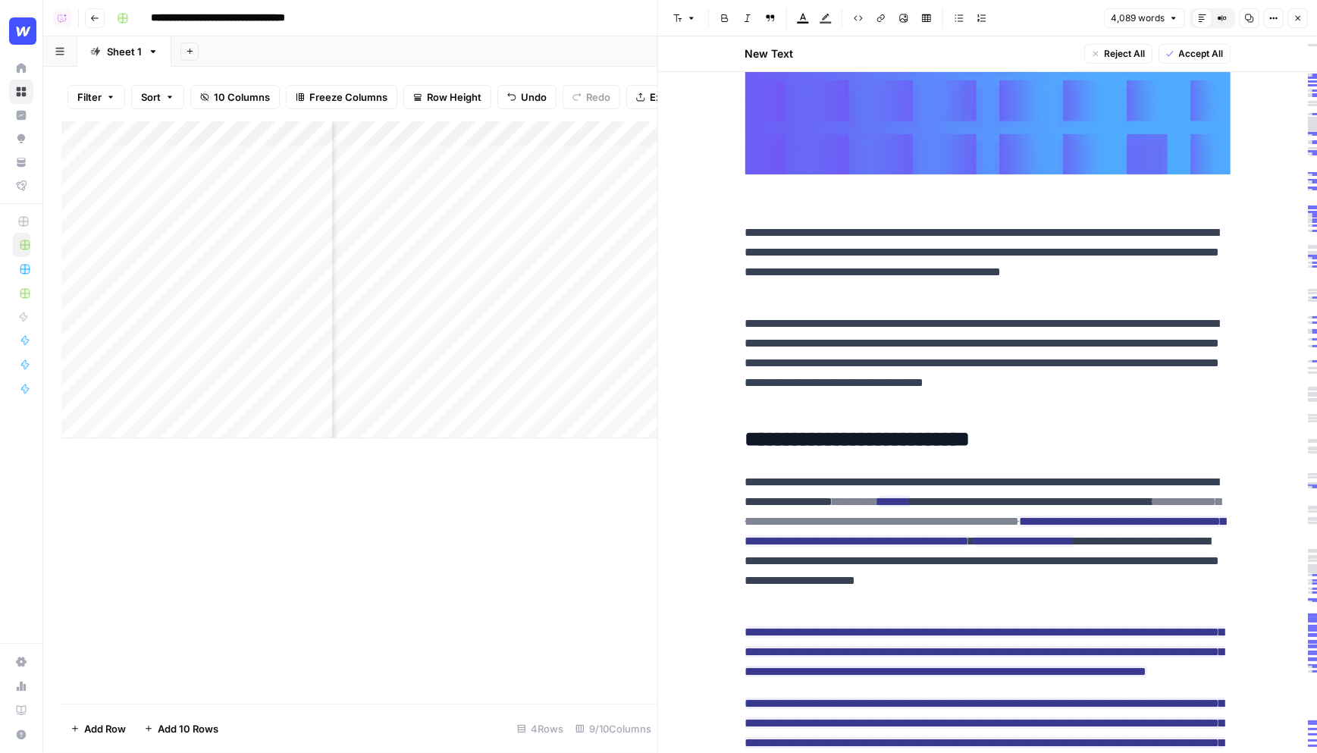
click at [1302, 19] on icon "button" at bounding box center [1298, 18] width 9 height 9
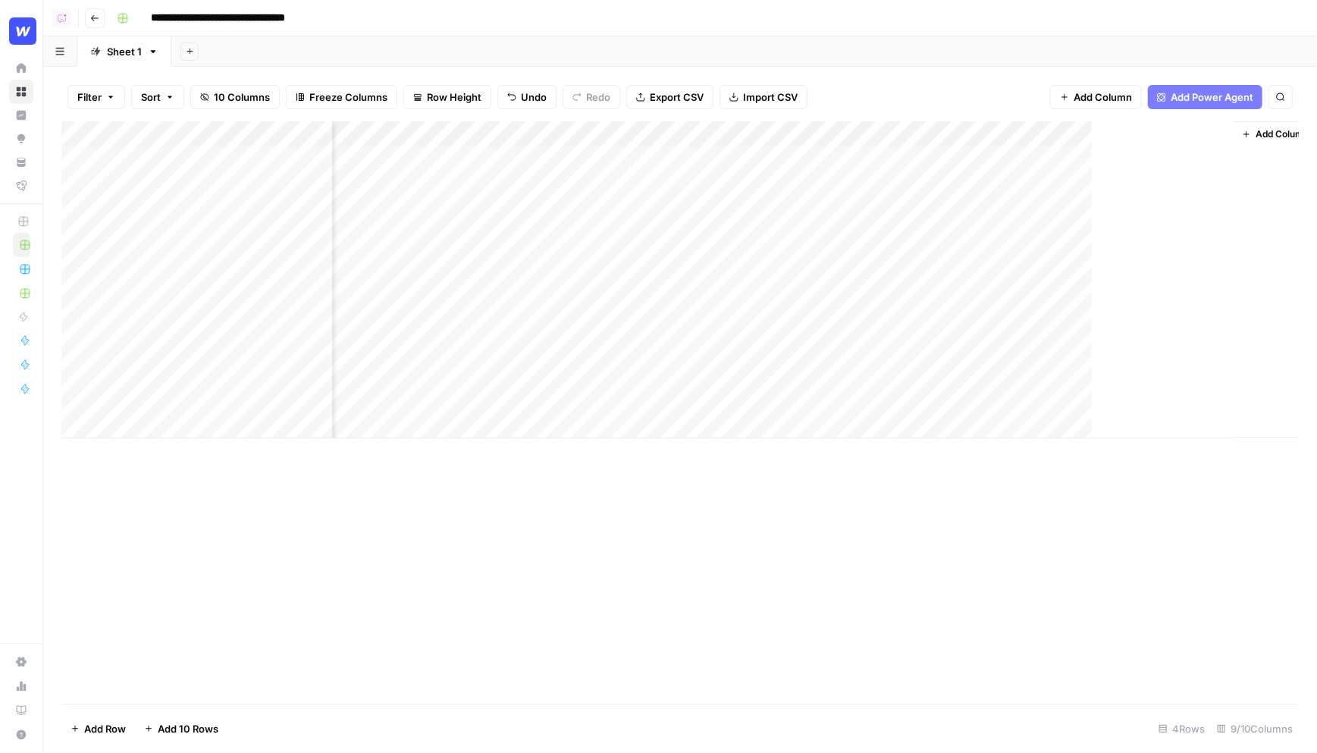
scroll to position [0, 698]
click at [729, 132] on div "Add Column" at bounding box center [680, 412] width 1238 height 583
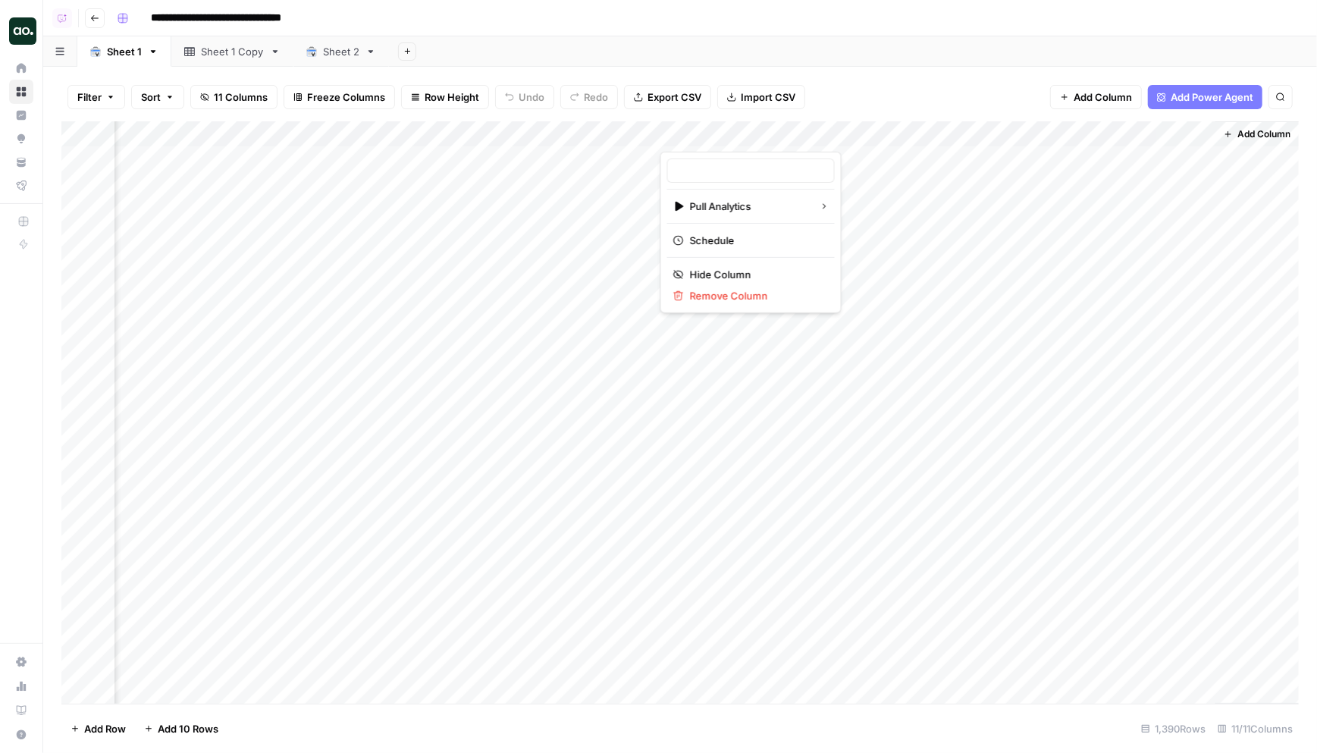
type input "Search Analytics"
click at [733, 240] on span "Schedule" at bounding box center [756, 240] width 133 height 15
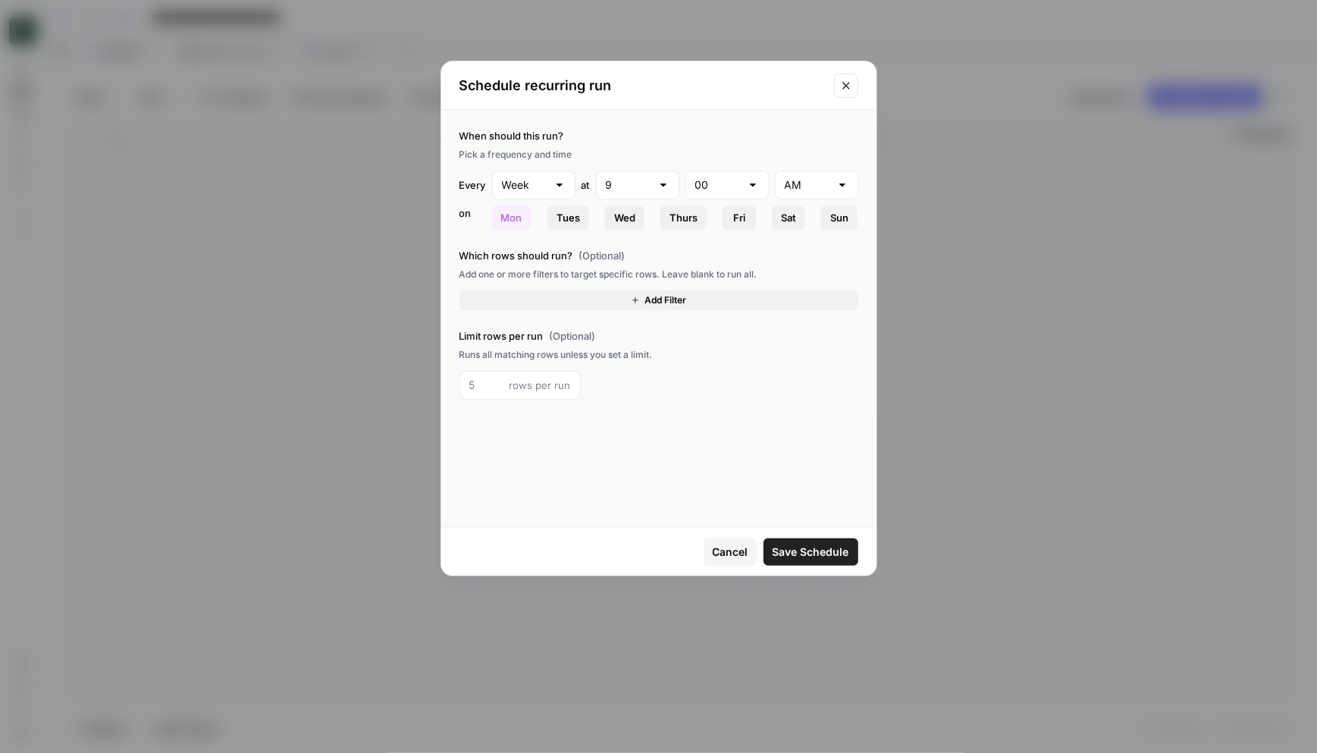
click at [846, 86] on icon "Close modal" at bounding box center [846, 86] width 12 height 12
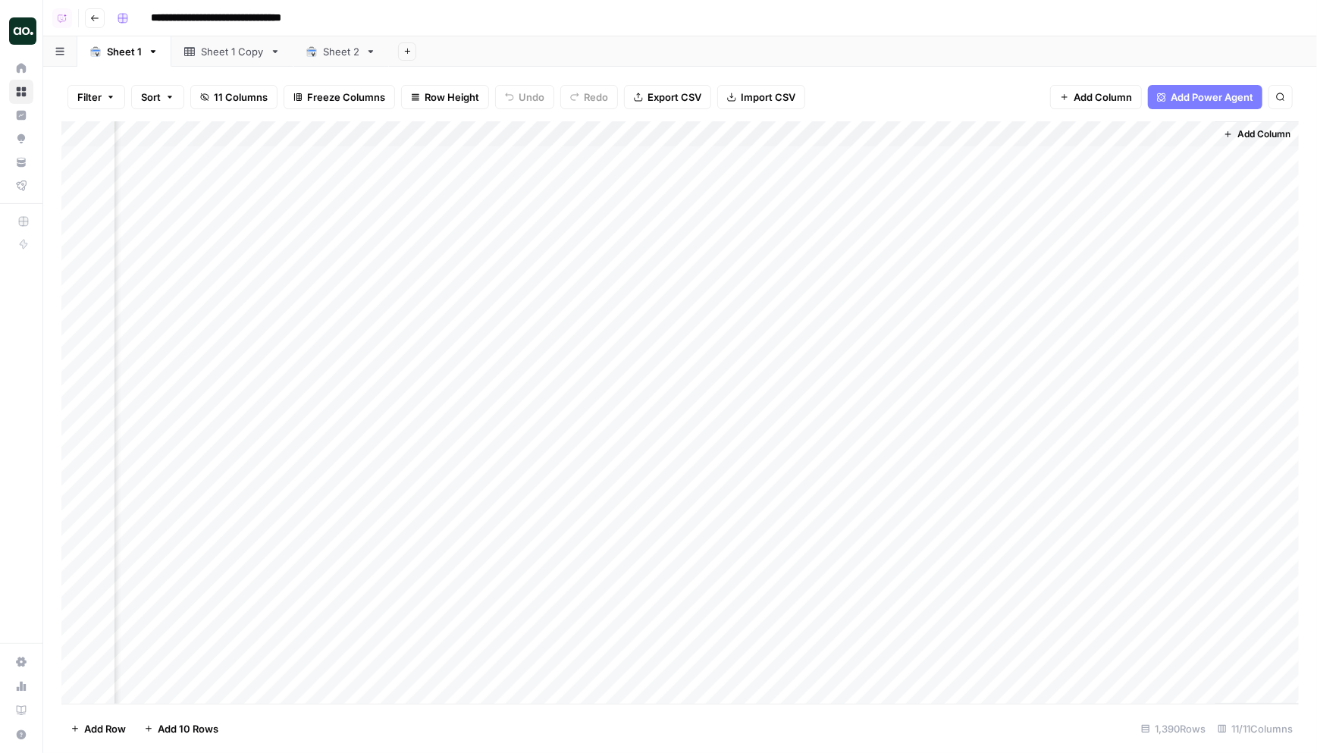
click at [834, 86] on div "Filter Sort 11 Columns Freeze Columns Row Height Undo Redo Export CSV Import CS…" at bounding box center [680, 97] width 1238 height 49
click at [943, 83] on div "Filter Sort 11 Columns Freeze Columns Row Height Undo Redo Export CSV Import CS…" at bounding box center [680, 97] width 1238 height 49
click at [943, 86] on div "Filter Sort 11 Columns Freeze Columns Row Height Undo Redo Export CSV Import CS…" at bounding box center [680, 97] width 1238 height 49
click at [852, 89] on div "Filter Sort 11 Columns Freeze Columns Row Height Undo Redo Export CSV Import CS…" at bounding box center [680, 97] width 1238 height 49
click at [847, 75] on div "Filter Sort 11 Columns Freeze Columns Row Height Undo Redo Export CSV Import CS…" at bounding box center [680, 97] width 1238 height 49
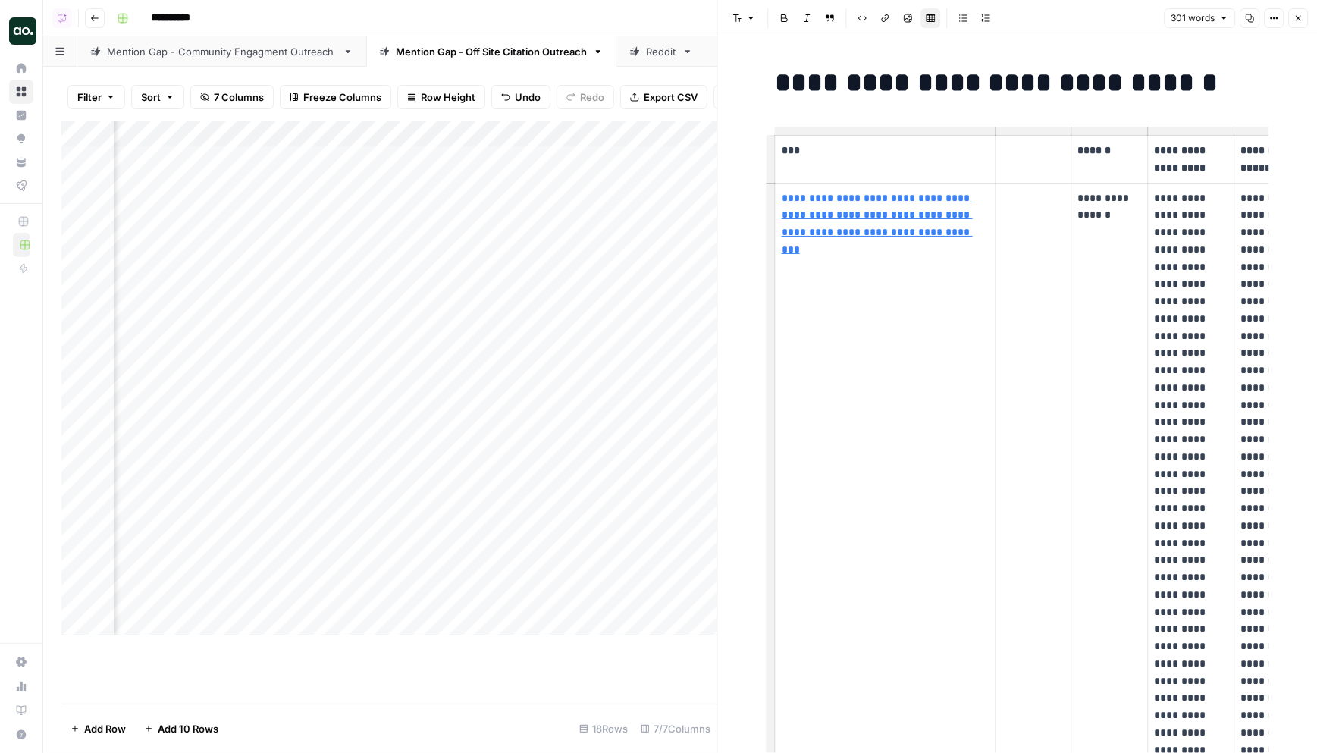
scroll to position [0, 289]
click at [1305, 16] on button "Close" at bounding box center [1299, 18] width 20 height 20
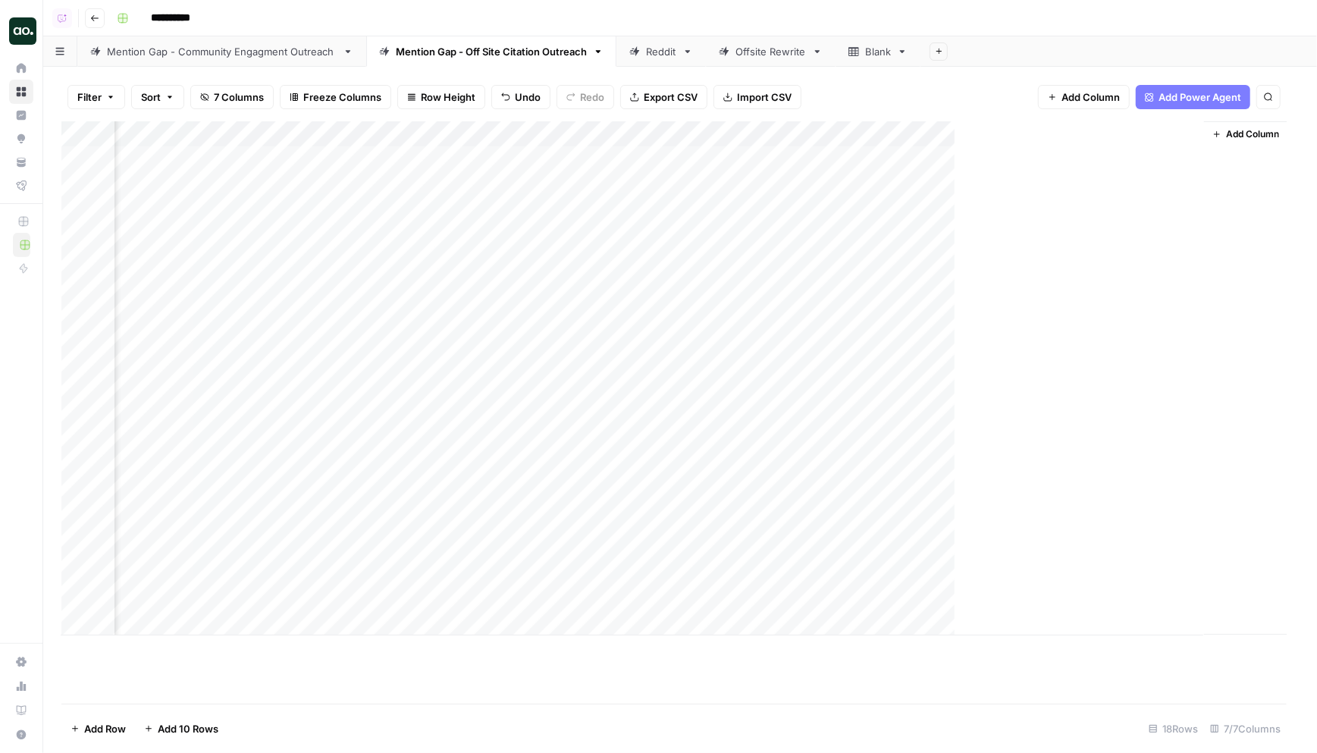
scroll to position [0, 171]
click at [212, 55] on div "Mention Gap - Community Engagment Outreach" at bounding box center [222, 51] width 230 height 15
click at [1180, 157] on div "Add Column" at bounding box center [680, 378] width 1238 height 514
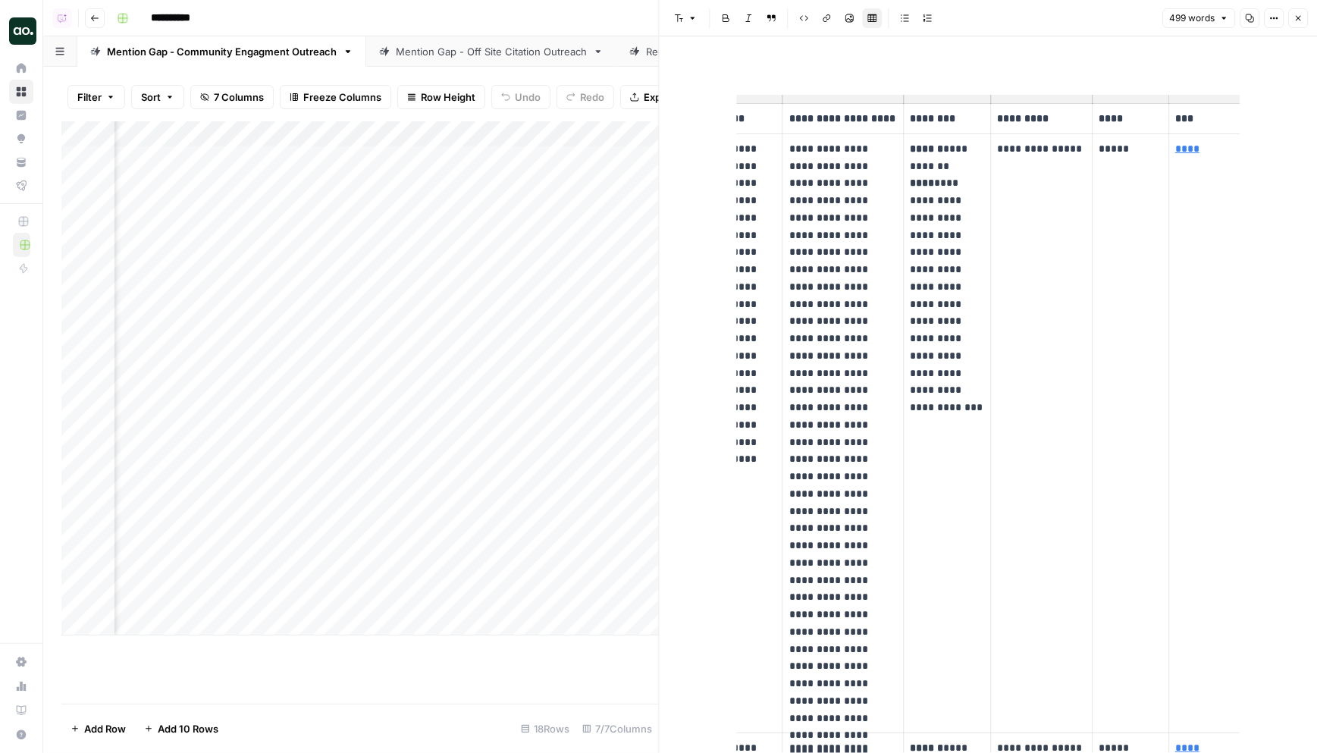
scroll to position [0, 77]
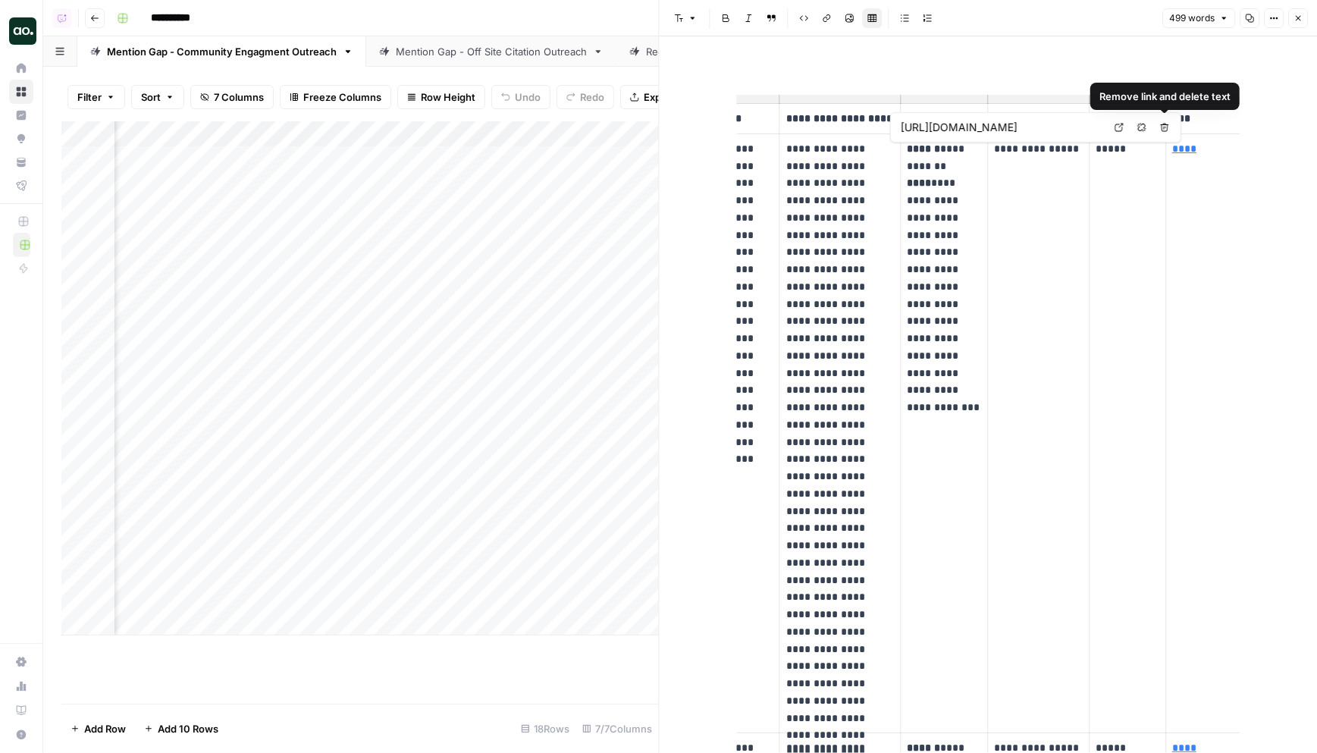
click at [1119, 125] on icon at bounding box center [1119, 127] width 9 height 9
click at [1113, 151] on p "*****" at bounding box center [1128, 148] width 63 height 17
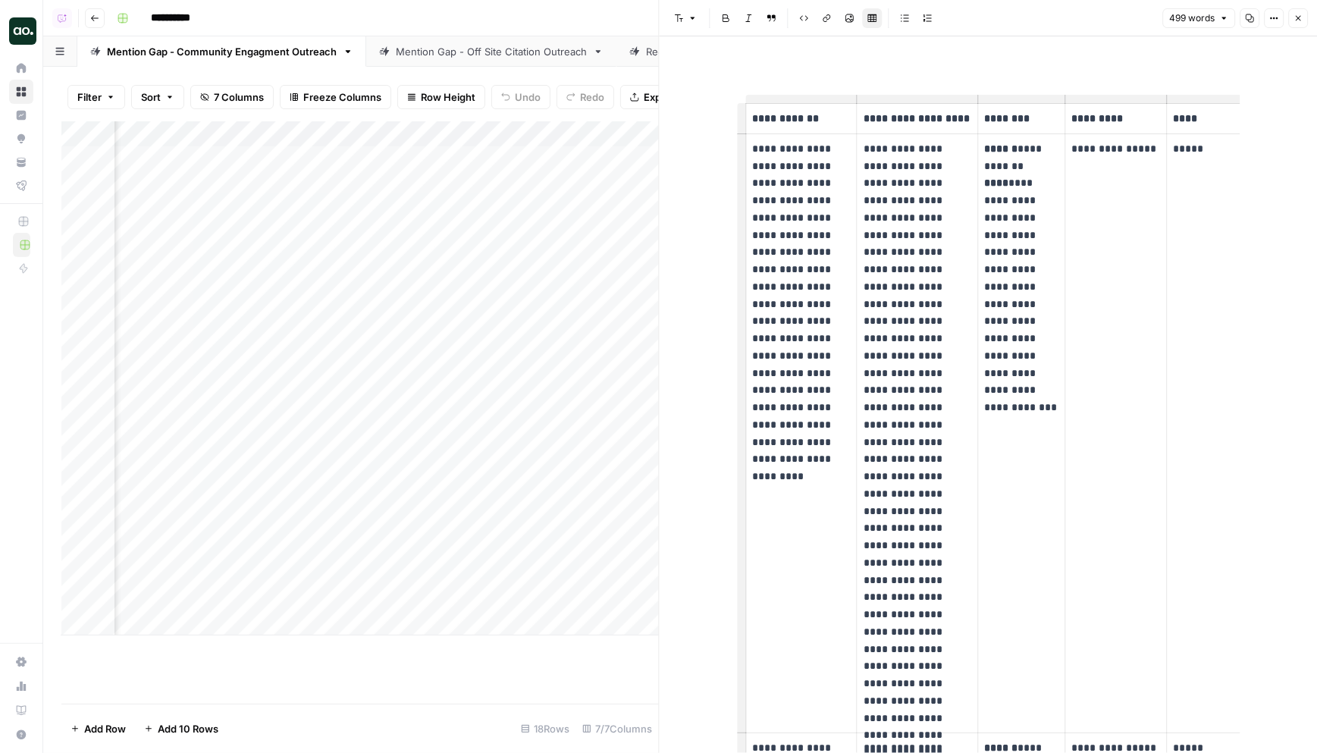
click at [462, 53] on div "Mention Gap - Off Site Citation Outreach" at bounding box center [491, 51] width 191 height 15
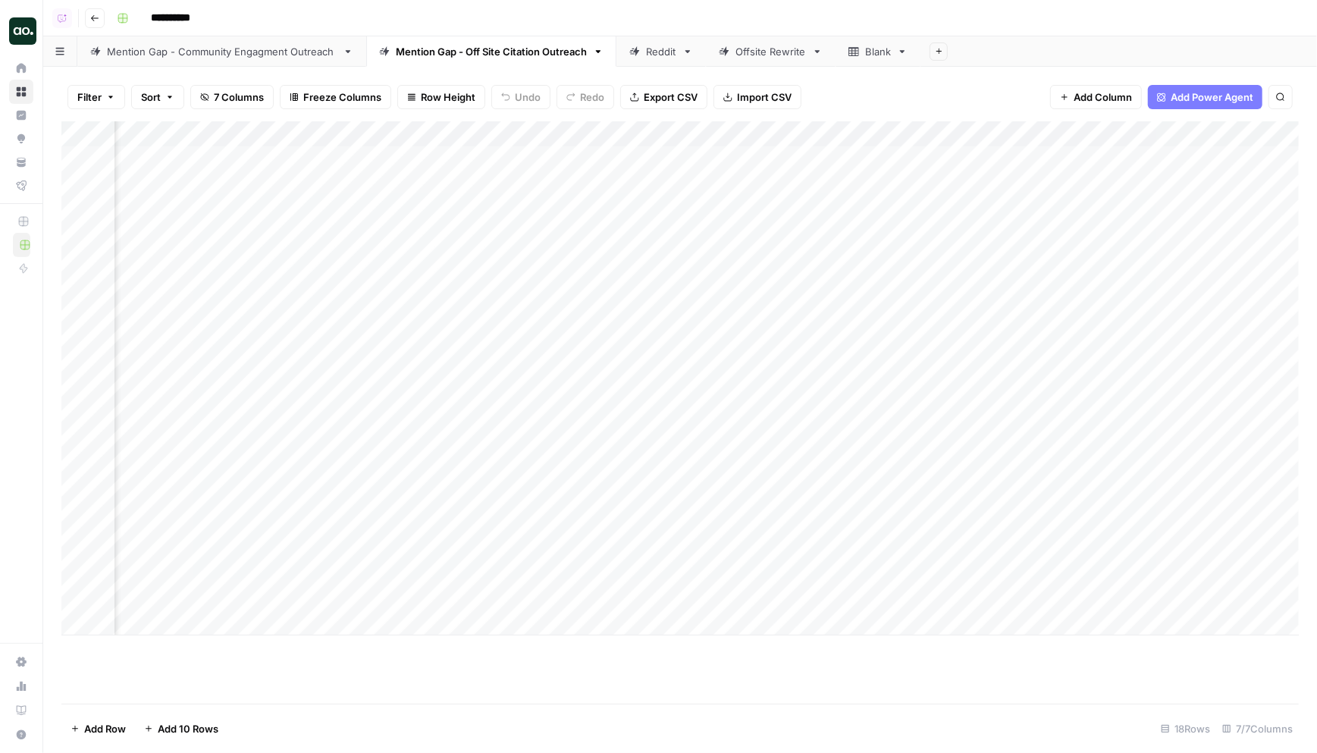
scroll to position [0, 190]
click at [1203, 158] on div "Add Column" at bounding box center [680, 378] width 1238 height 514
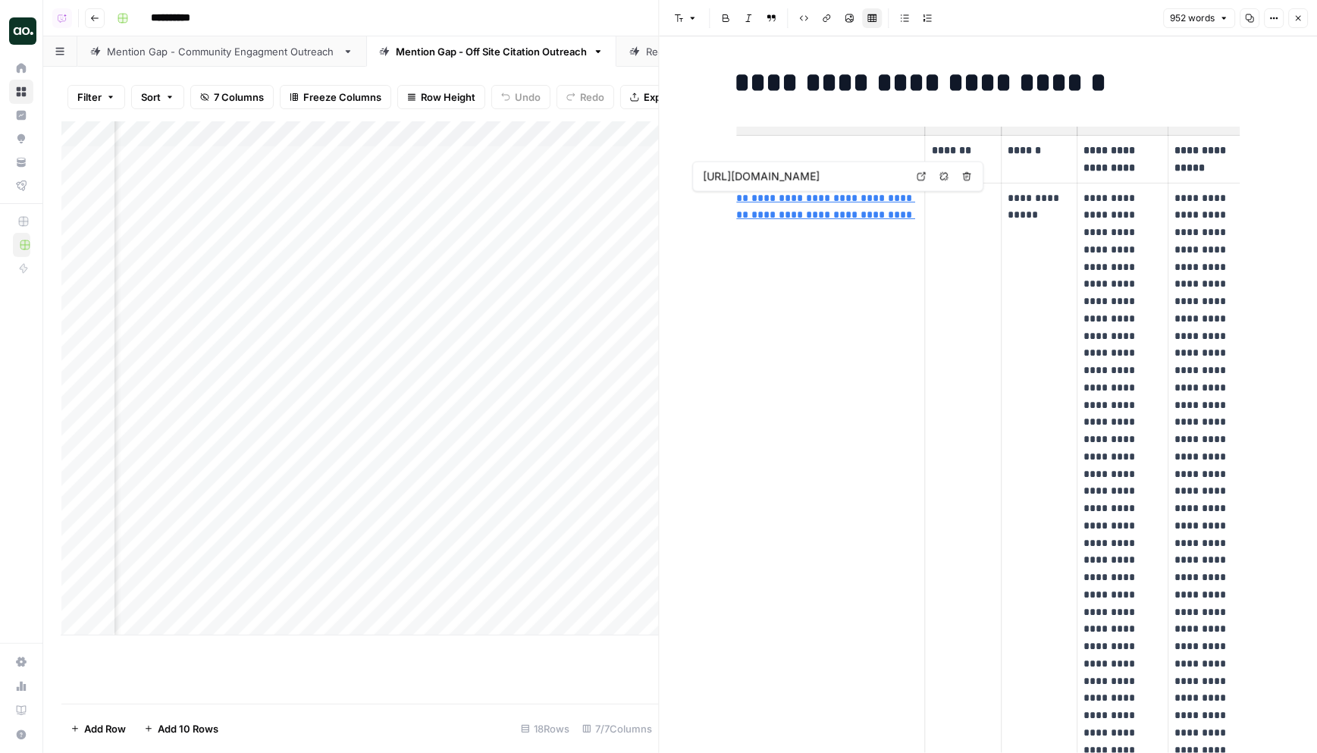
scroll to position [0, 93]
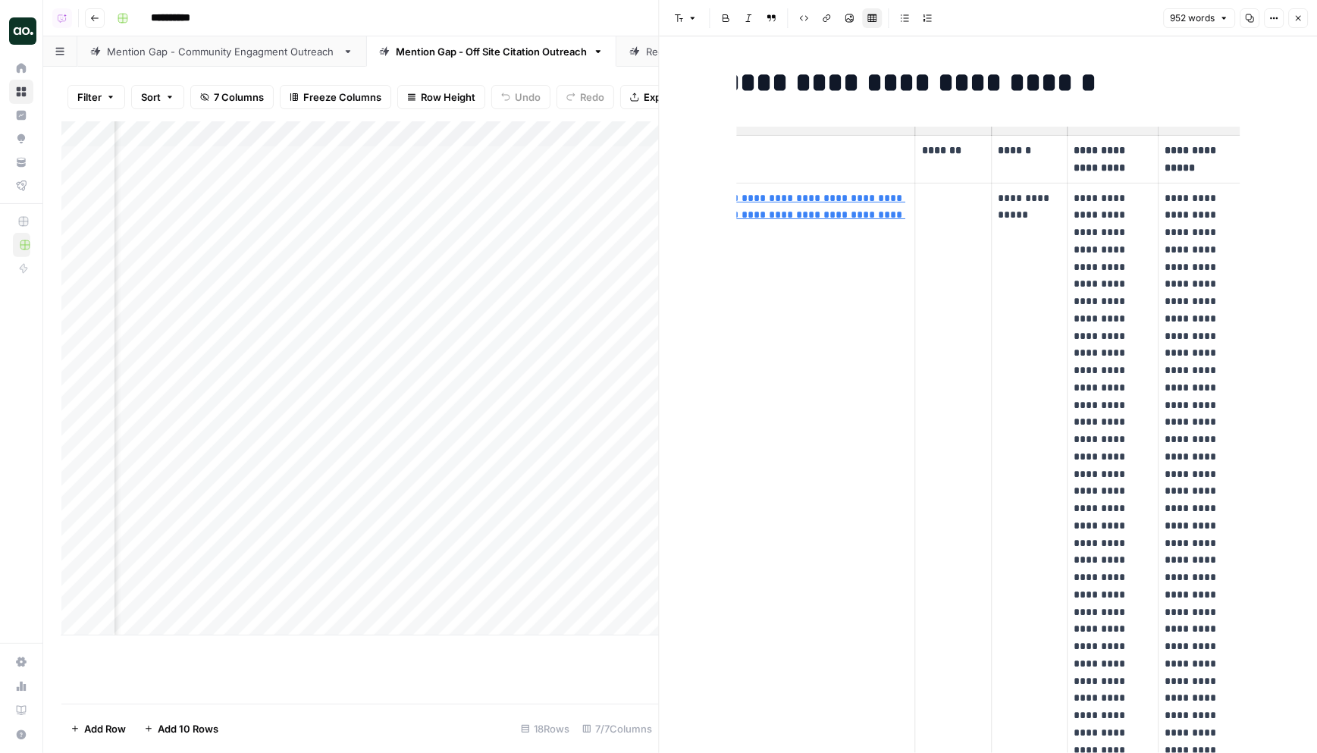
click at [1010, 204] on p "**********" at bounding box center [1029, 207] width 63 height 35
click at [939, 201] on p at bounding box center [953, 198] width 63 height 17
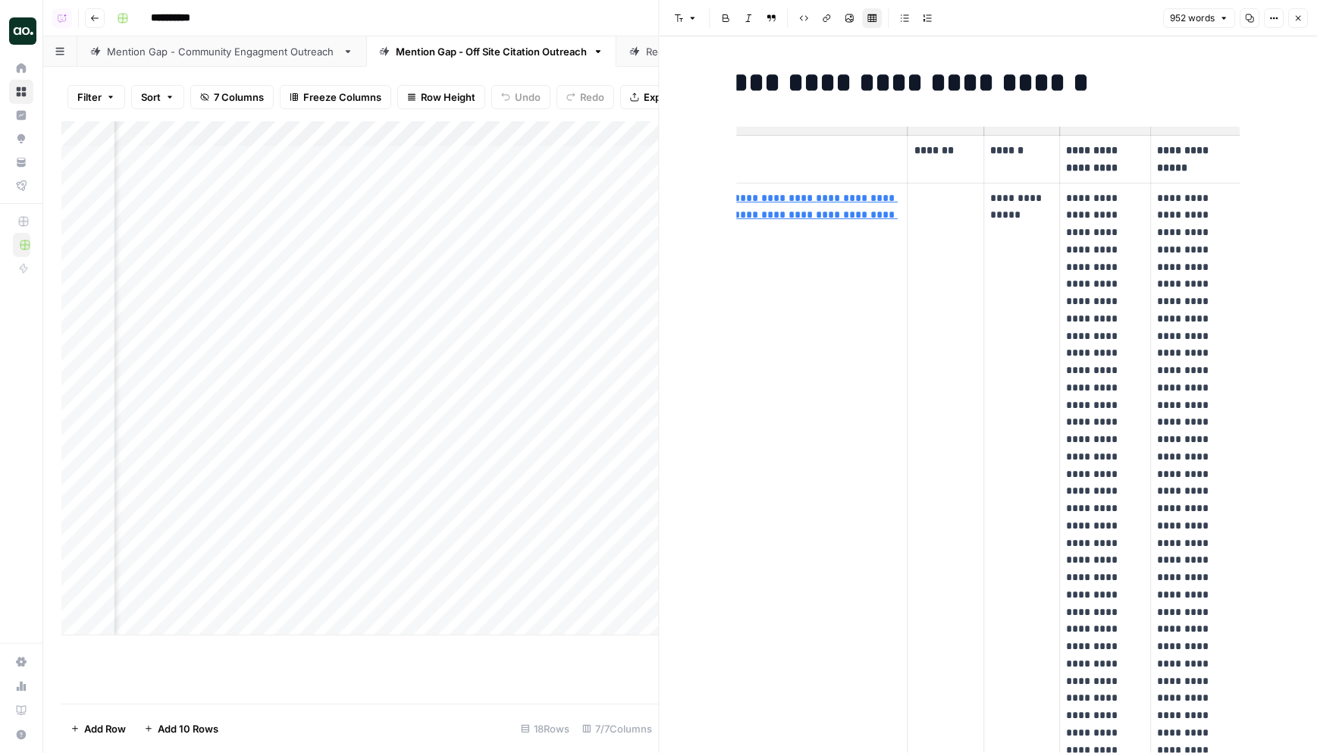
click at [1175, 196] on p "**********" at bounding box center [1196, 535] width 77 height 690
drag, startPoint x: 1161, startPoint y: 207, endPoint x: 1175, endPoint y: 366, distance: 159.9
click at [1175, 366] on p "**********" at bounding box center [1196, 535] width 77 height 690
click at [1300, 18] on icon "button" at bounding box center [1298, 18] width 9 height 9
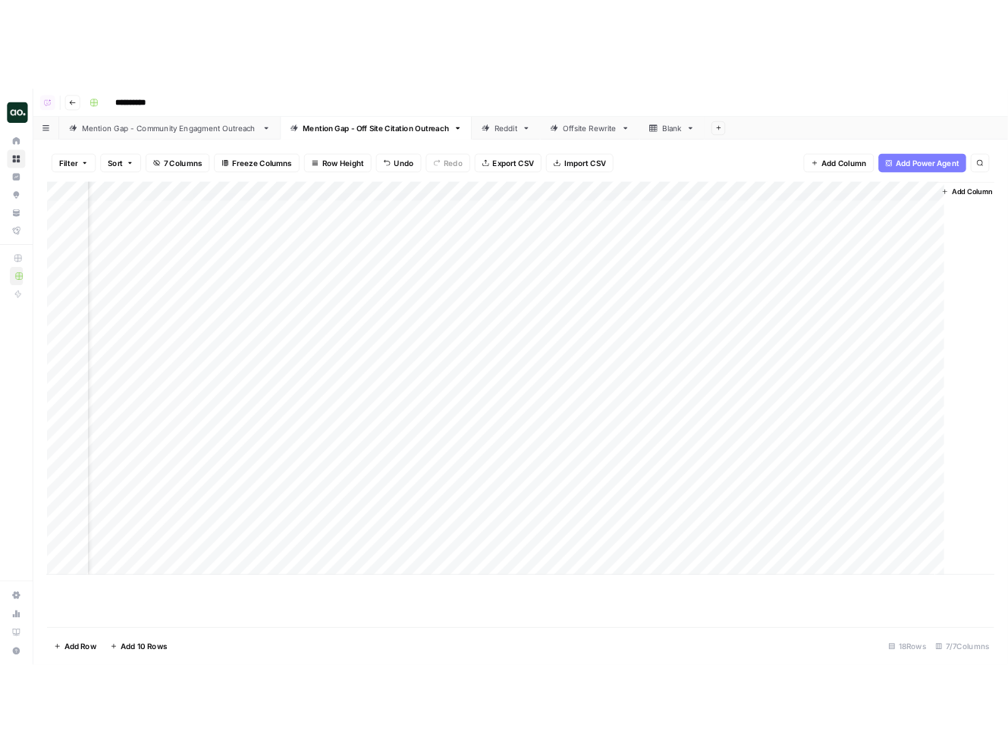
scroll to position [0, 171]
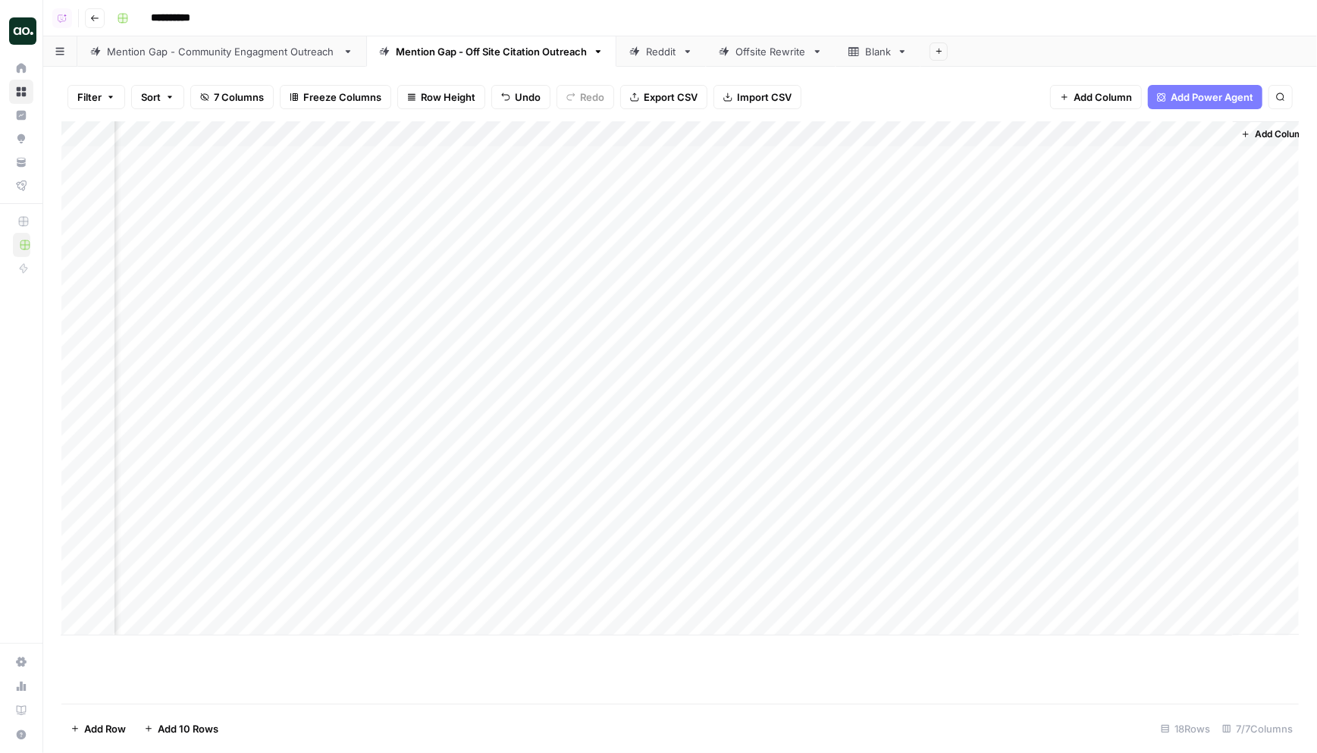
click at [851, 95] on div "Filter Sort 7 Columns Freeze Columns Row Height Undo Redo Export CSV Import CSV…" at bounding box center [680, 97] width 1238 height 49
click at [1272, 13] on div "**********" at bounding box center [707, 18] width 1192 height 24
click at [899, 109] on div "Filter Sort 7 Columns Freeze Columns Row Height Undo Redo Export CSV Import CSV…" at bounding box center [680, 97] width 1238 height 49
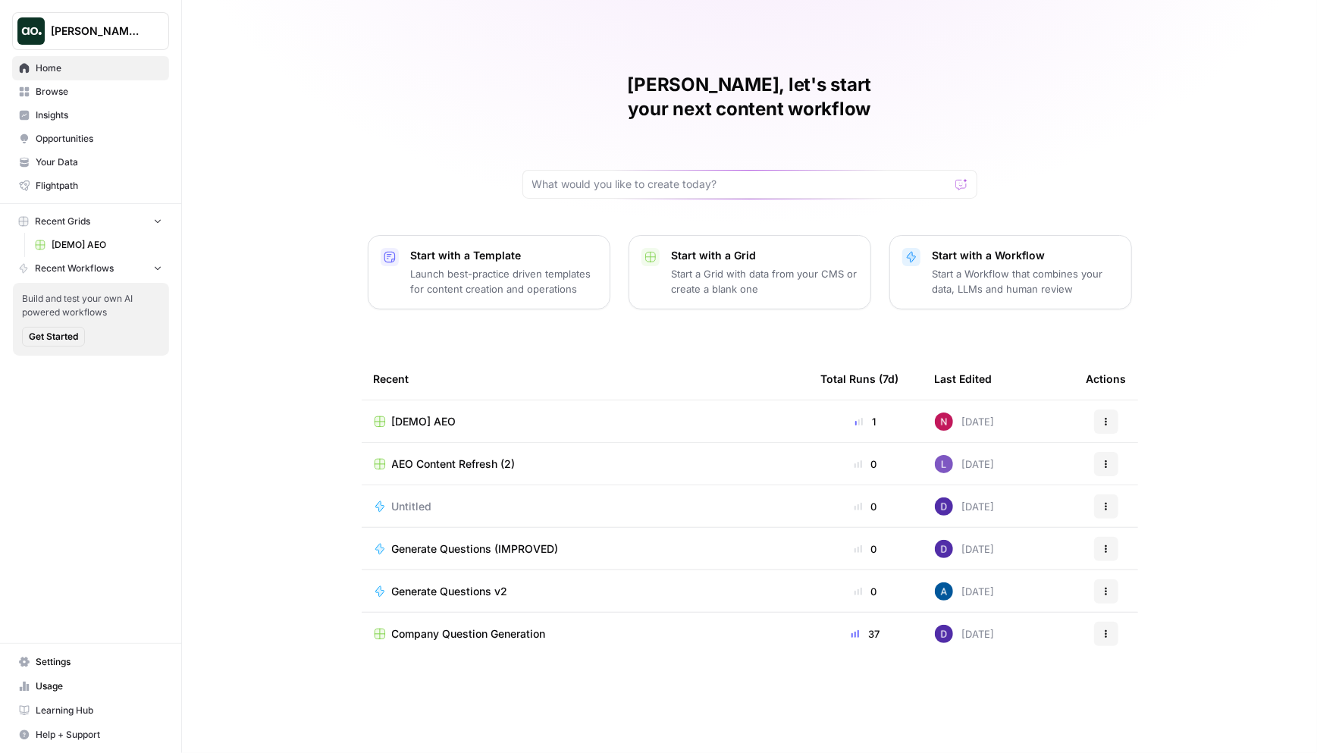
click at [971, 248] on p "Start with a Workflow" at bounding box center [1026, 255] width 187 height 15
click at [78, 27] on span "[PERSON_NAME] Test" at bounding box center [97, 31] width 92 height 15
type input "webf"
click at [95, 111] on span "Webflow" at bounding box center [146, 113] width 200 height 15
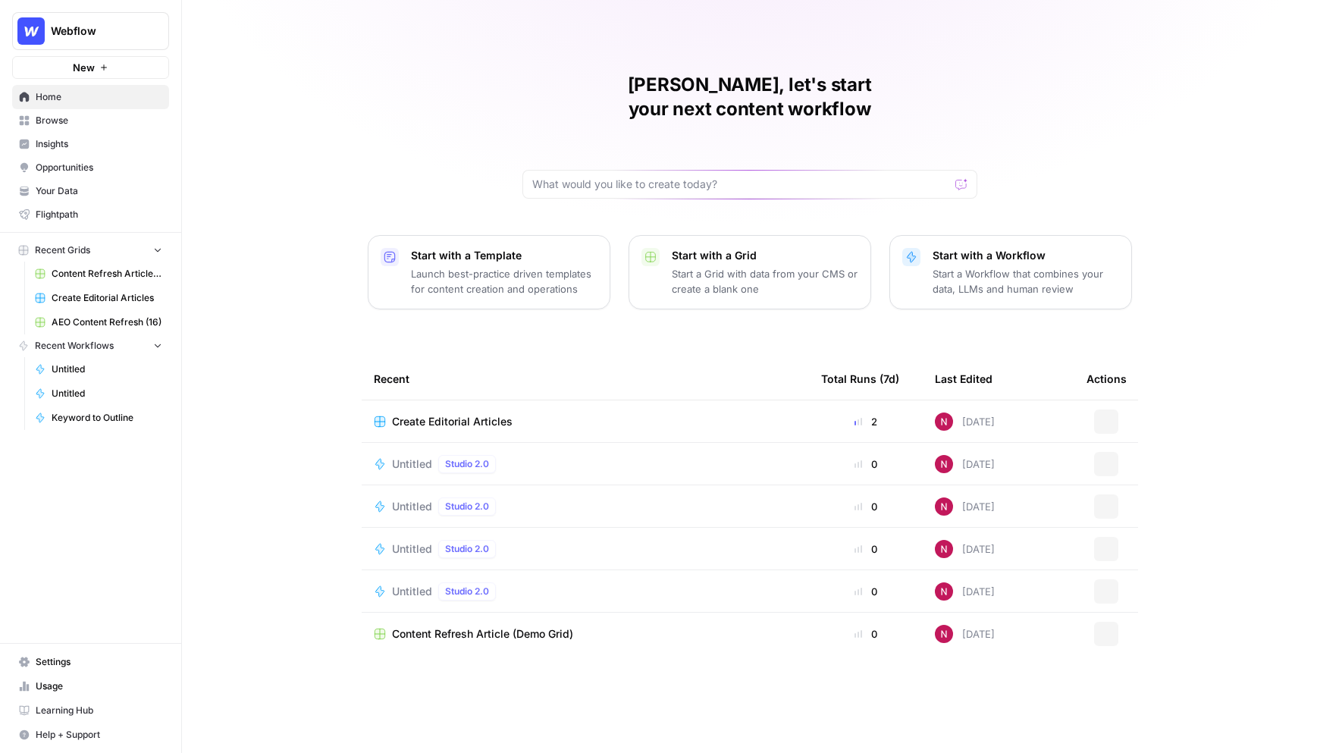
drag, startPoint x: 0, startPoint y: 0, endPoint x: 993, endPoint y: 254, distance: 1024.8
click at [993, 266] on p "Start a Workflow that combines your data, LLMs and human review" at bounding box center [1026, 281] width 187 height 30
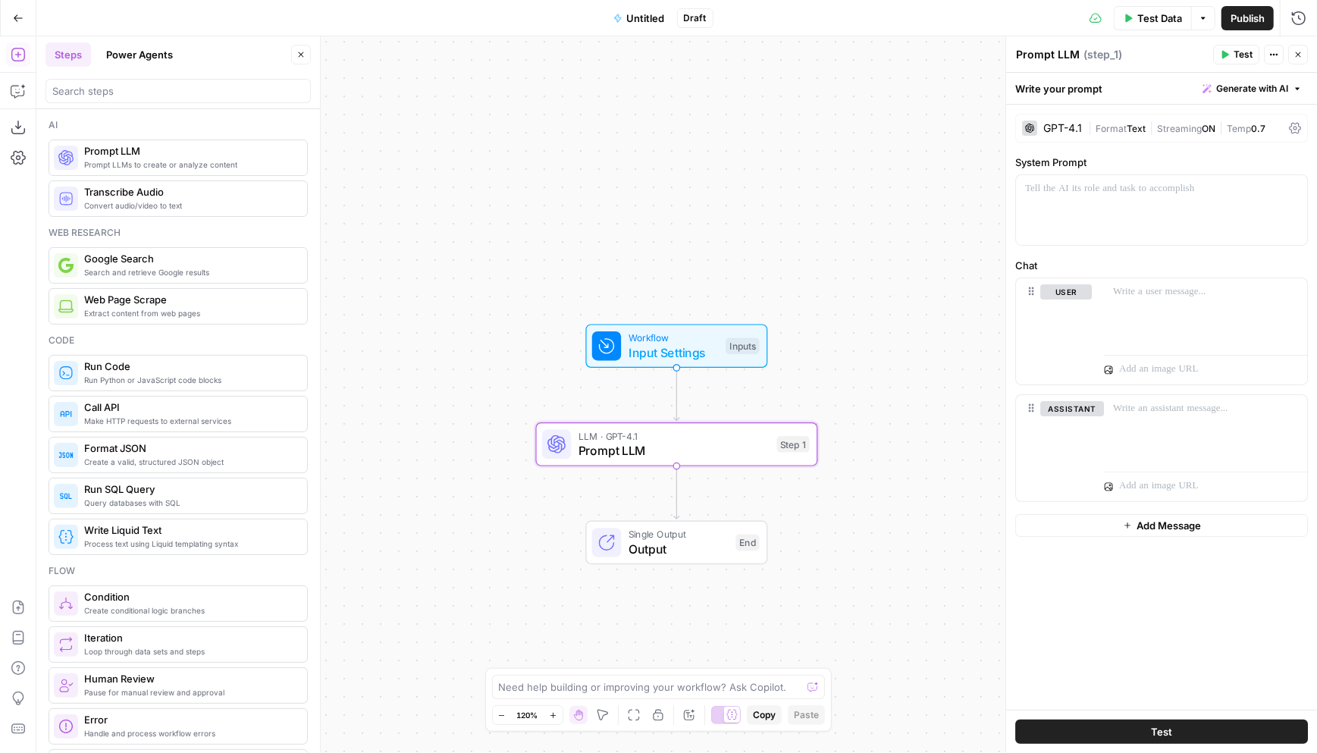
click at [1064, 129] on div "GPT-4.1" at bounding box center [1063, 128] width 39 height 11
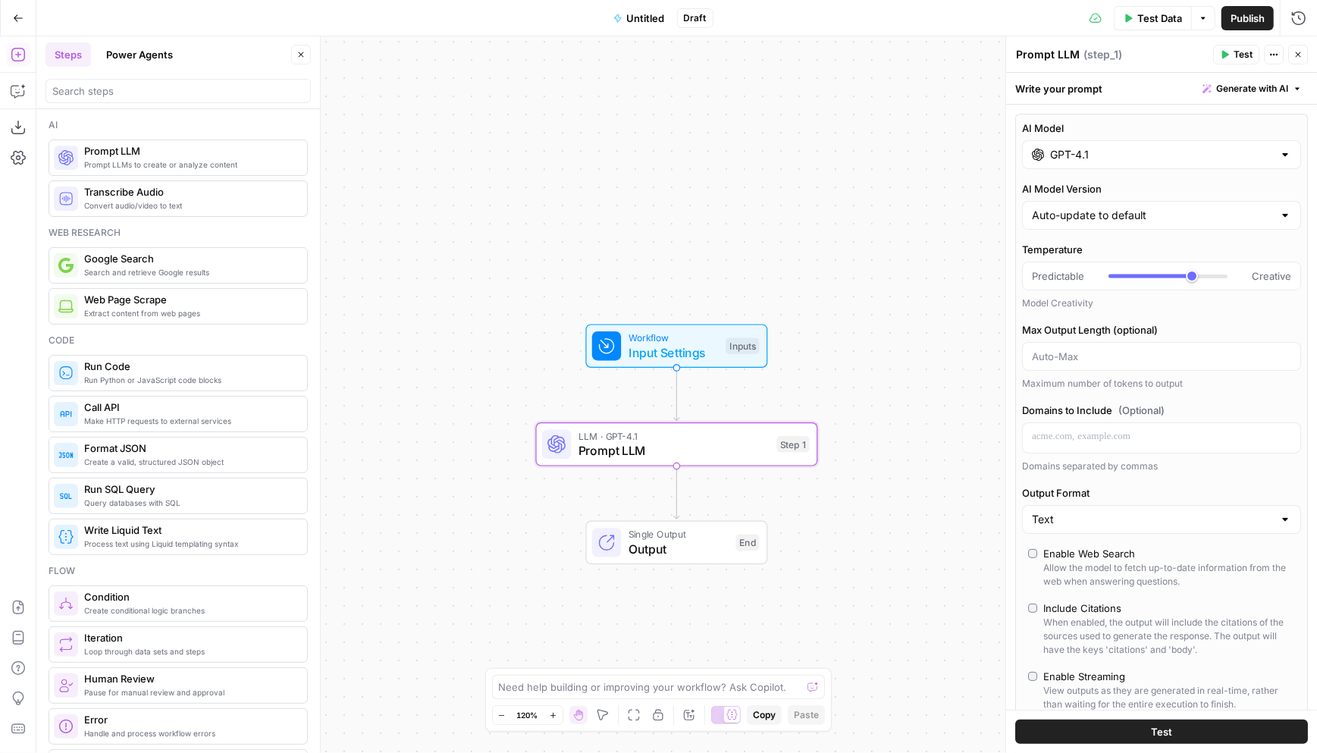
click at [1080, 159] on input "GPT-4.1" at bounding box center [1161, 154] width 223 height 15
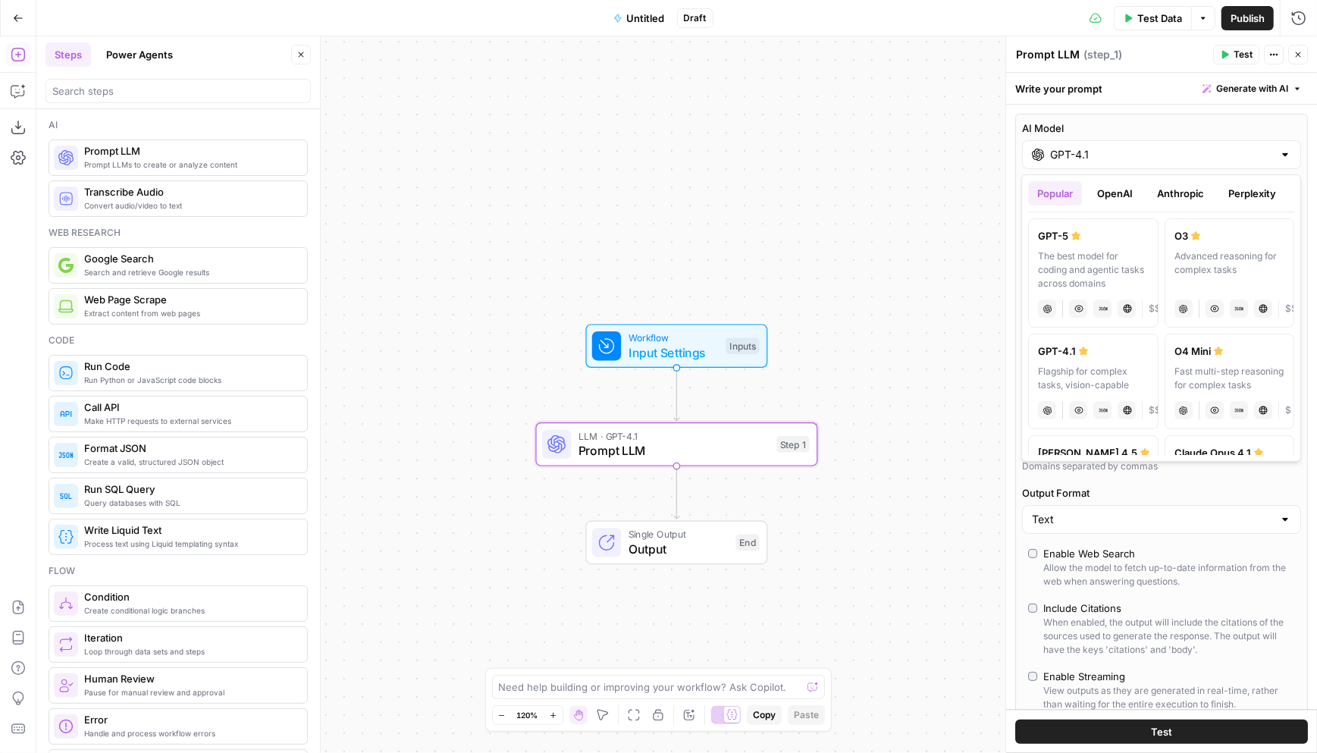
click at [1110, 191] on button "OpenAI" at bounding box center [1115, 193] width 54 height 24
click at [1173, 190] on button "Anthropic" at bounding box center [1180, 193] width 65 height 24
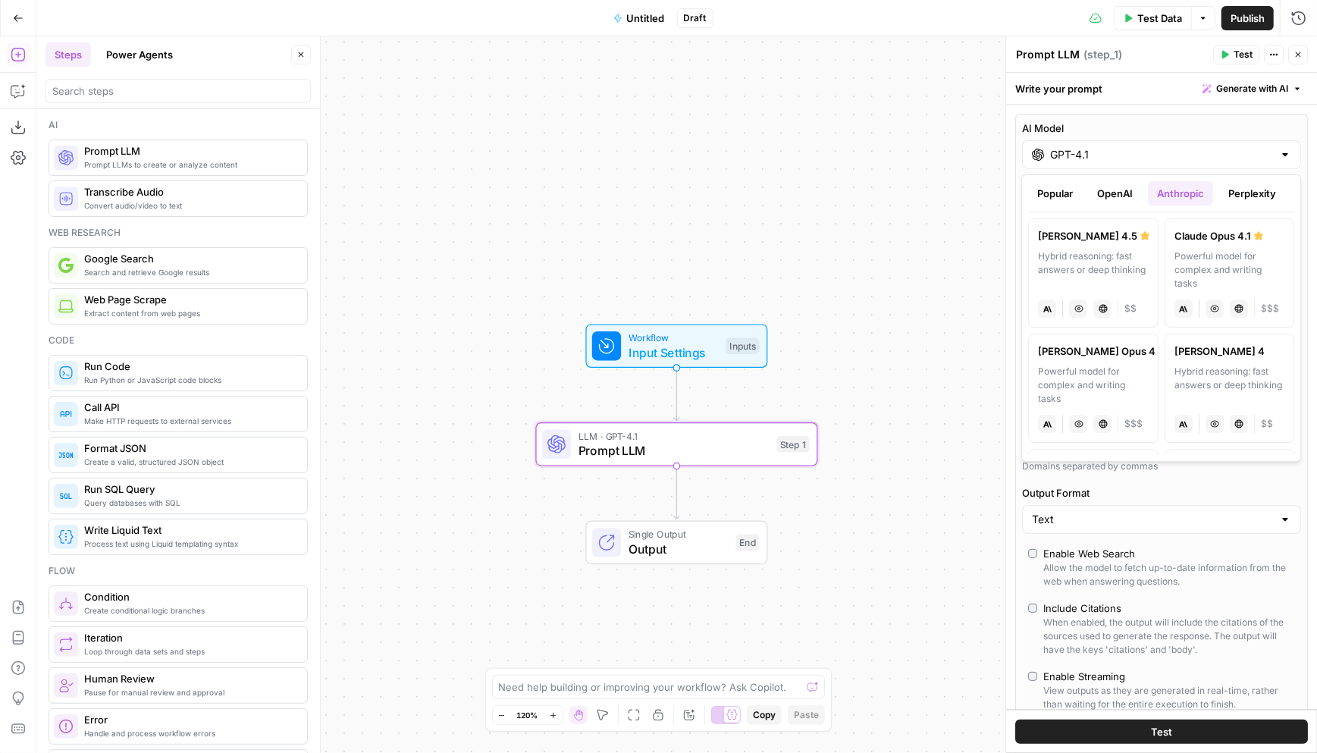
click at [1227, 192] on button "Perplexity" at bounding box center [1253, 193] width 66 height 24
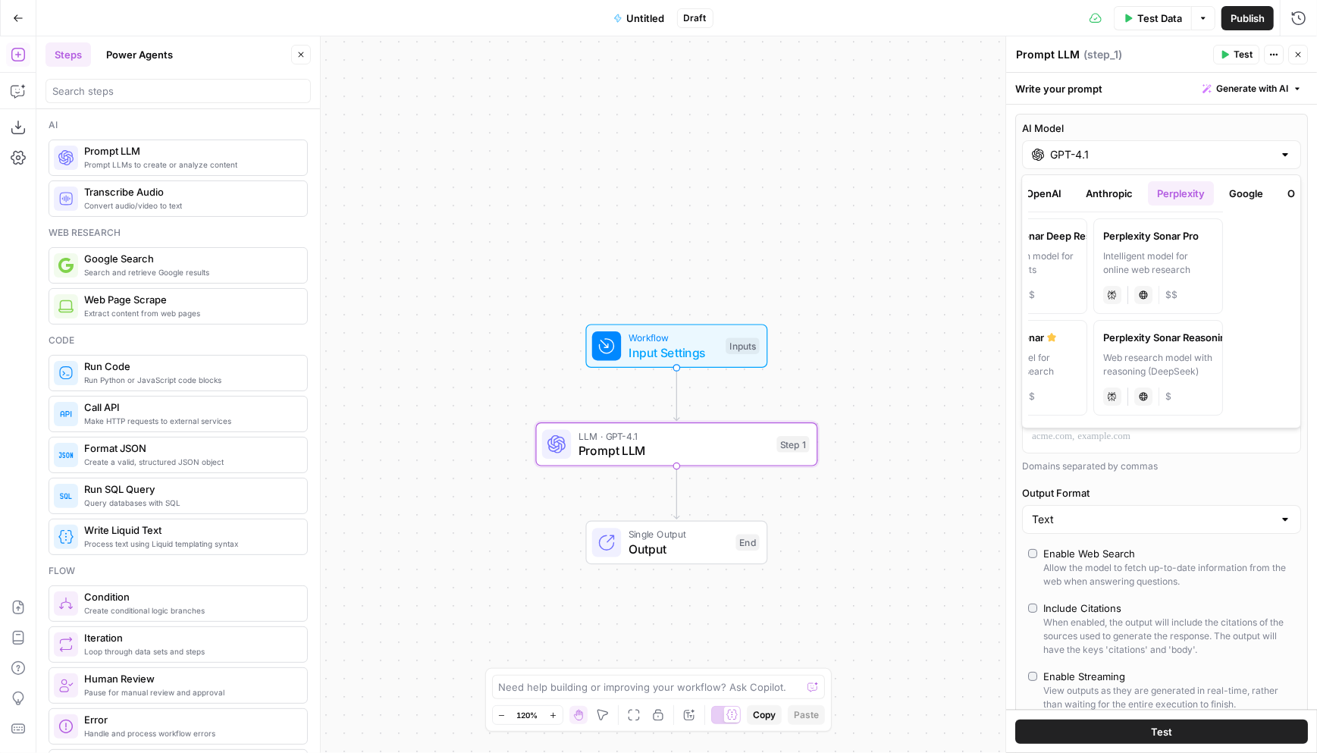
scroll to position [0, 82]
click at [1220, 191] on button "Google" at bounding box center [1236, 193] width 52 height 24
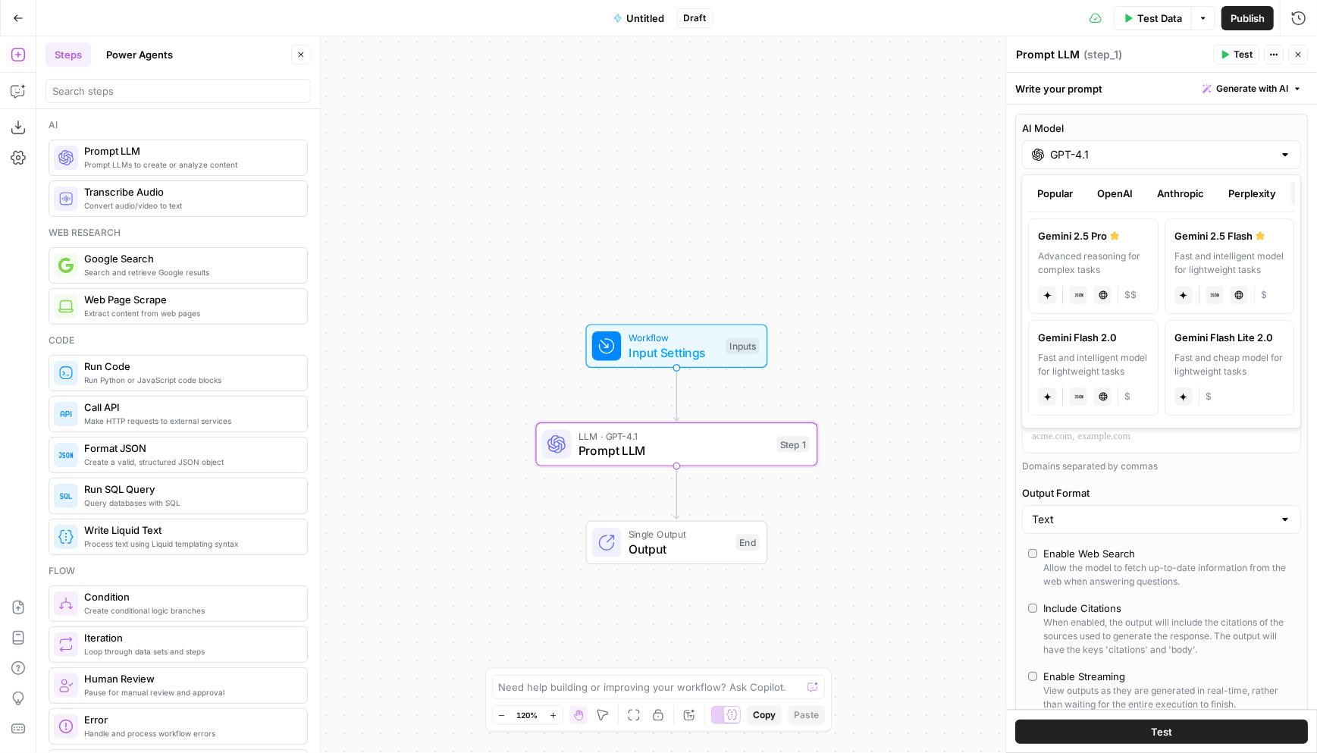
click at [1107, 192] on button "OpenAI" at bounding box center [1115, 193] width 54 height 24
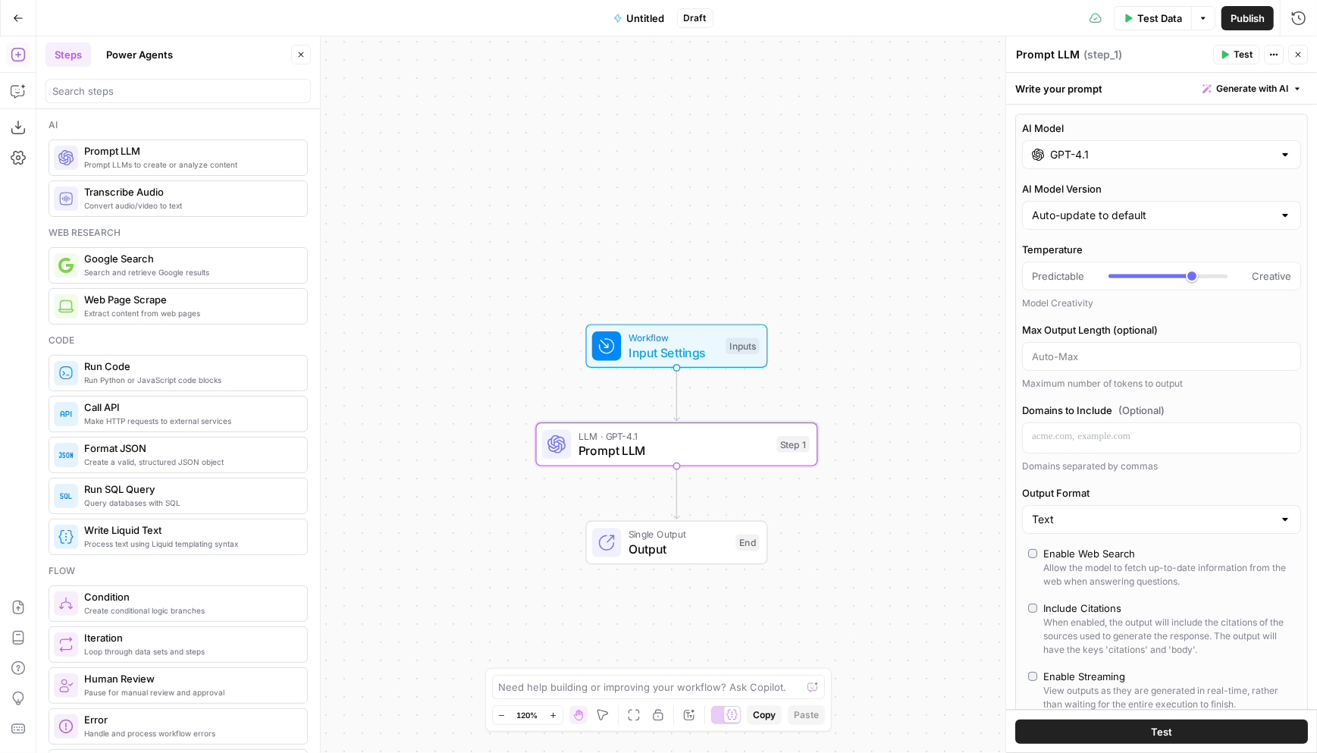
click at [425, 382] on div "Workflow Input Settings Inputs LLM · GPT-4.1 Prompt LLM Step 1 Single Output Ou…" at bounding box center [676, 394] width 1281 height 717
click at [705, 410] on icon "button" at bounding box center [705, 410] width 13 height 13
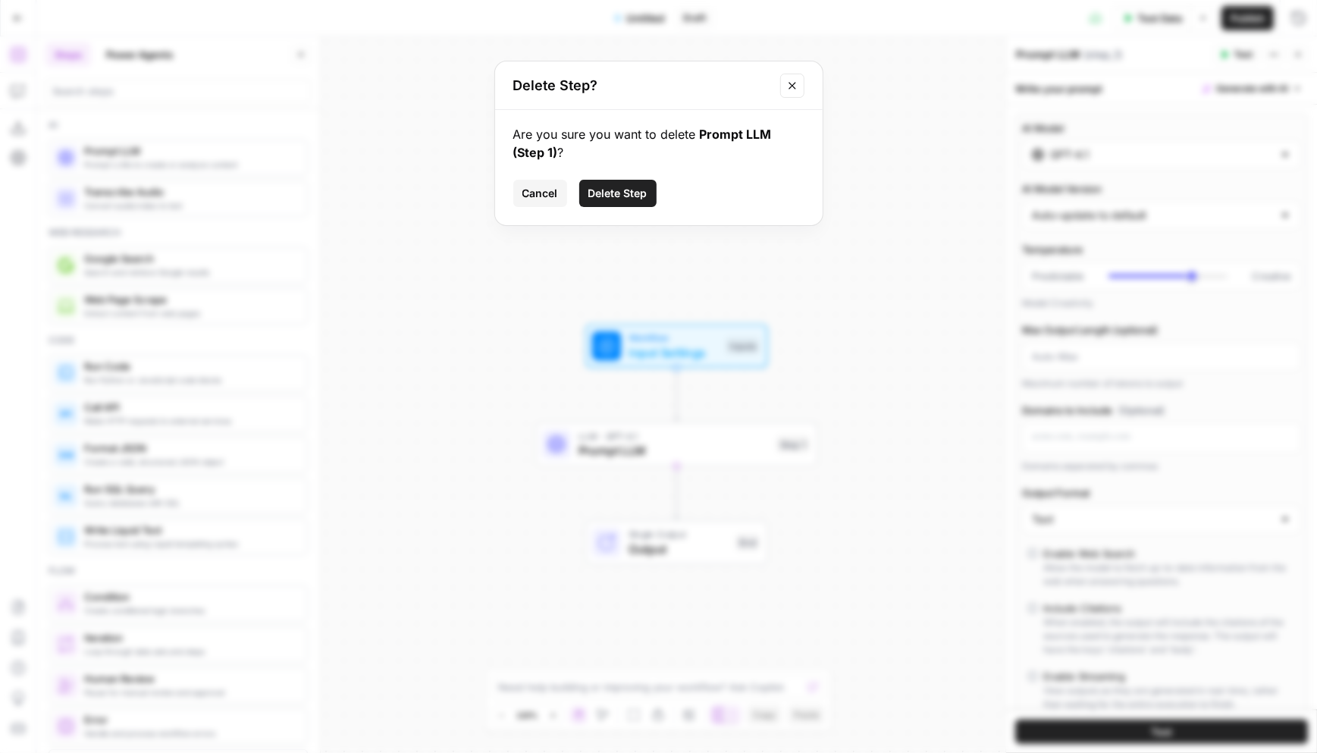
click at [630, 193] on span "Delete Step" at bounding box center [618, 193] width 59 height 15
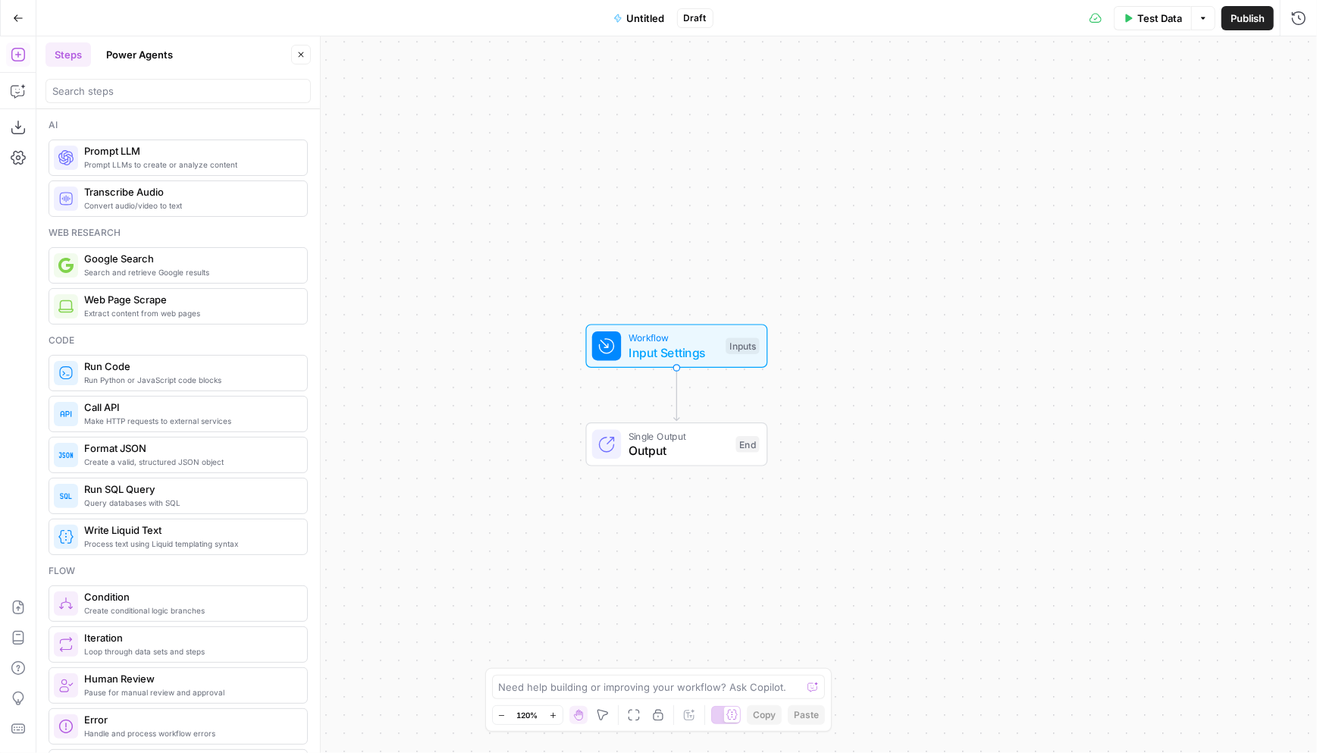
click at [110, 46] on button "Power Agents" at bounding box center [139, 54] width 85 height 24
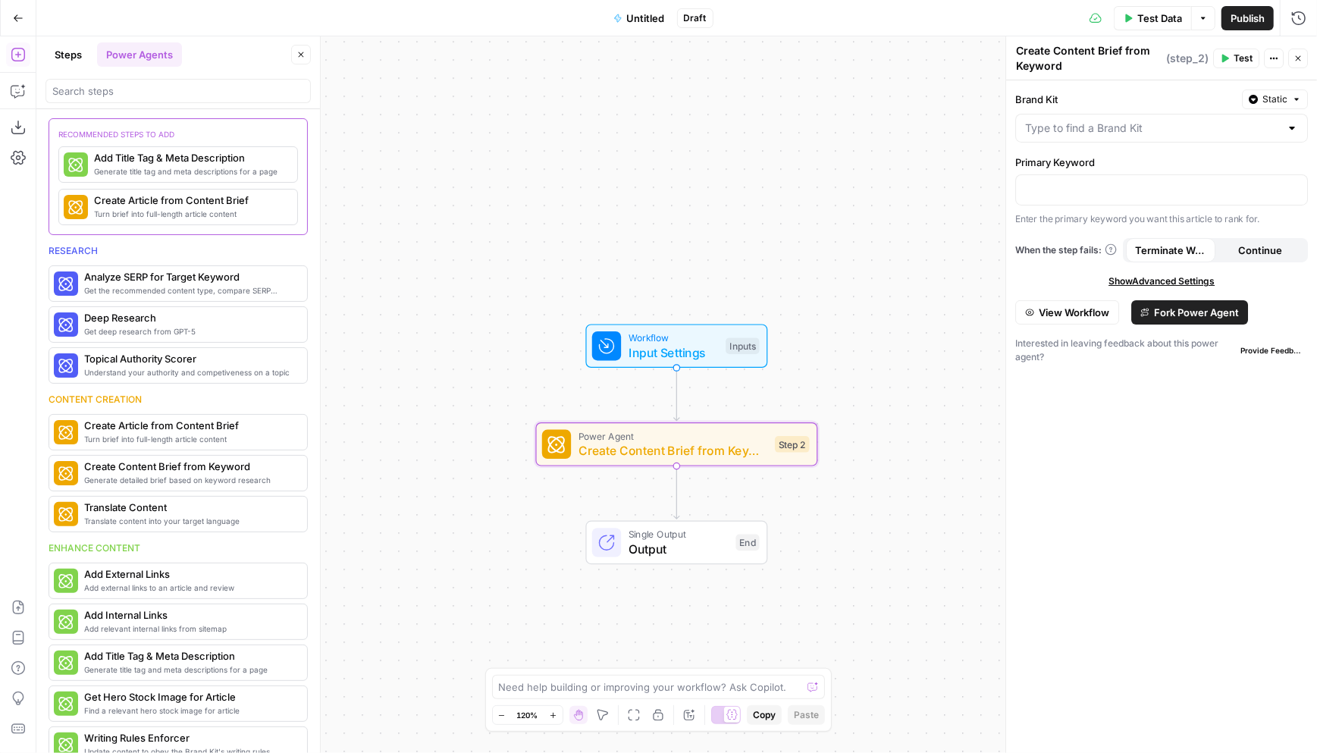
click at [1197, 313] on span "Fork Power Agent" at bounding box center [1196, 312] width 85 height 15
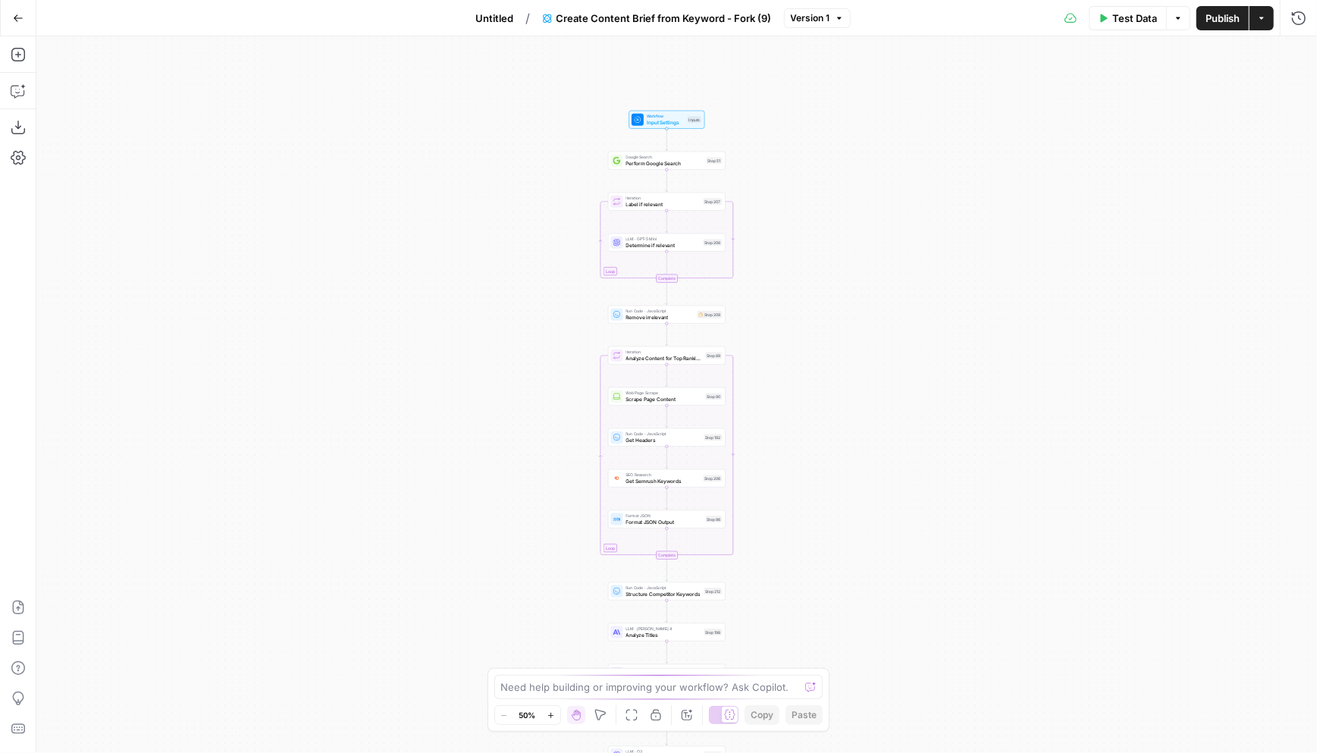
drag, startPoint x: 783, startPoint y: 291, endPoint x: 772, endPoint y: 443, distance: 152.1
click at [772, 443] on div "Workflow Input Settings Inputs Google Search Perform Google Search Step 51 Loop…" at bounding box center [676, 394] width 1281 height 717
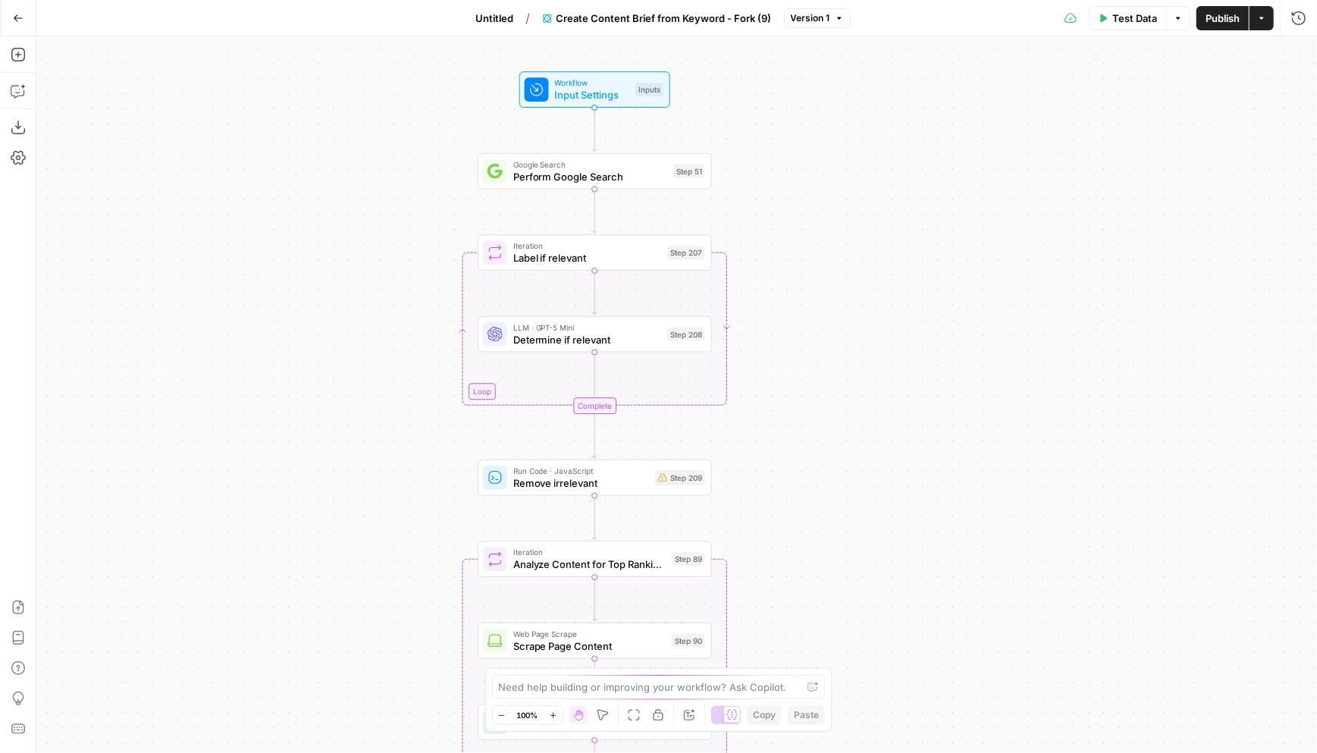
drag, startPoint x: 758, startPoint y: 157, endPoint x: 812, endPoint y: 186, distance: 60.4
click at [812, 186] on div "Workflow Input Settings Inputs Google Search Perform Google Search Step 51 Loop…" at bounding box center [676, 394] width 1281 height 717
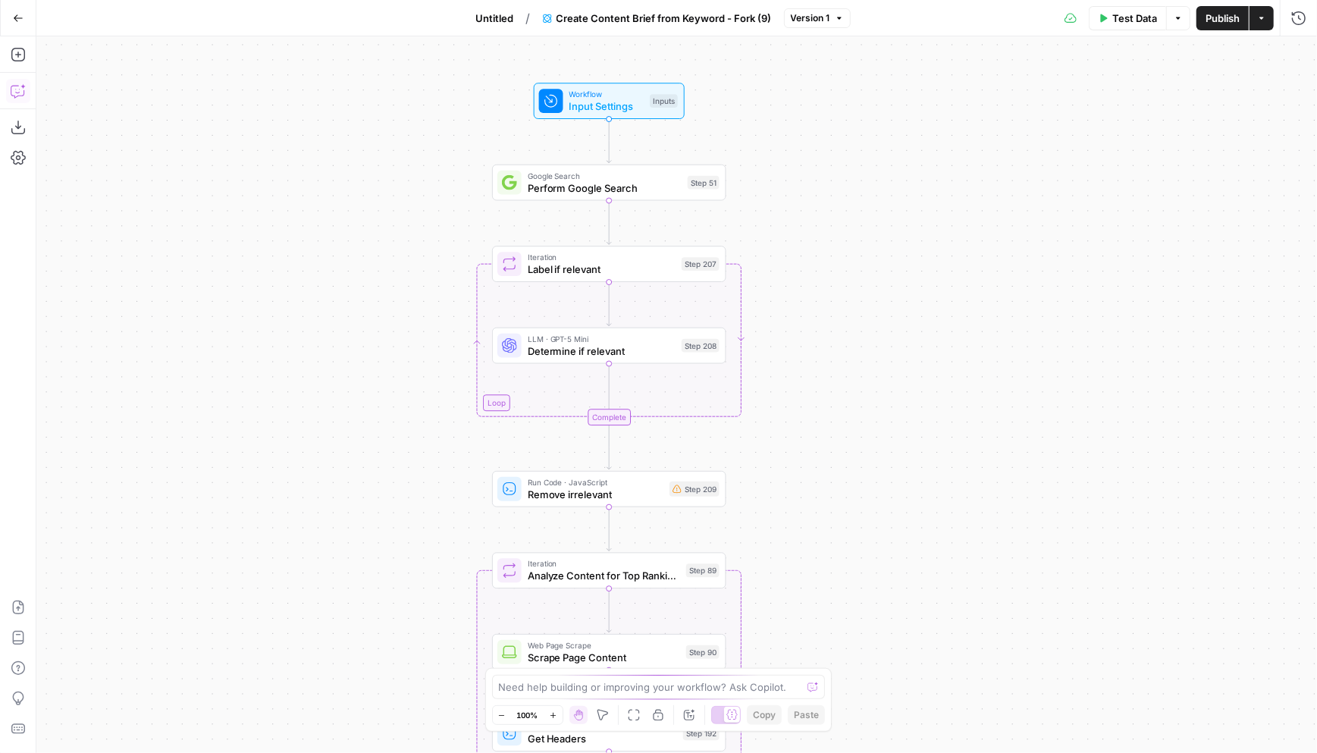
click at [17, 90] on icon "button" at bounding box center [18, 90] width 15 height 15
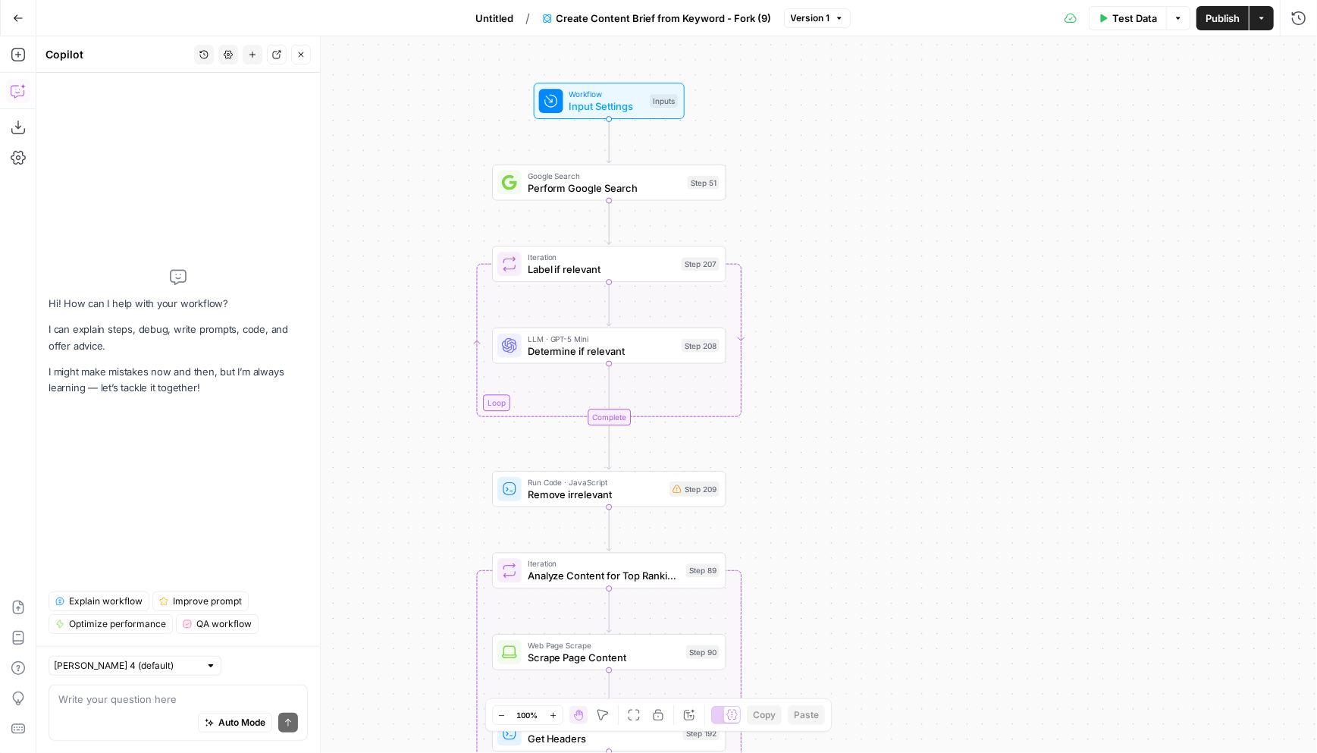
click at [99, 598] on span "Explain workflow" at bounding box center [106, 602] width 74 height 14
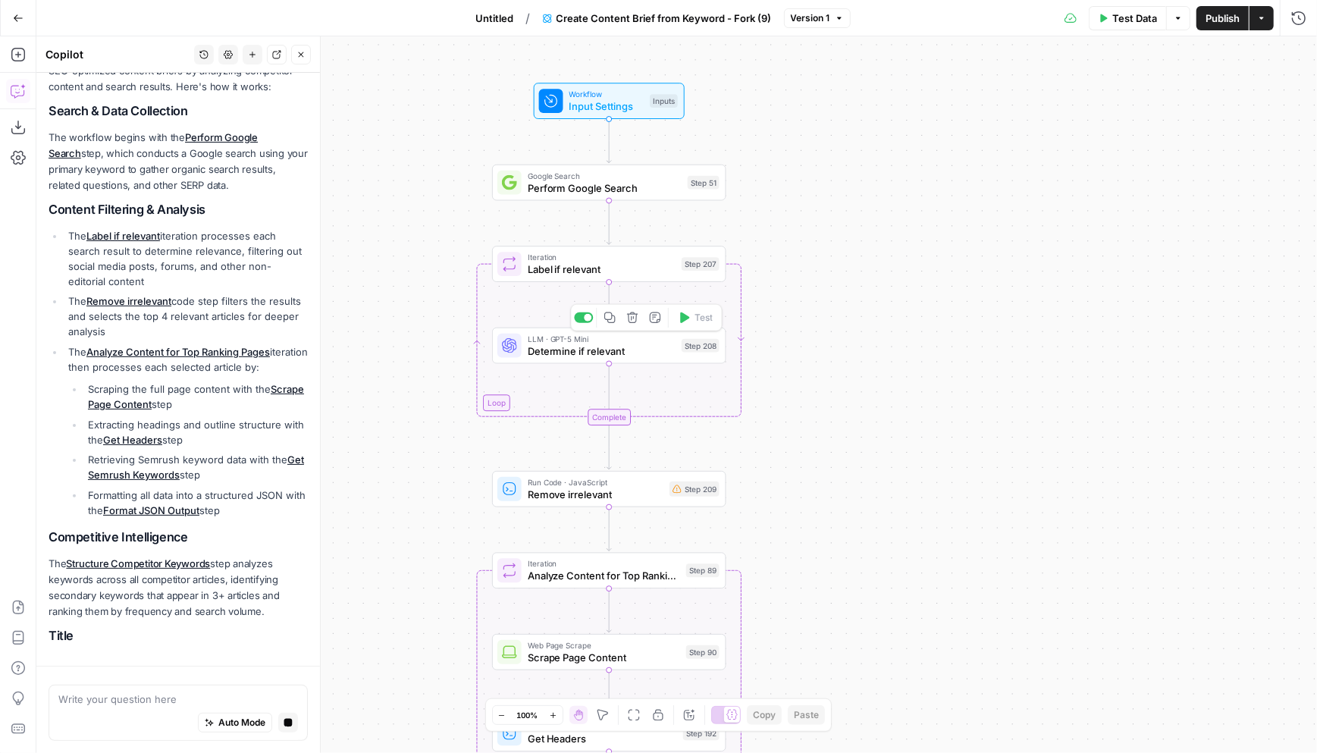
scroll to position [200, 0]
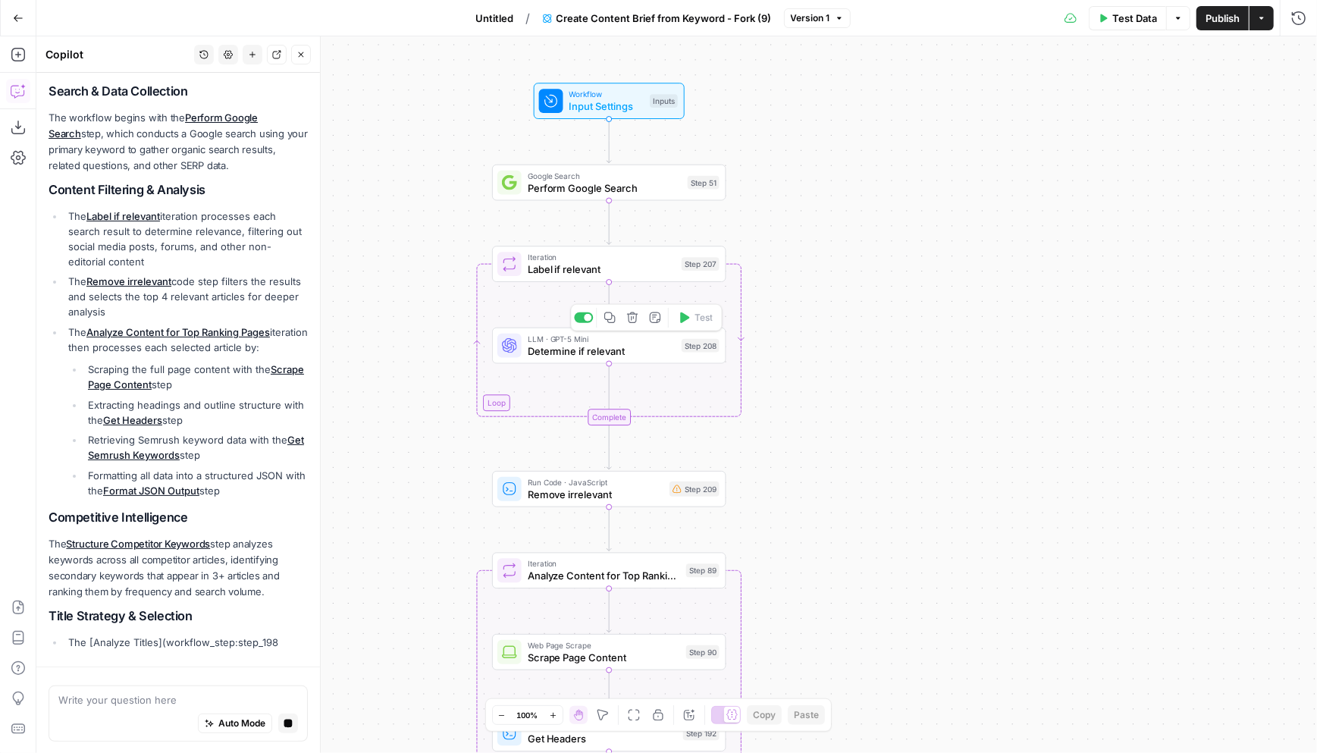
click at [614, 355] on span "Determine if relevant" at bounding box center [602, 351] width 148 height 15
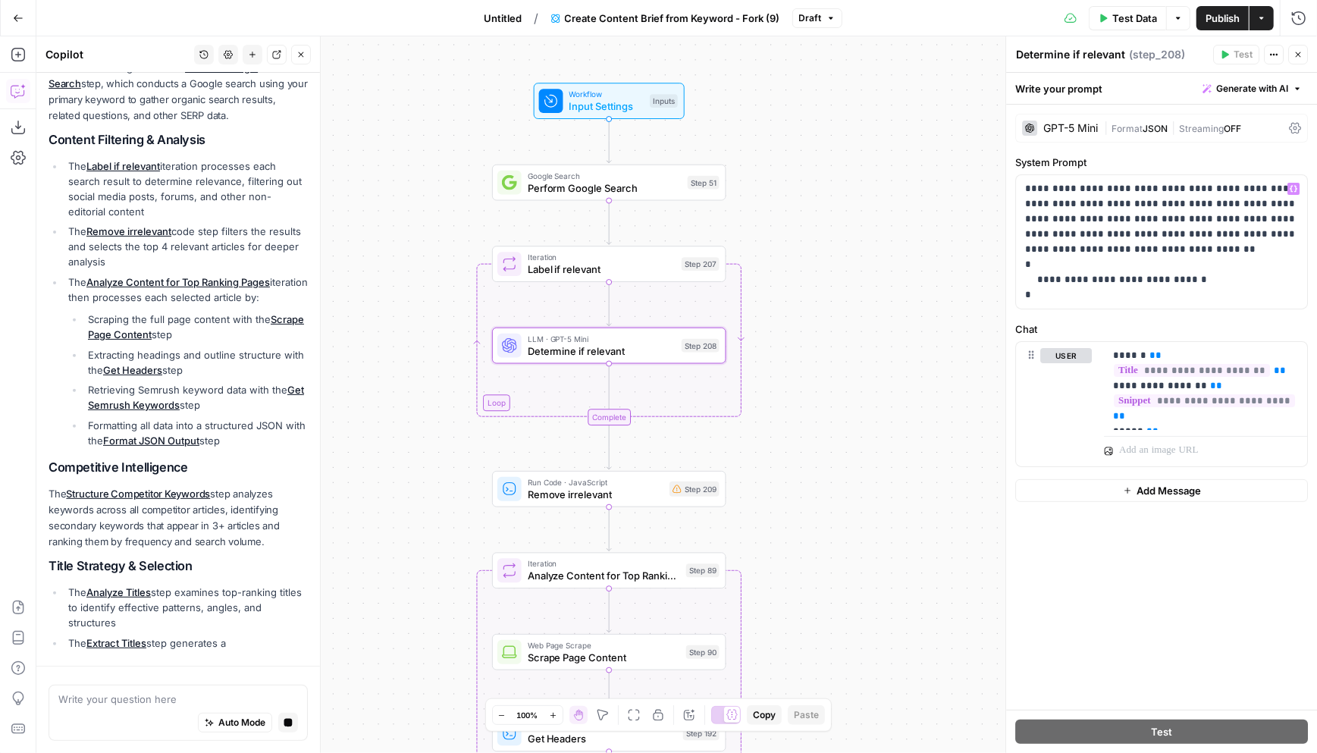
scroll to position [286, 0]
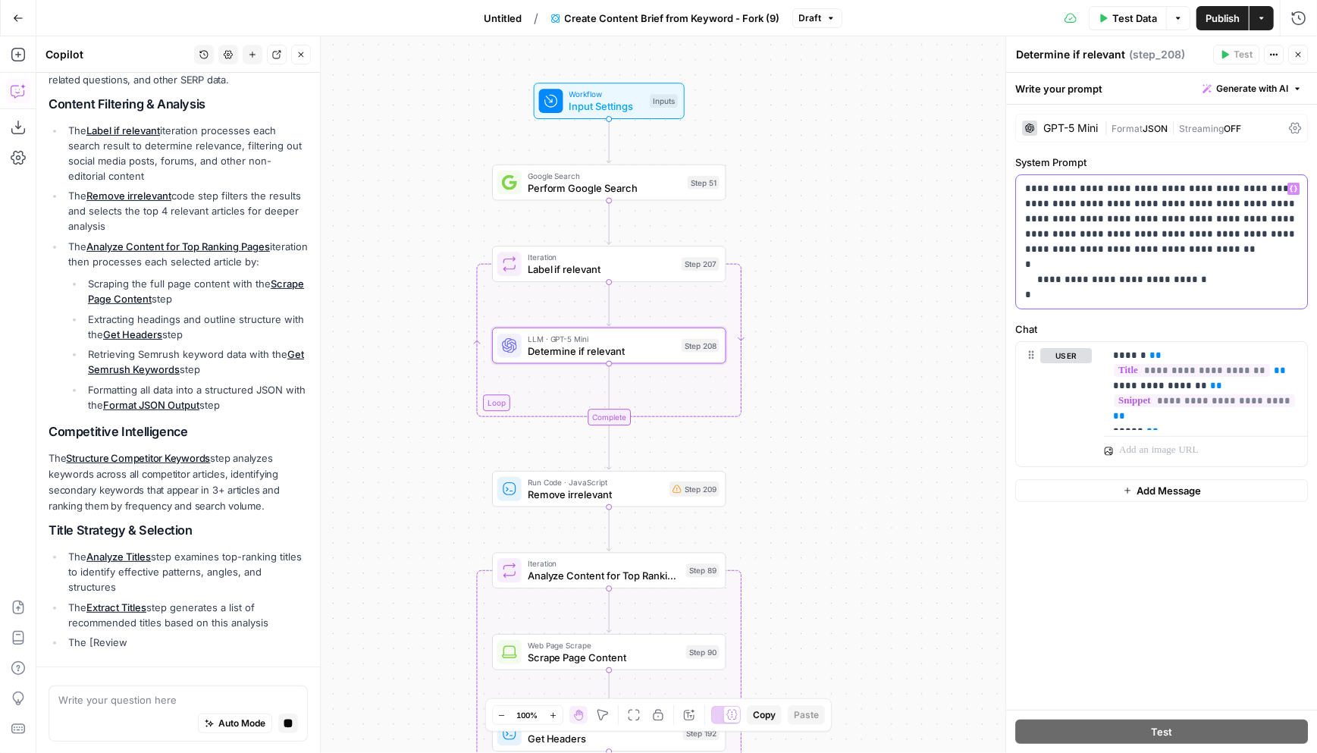
click at [1160, 191] on p "**********" at bounding box center [1162, 241] width 274 height 121
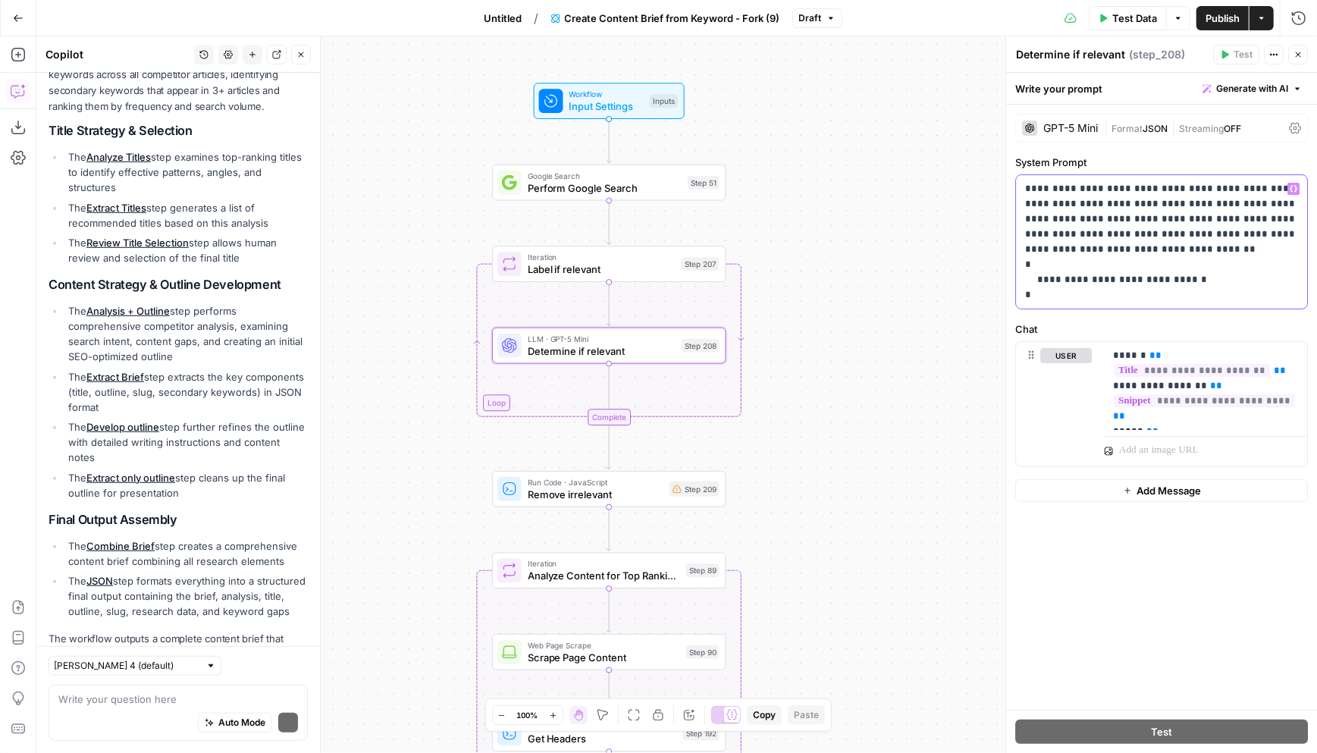
scroll to position [1957, 0]
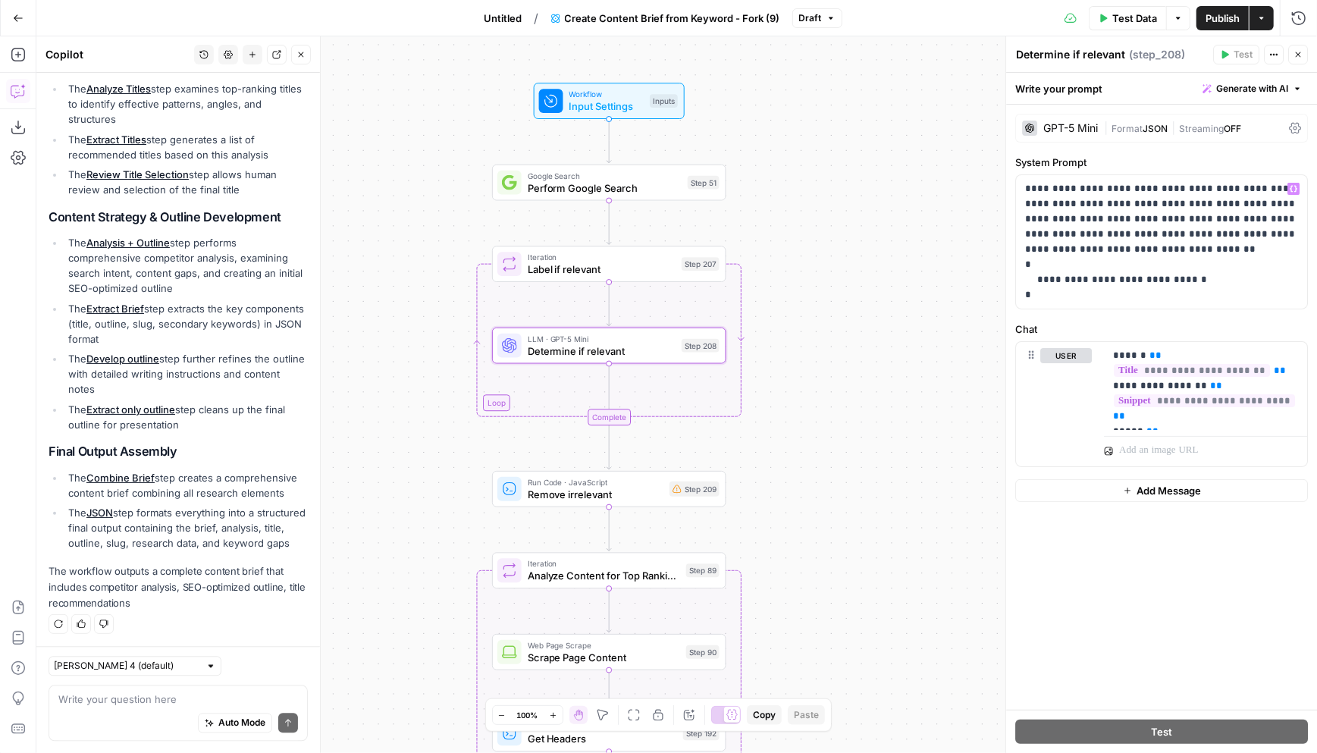
click at [850, 165] on div "Workflow Input Settings Inputs Google Search Perform Google Search Step 51 Loop…" at bounding box center [676, 394] width 1281 height 717
click at [11, 20] on button "Go Back" at bounding box center [18, 18] width 27 height 27
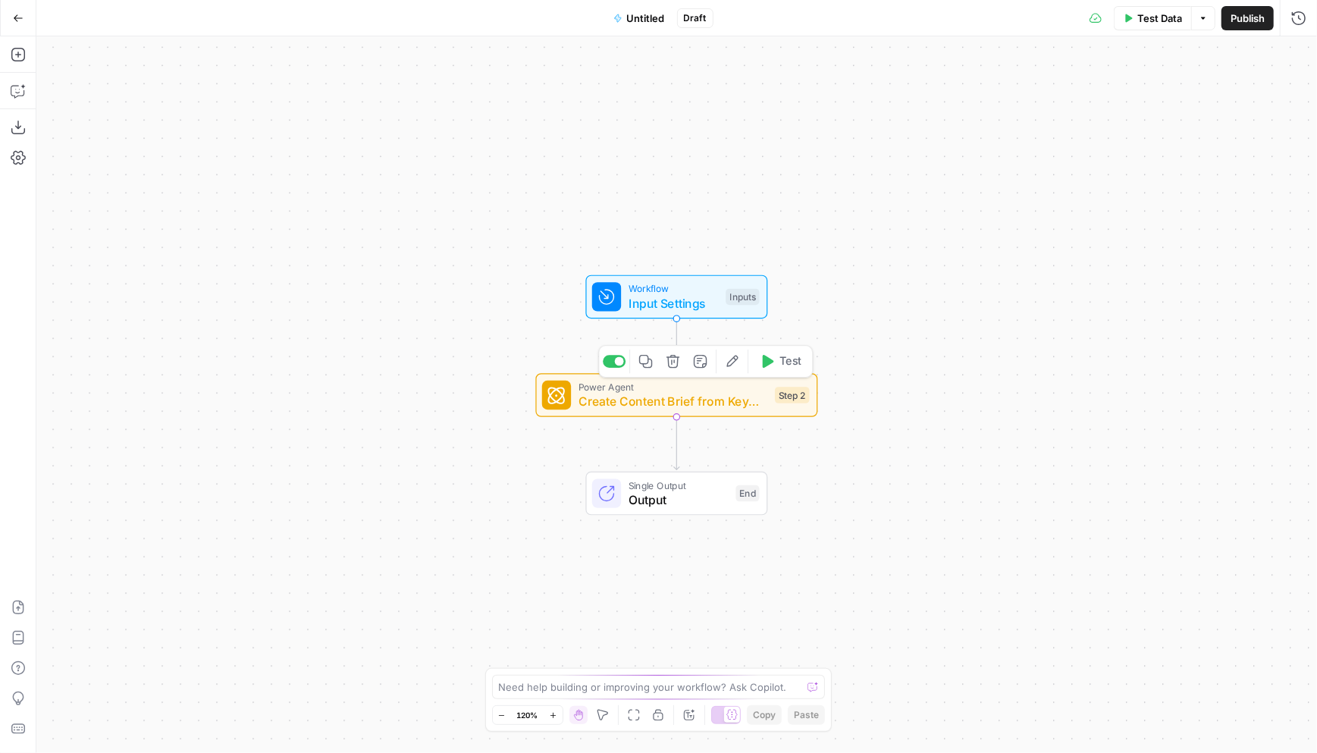
click at [676, 366] on icon "button" at bounding box center [673, 361] width 14 height 14
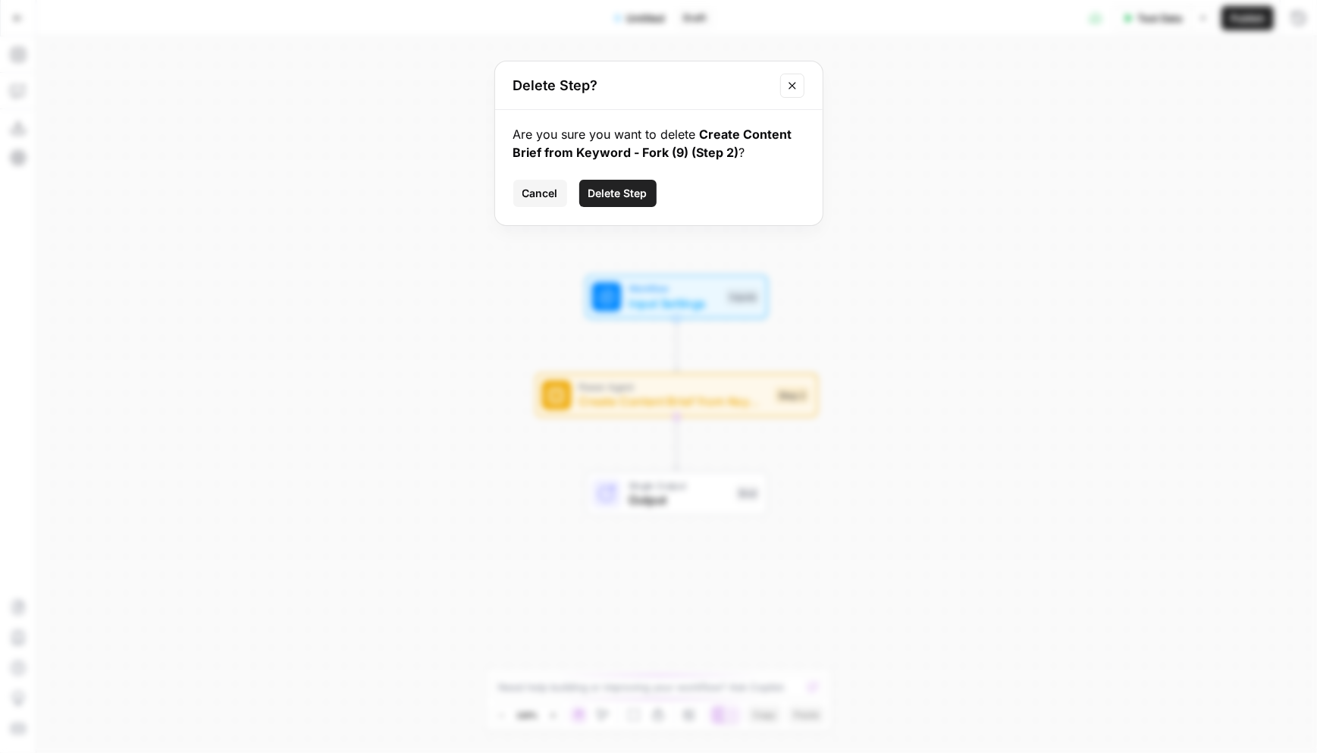
click at [617, 187] on span "Delete Step" at bounding box center [618, 193] width 59 height 15
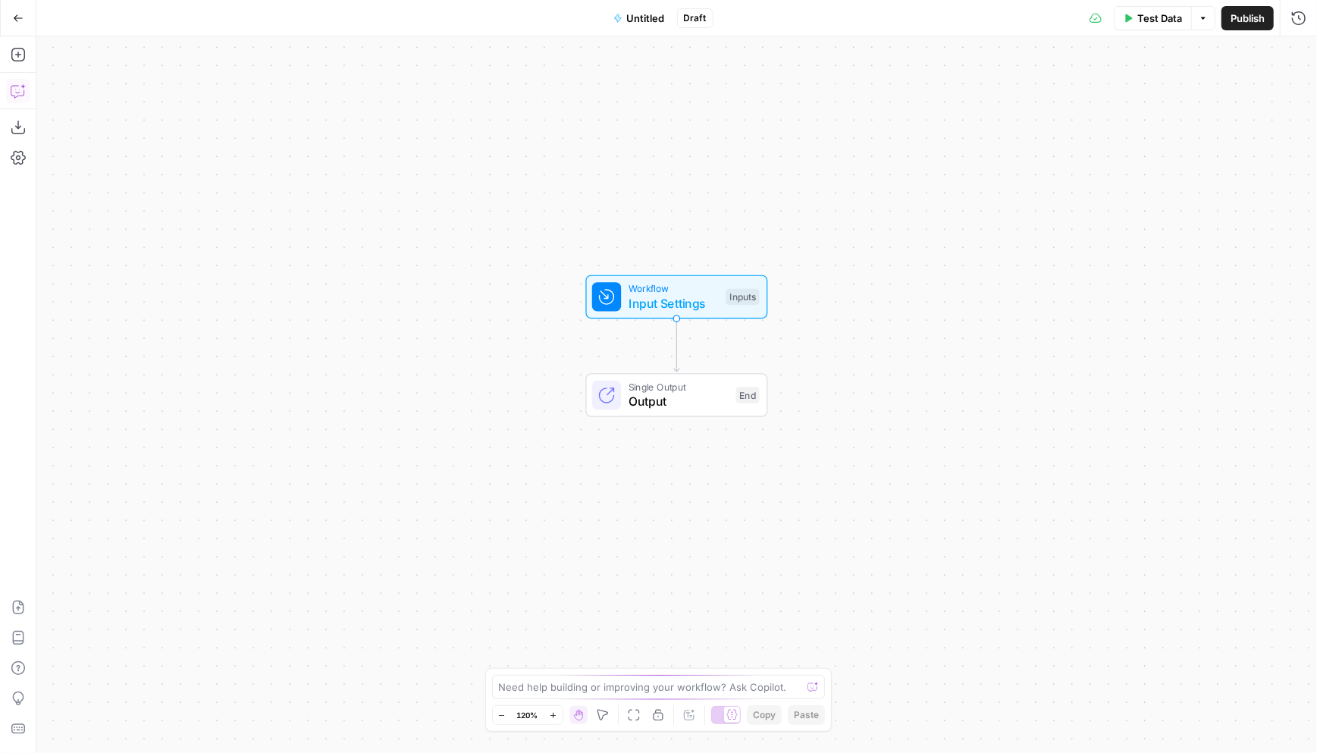
click at [22, 93] on icon "button" at bounding box center [18, 90] width 15 height 15
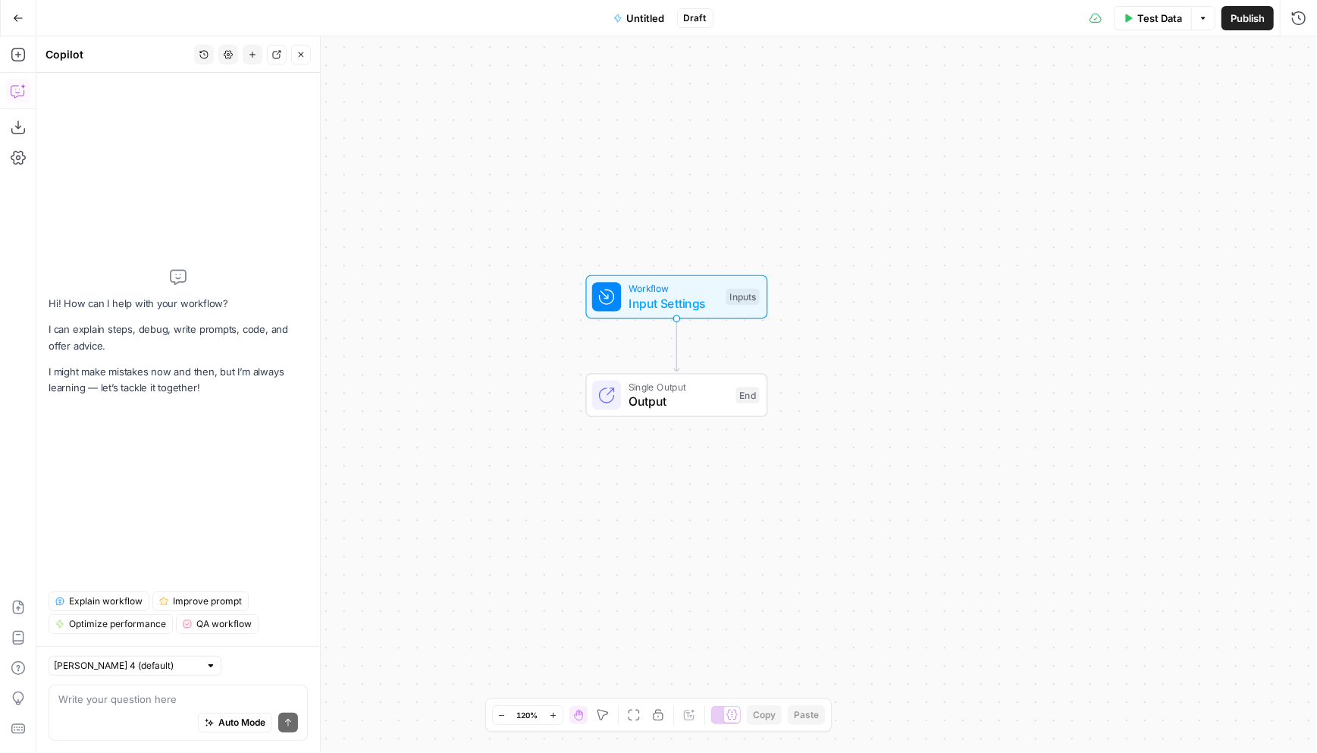
click at [134, 711] on div "Auto Mode Send" at bounding box center [178, 723] width 240 height 33
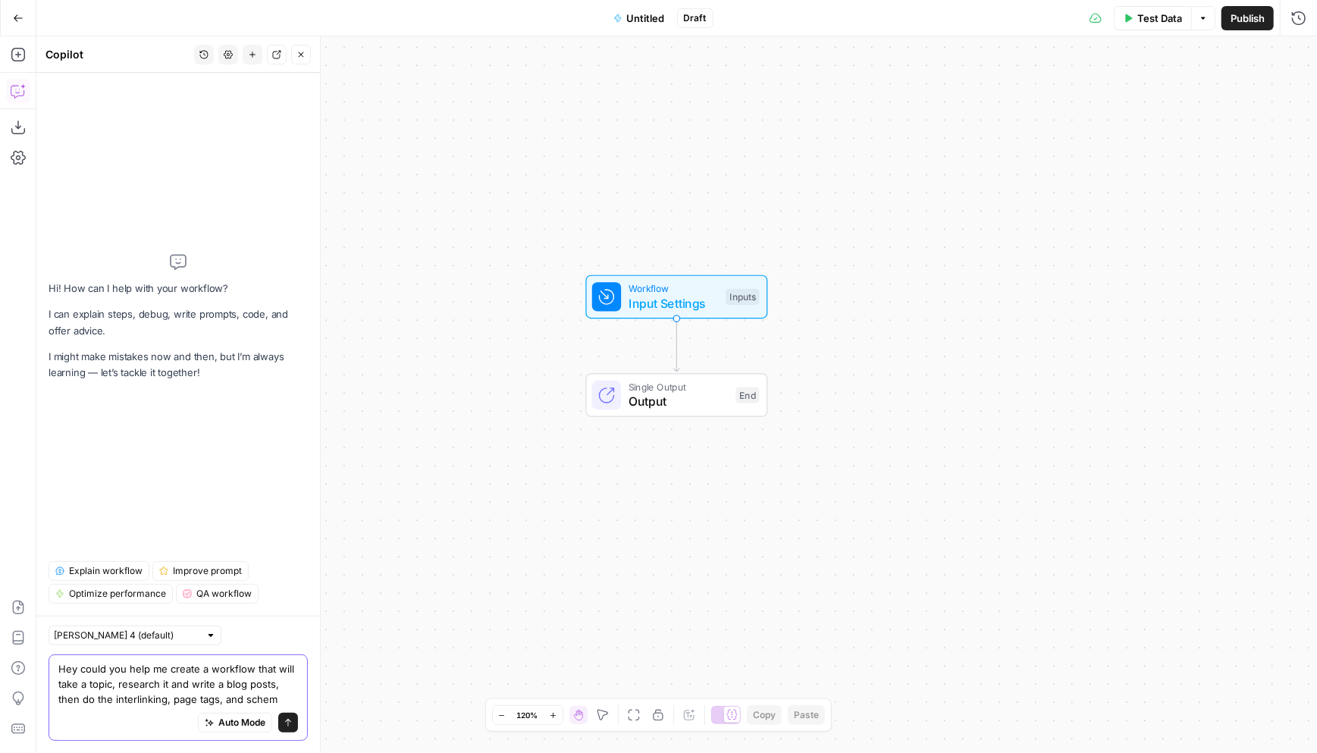
type textarea "Hey could you help me create a workflow that will take a topic, research it and…"
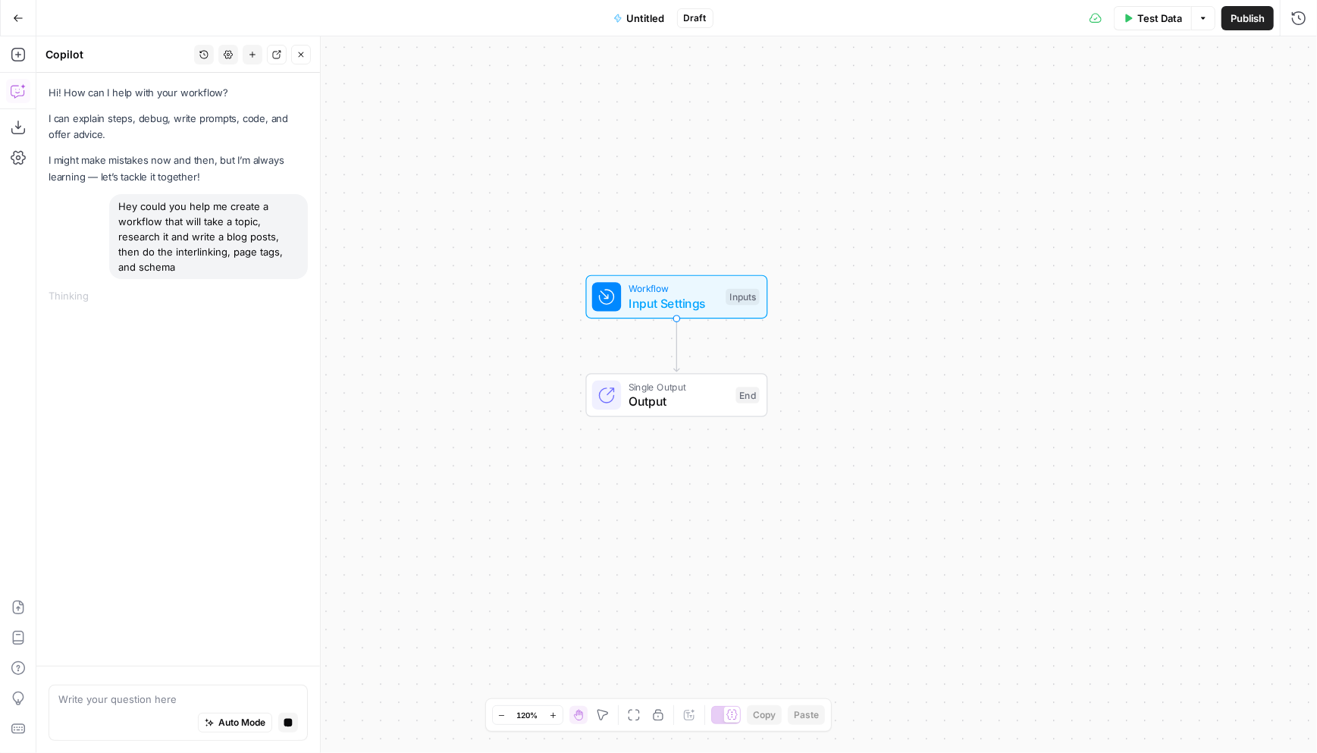
click at [200, 298] on div "Thinking ..." at bounding box center [178, 295] width 259 height 15
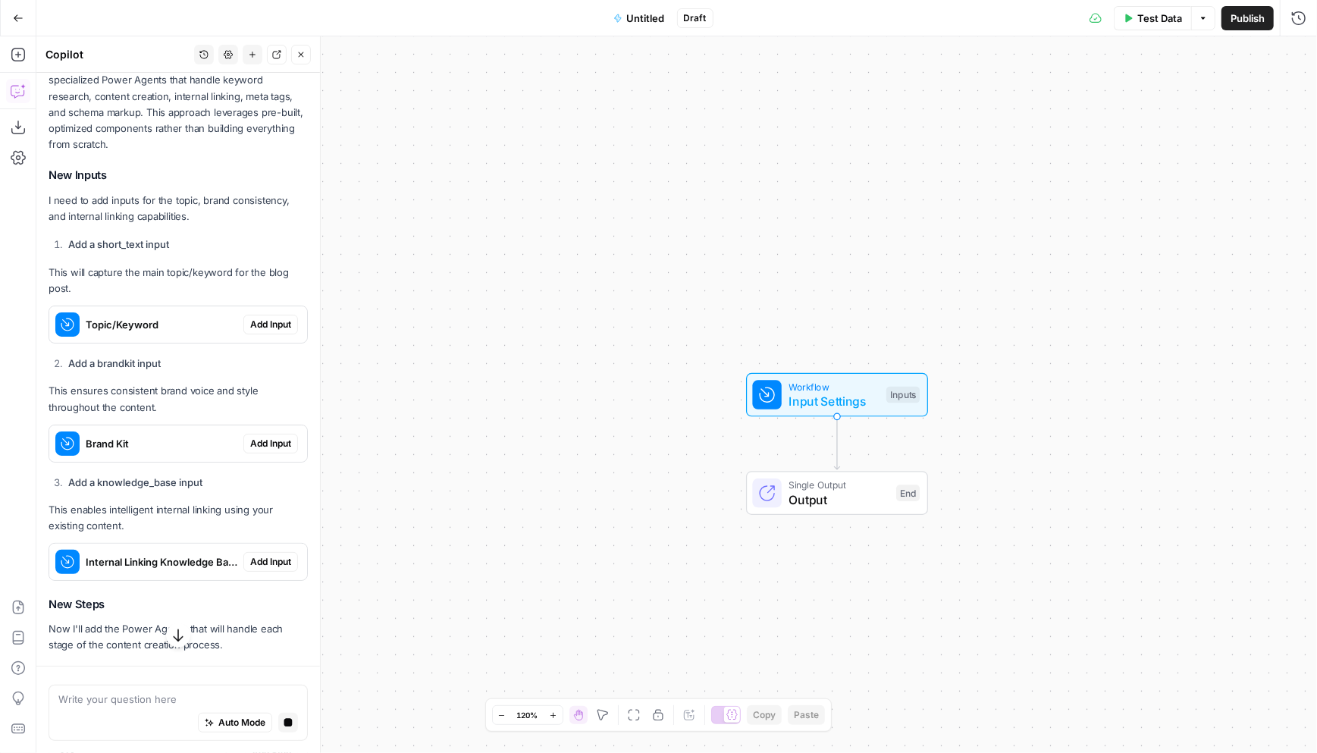
scroll to position [422, 0]
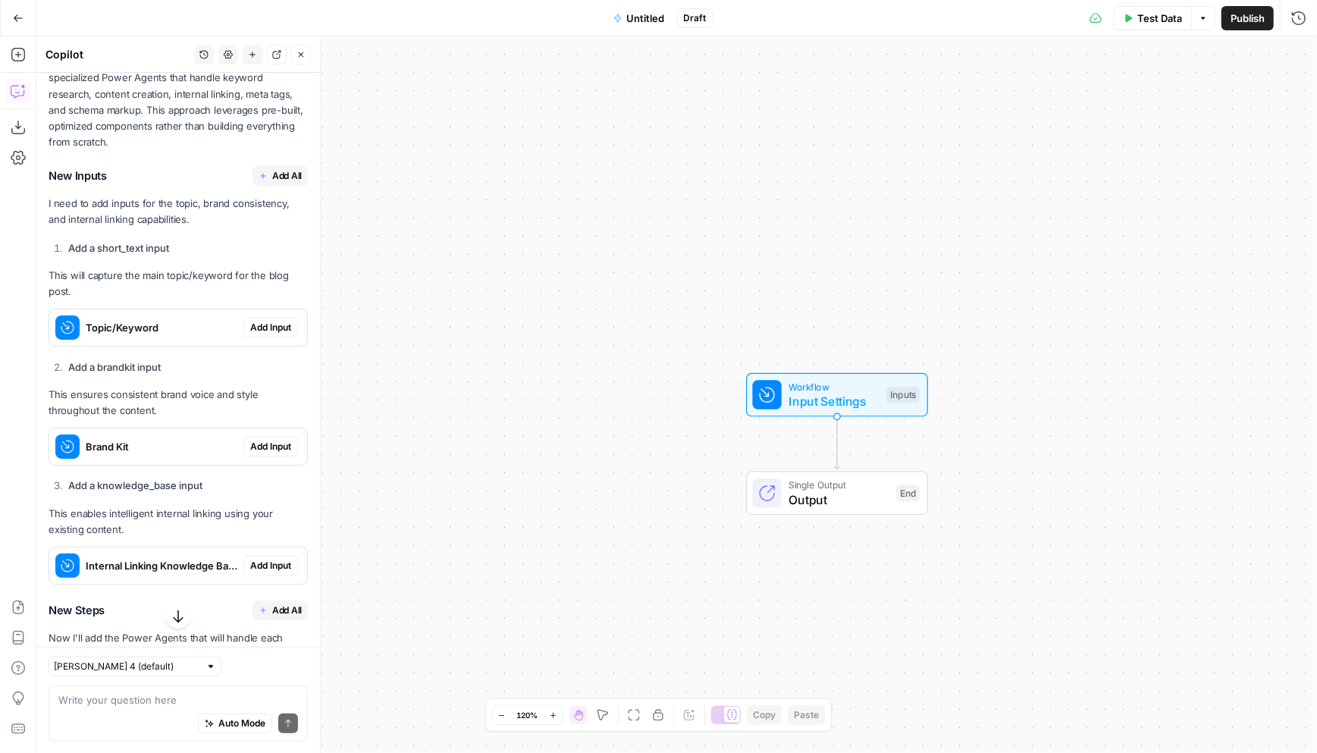
click at [271, 166] on button "Add All" at bounding box center [280, 176] width 55 height 20
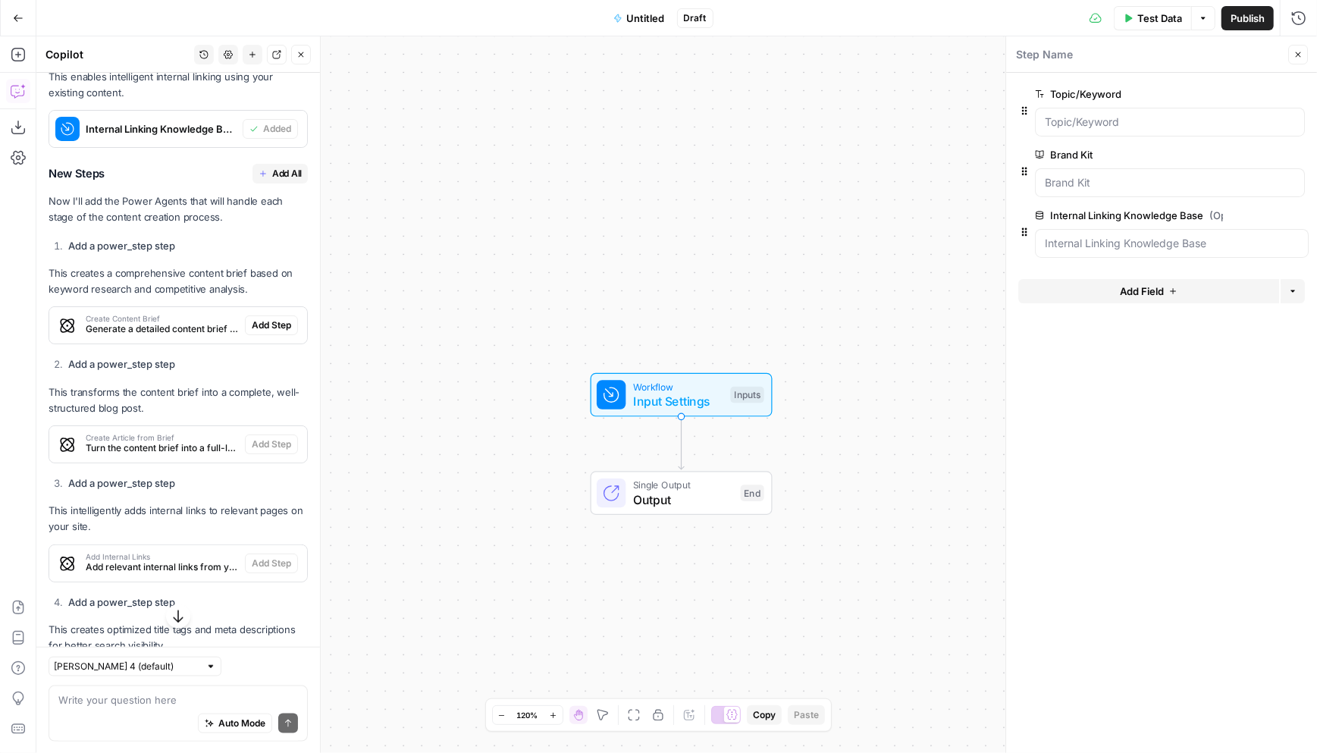
scroll to position [884, 0]
click at [279, 166] on span "Add All" at bounding box center [287, 173] width 30 height 14
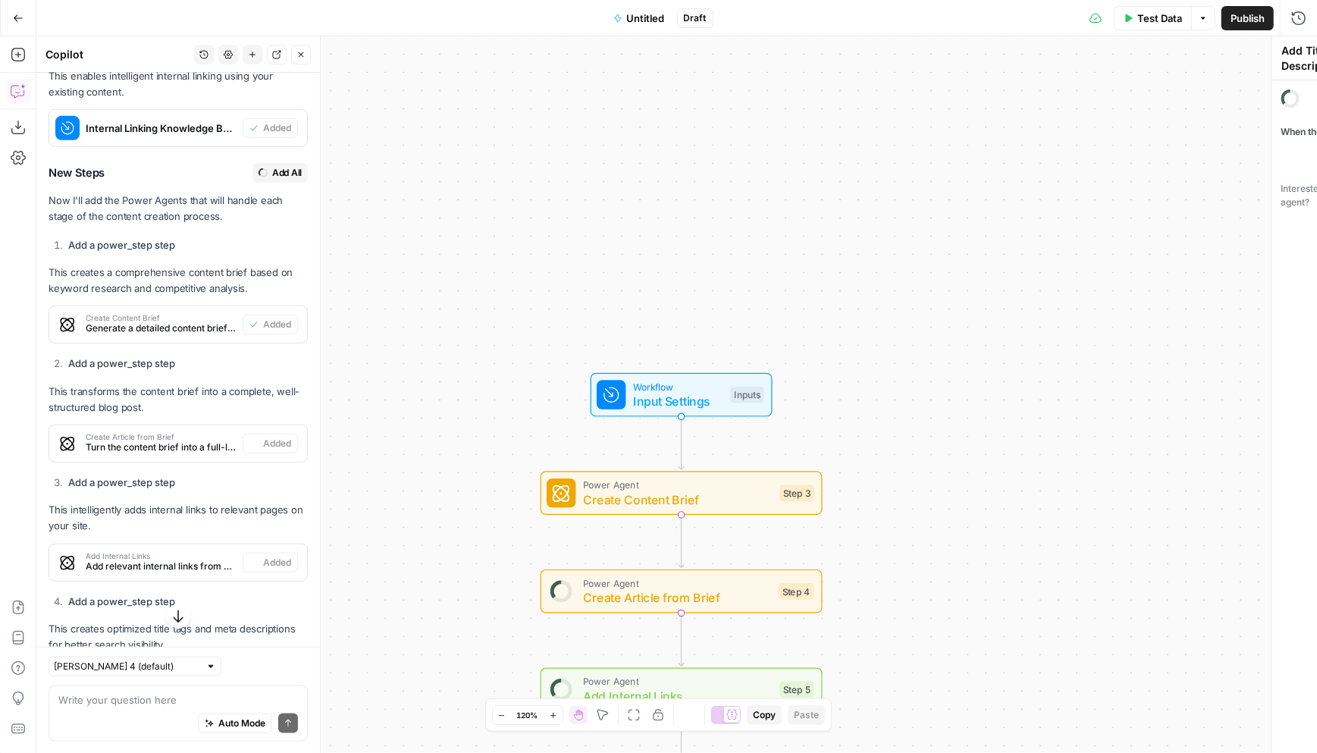
type textarea "Generate Schema Markup"
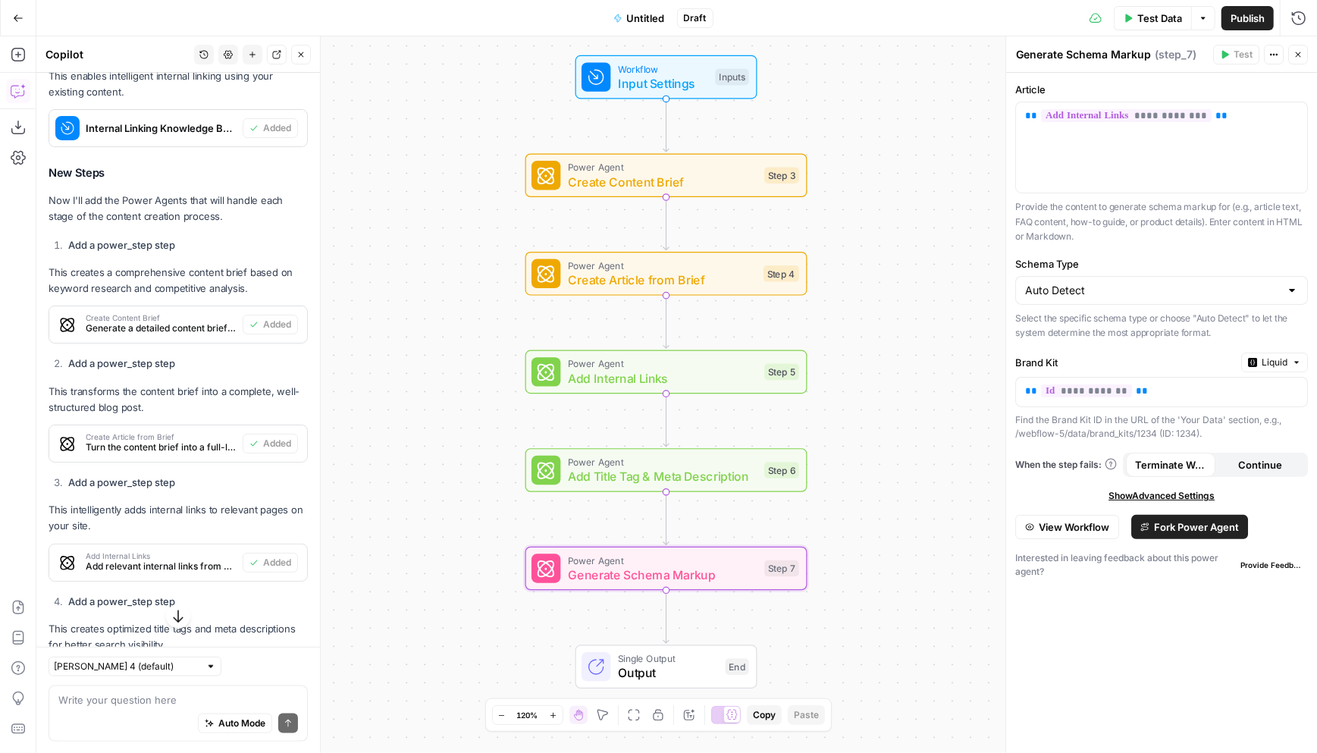
drag, startPoint x: 476, startPoint y: 574, endPoint x: 460, endPoint y: 256, distance: 318.2
click at [460, 256] on div "Workflow Input Settings Inputs Power Agent Create Content Brief Step 3 Power Ag…" at bounding box center [676, 394] width 1281 height 717
click at [17, 22] on icon "button" at bounding box center [18, 18] width 11 height 11
